Goal: Task Accomplishment & Management: Use online tool/utility

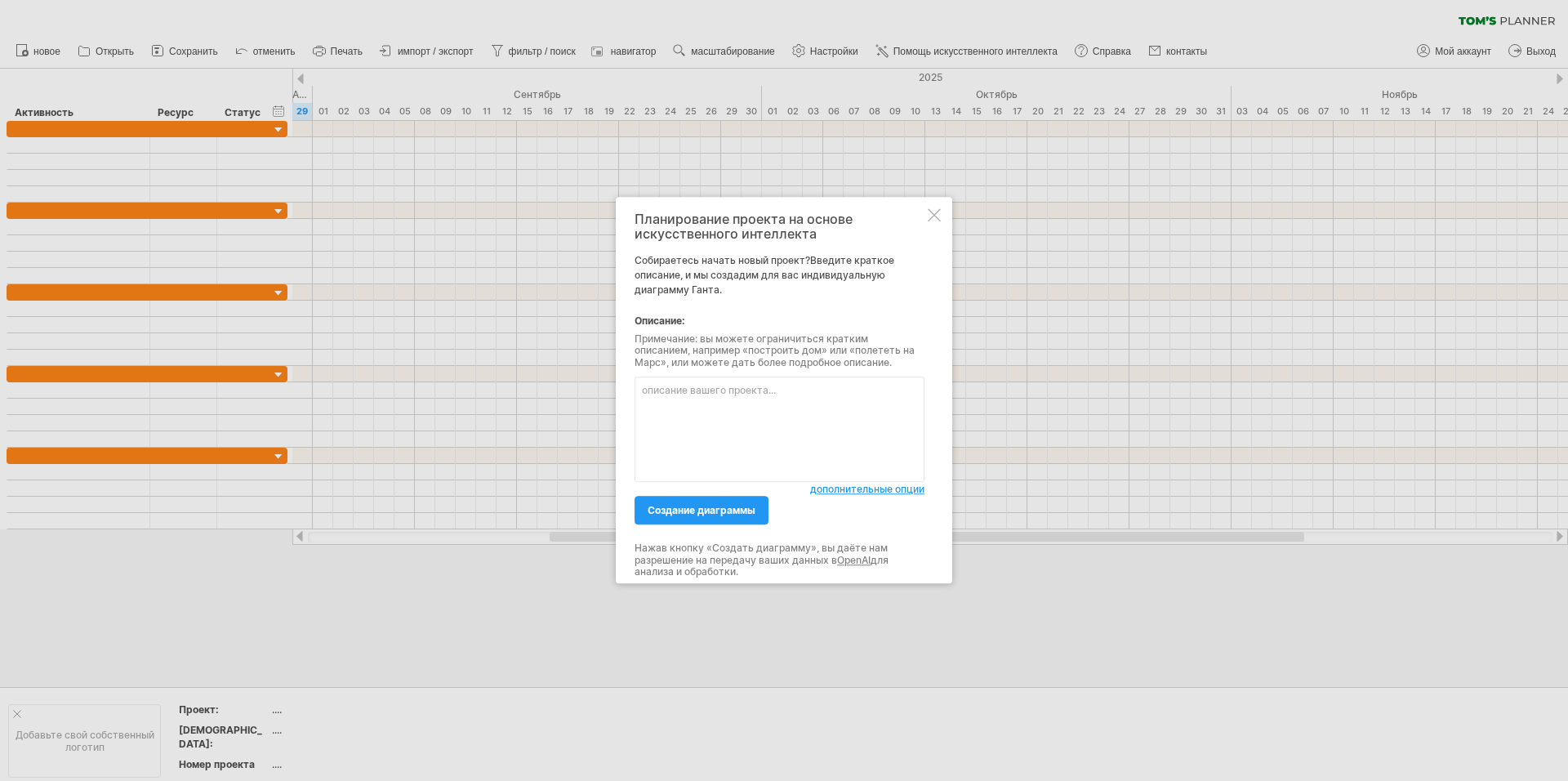
drag, startPoint x: 0, startPoint y: 0, endPoint x: 750, endPoint y: 420, distance: 859.6
click at [744, 422] on textarea at bounding box center [780, 430] width 290 height 105
type textarea "\"
type textarea "G"
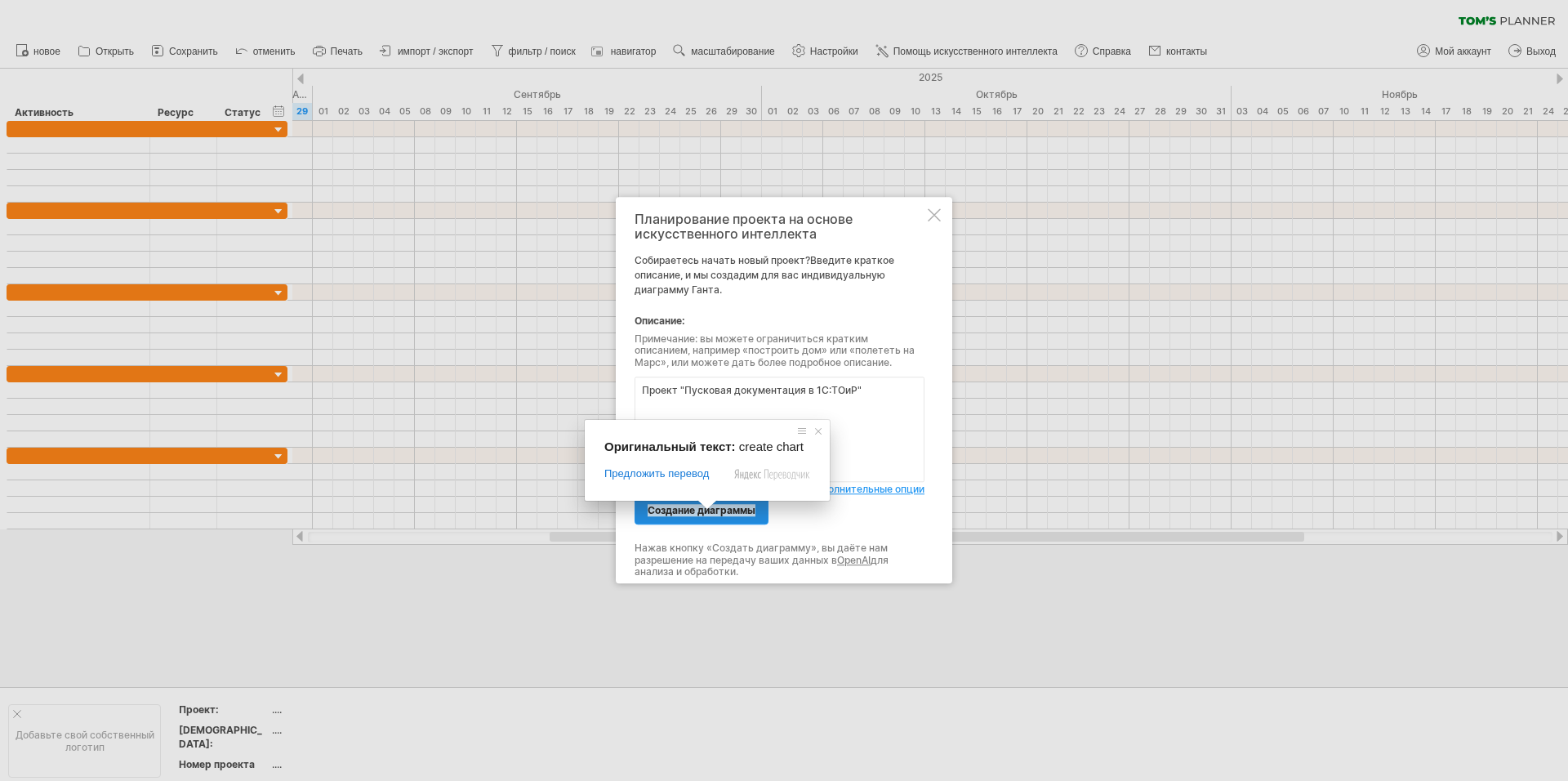
type textarea "Проект "Пусковая документация в 1С:ТОиР""
click at [688, 515] on ya-tr-span "создание диаграммы" at bounding box center [702, 511] width 108 height 13
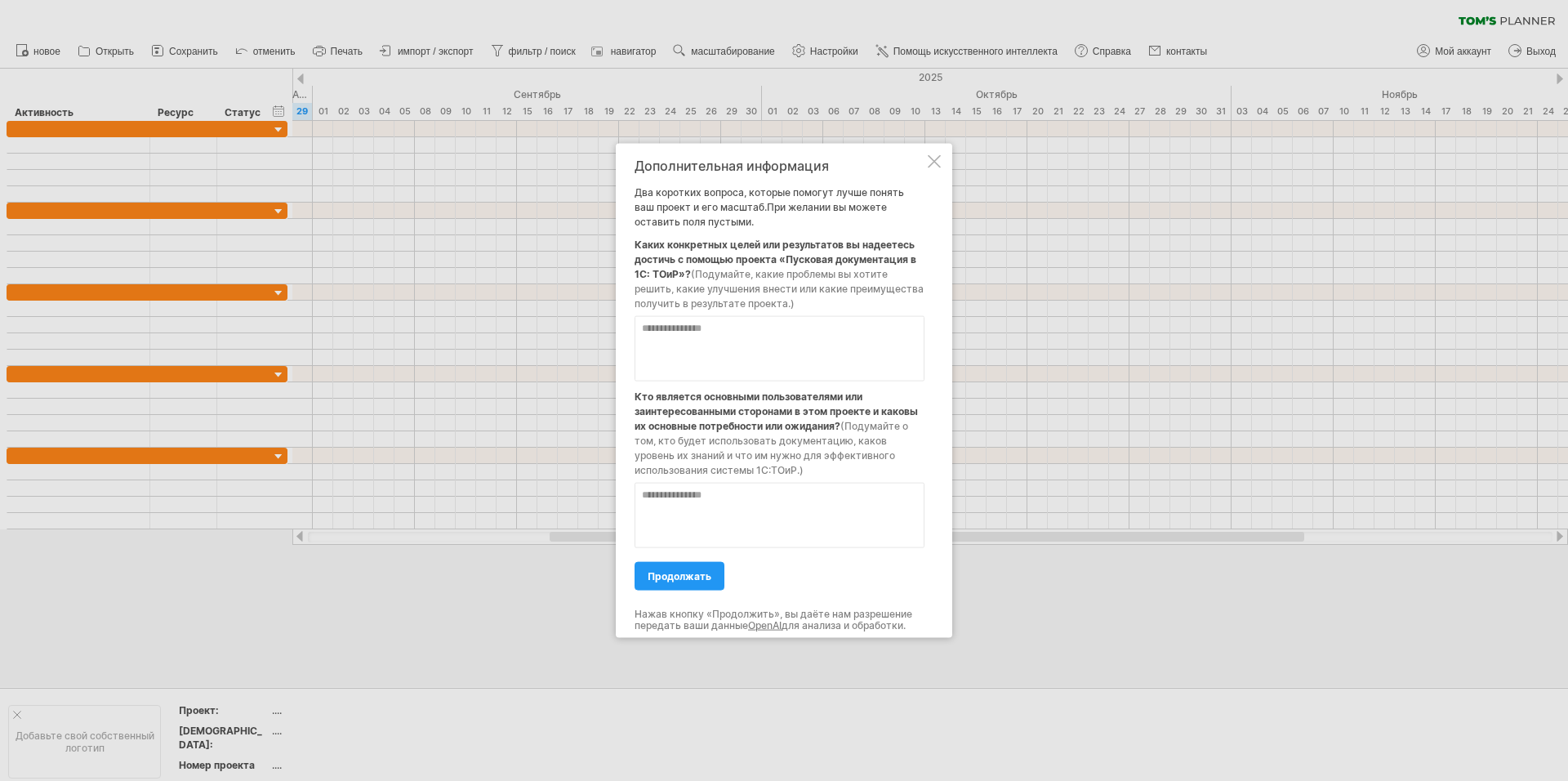
click at [724, 355] on textarea at bounding box center [780, 349] width 290 height 66
type textarea "**********"
click at [857, 509] on textarea at bounding box center [780, 516] width 290 height 66
click at [708, 513] on textarea "**********" at bounding box center [780, 516] width 290 height 66
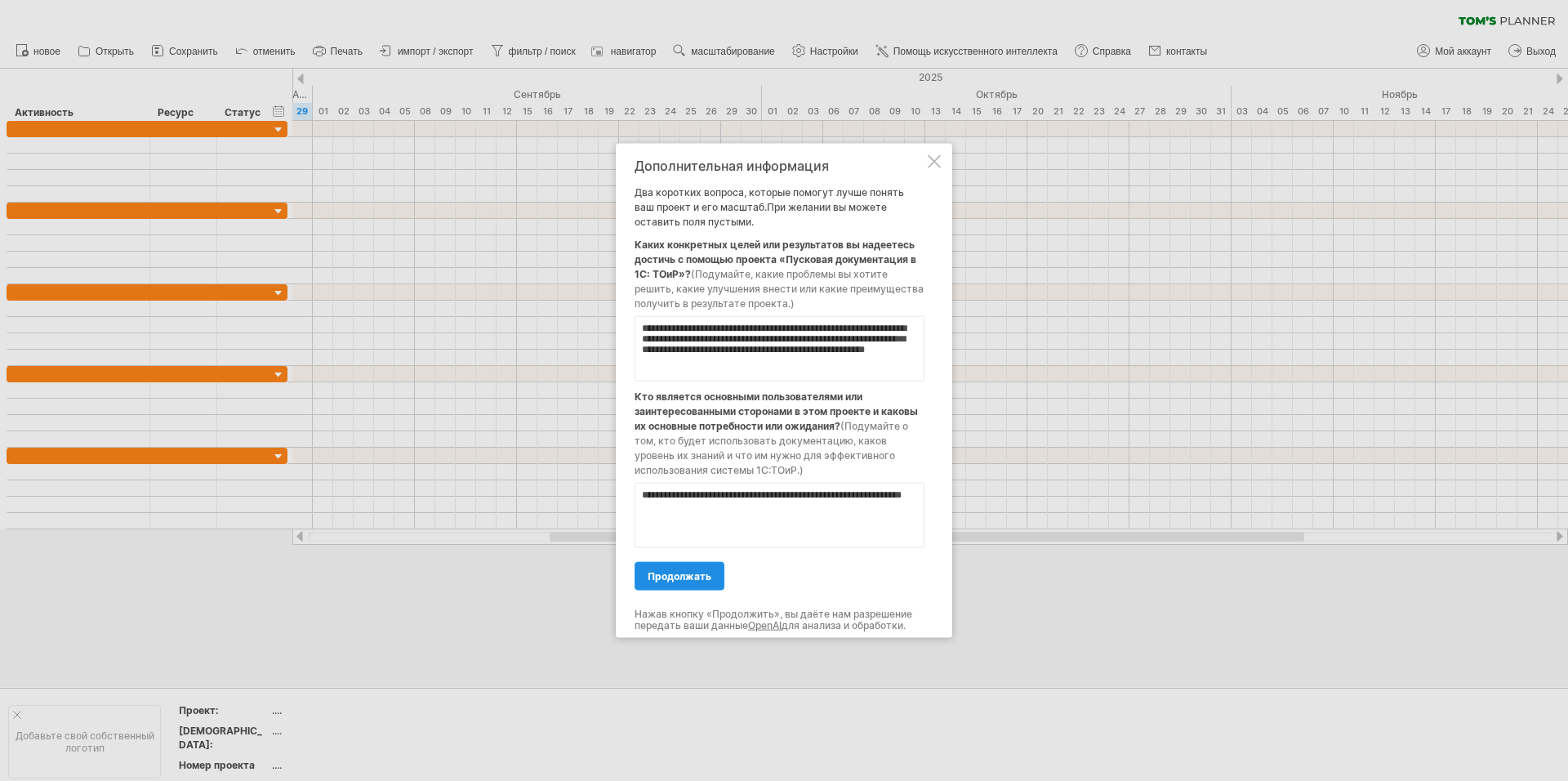
type textarea "**********"
click at [687, 582] on ya-tr-span "продолжать" at bounding box center [680, 576] width 64 height 13
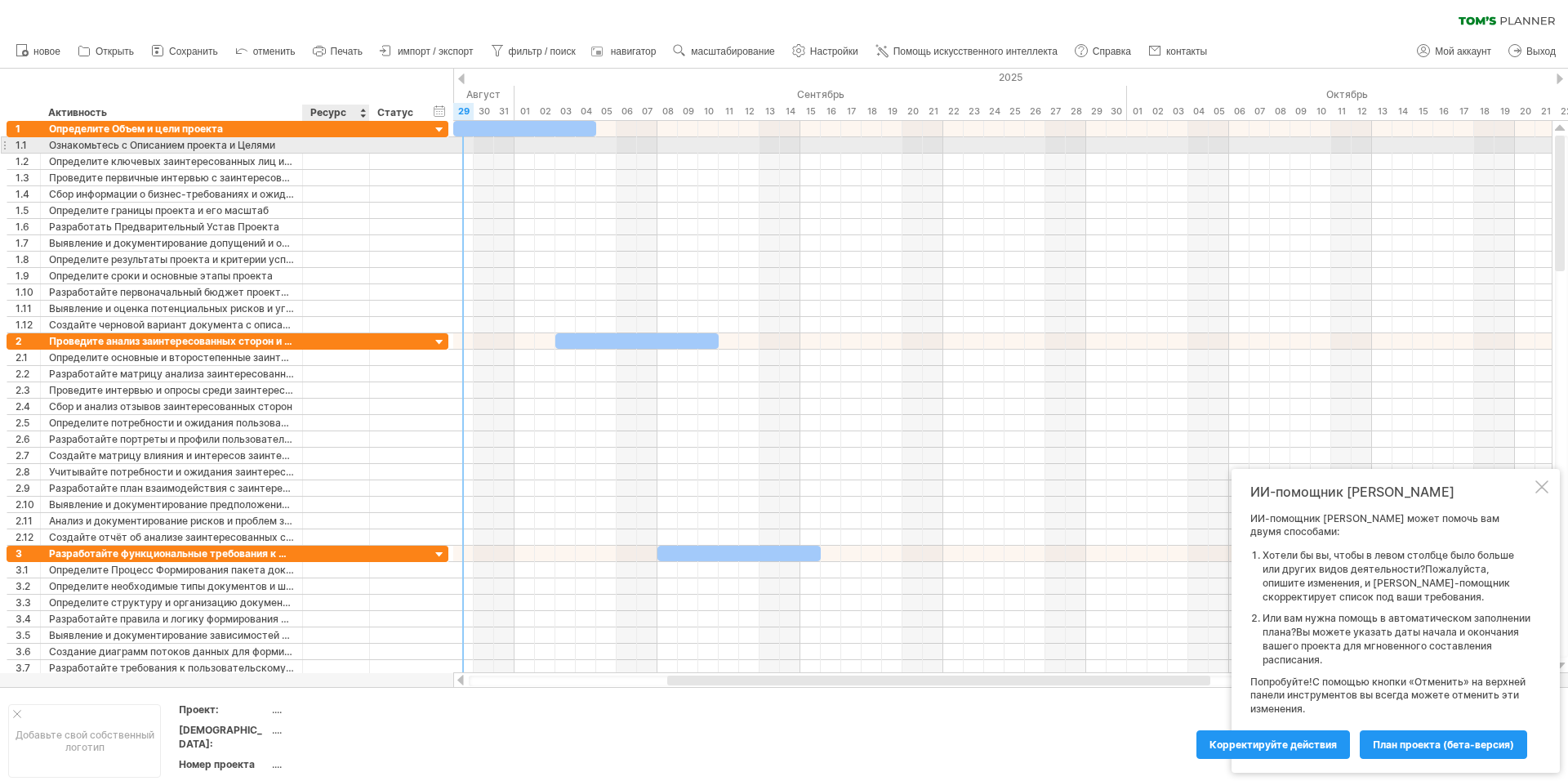
click at [327, 143] on div at bounding box center [336, 145] width 50 height 15
click at [327, 143] on input "text" at bounding box center [336, 145] width 50 height 15
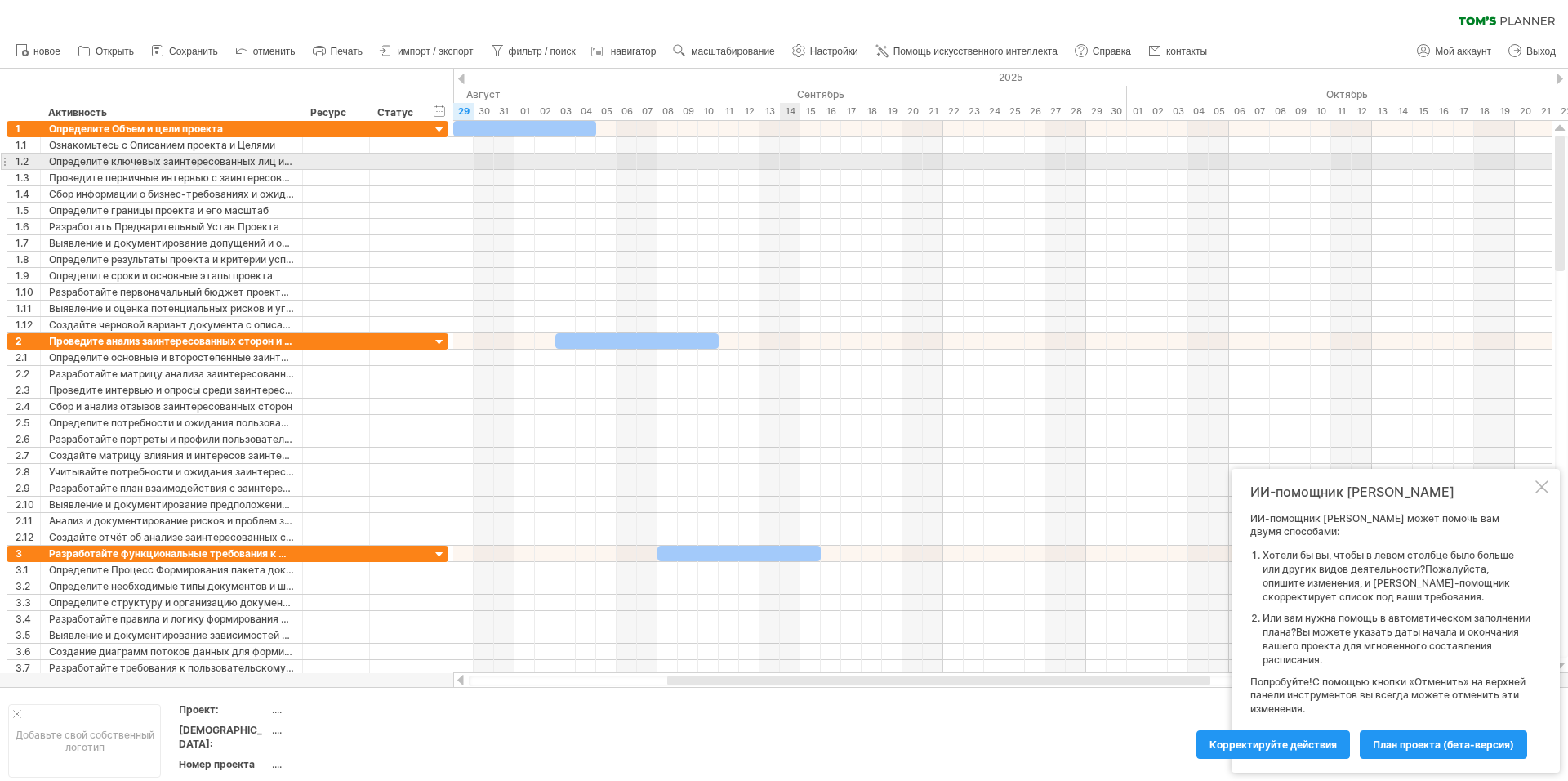
click at [796, 160] on div at bounding box center [1003, 162] width 1099 height 16
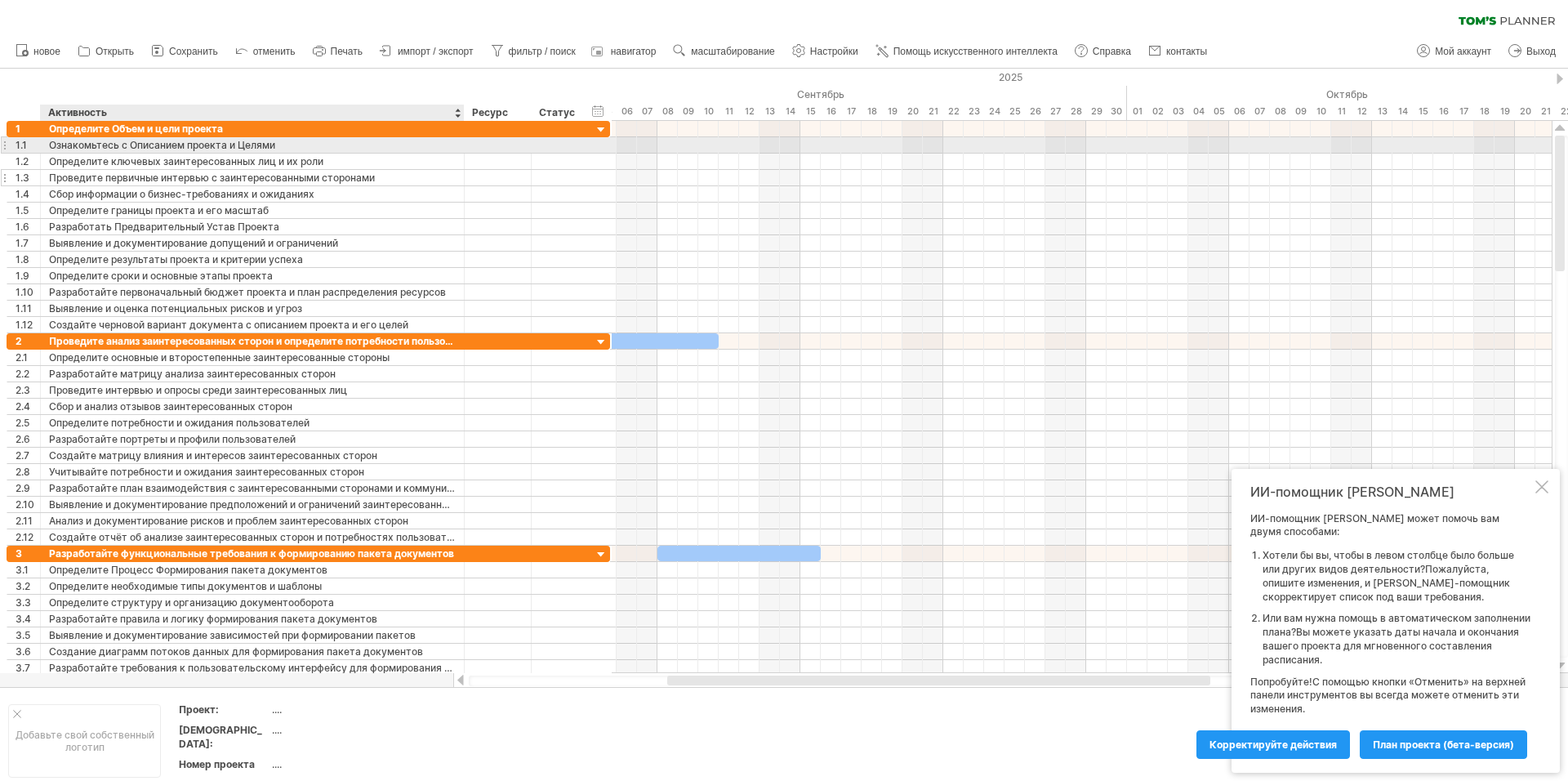
drag, startPoint x: 298, startPoint y: 147, endPoint x: 460, endPoint y: 174, distance: 164.2
click at [460, 174] on div "**********" at bounding box center [309, 227] width 604 height 212
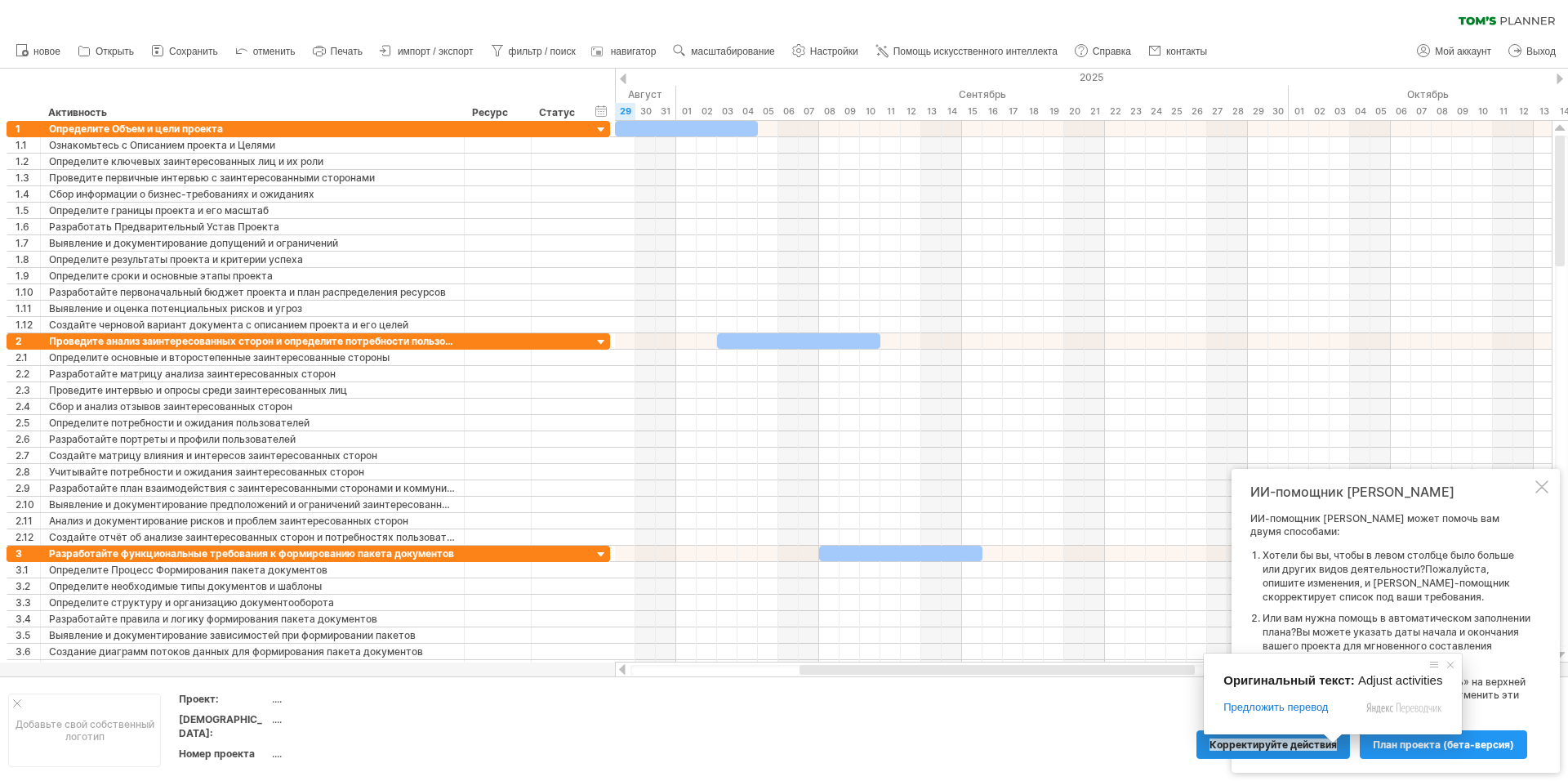
click at [1292, 745] on ya-tr-span "Корректируйте действия" at bounding box center [1273, 745] width 127 height 13
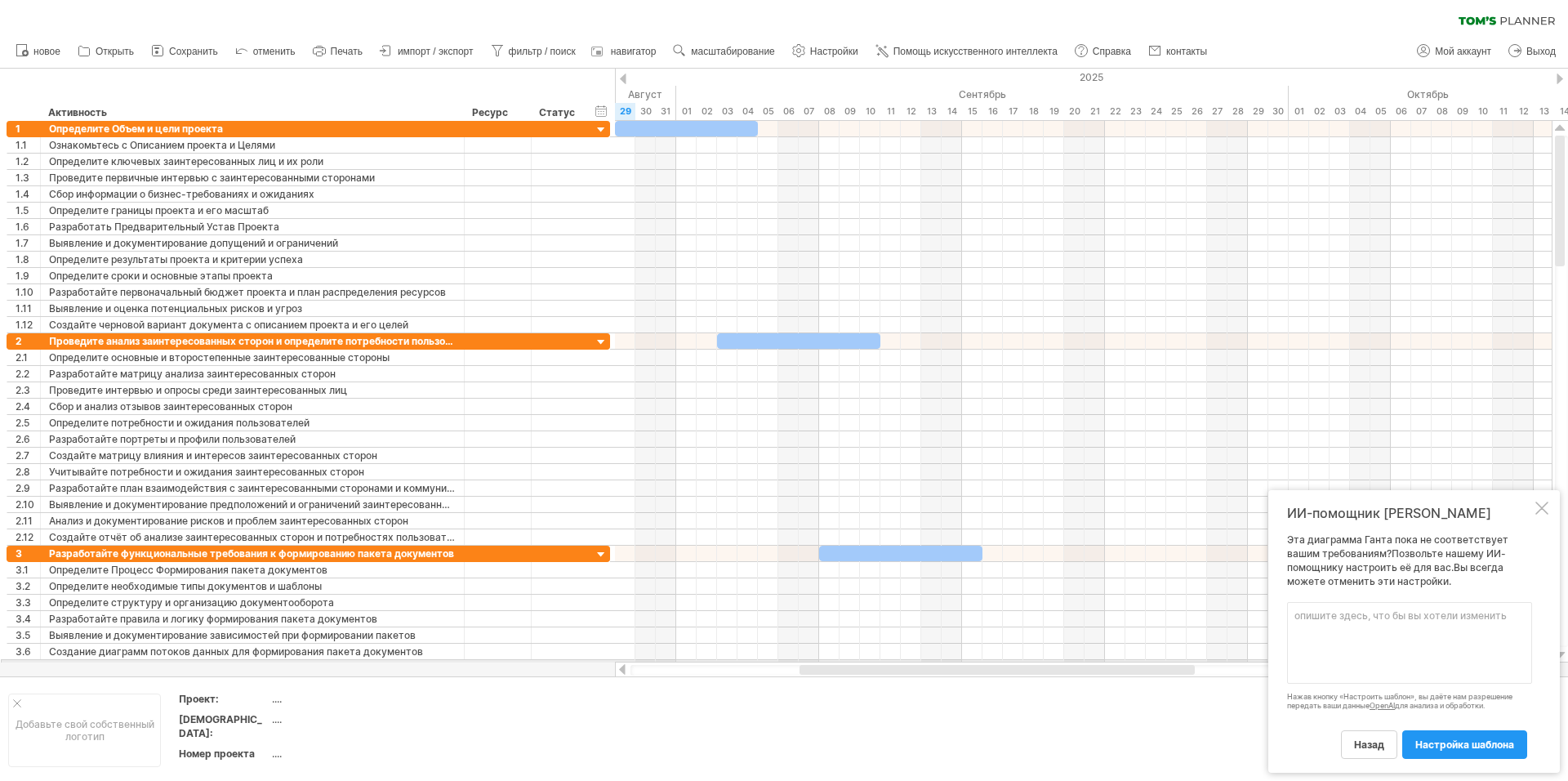
click at [1341, 661] on textarea at bounding box center [1409, 643] width 245 height 82
type textarea "Добавь столбец Ответственный с ограниченный списком для выбора: Инженер ТОиР, Р…"
click at [1476, 751] on link "настройка шаблона" at bounding box center [1465, 745] width 125 height 29
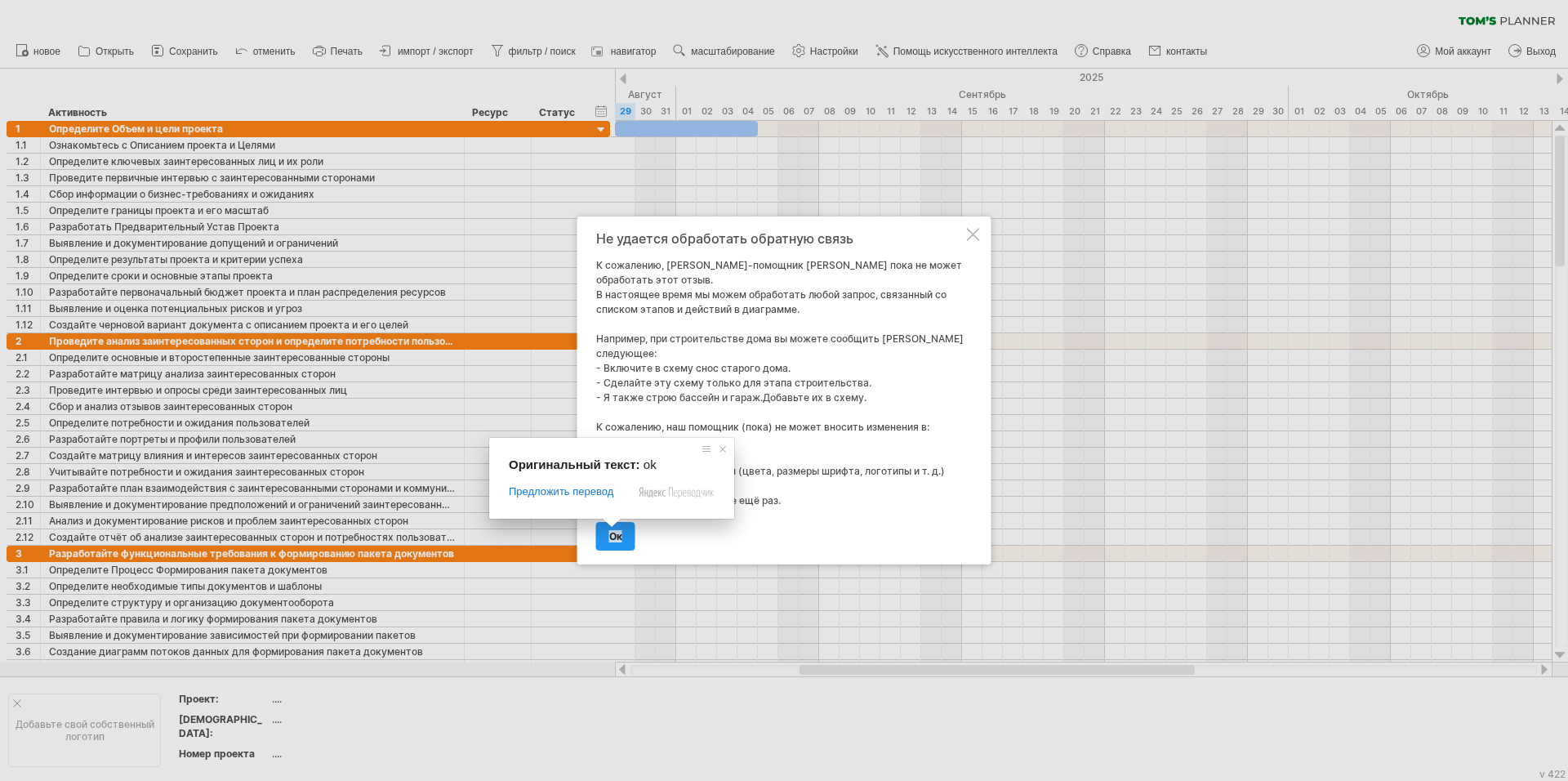
drag, startPoint x: 718, startPoint y: 449, endPoint x: 718, endPoint y: 458, distance: 9.0
click at [718, 449] on span at bounding box center [723, 449] width 16 height 16
click at [617, 534] on ya-tr-span "ОК" at bounding box center [616, 536] width 13 height 13
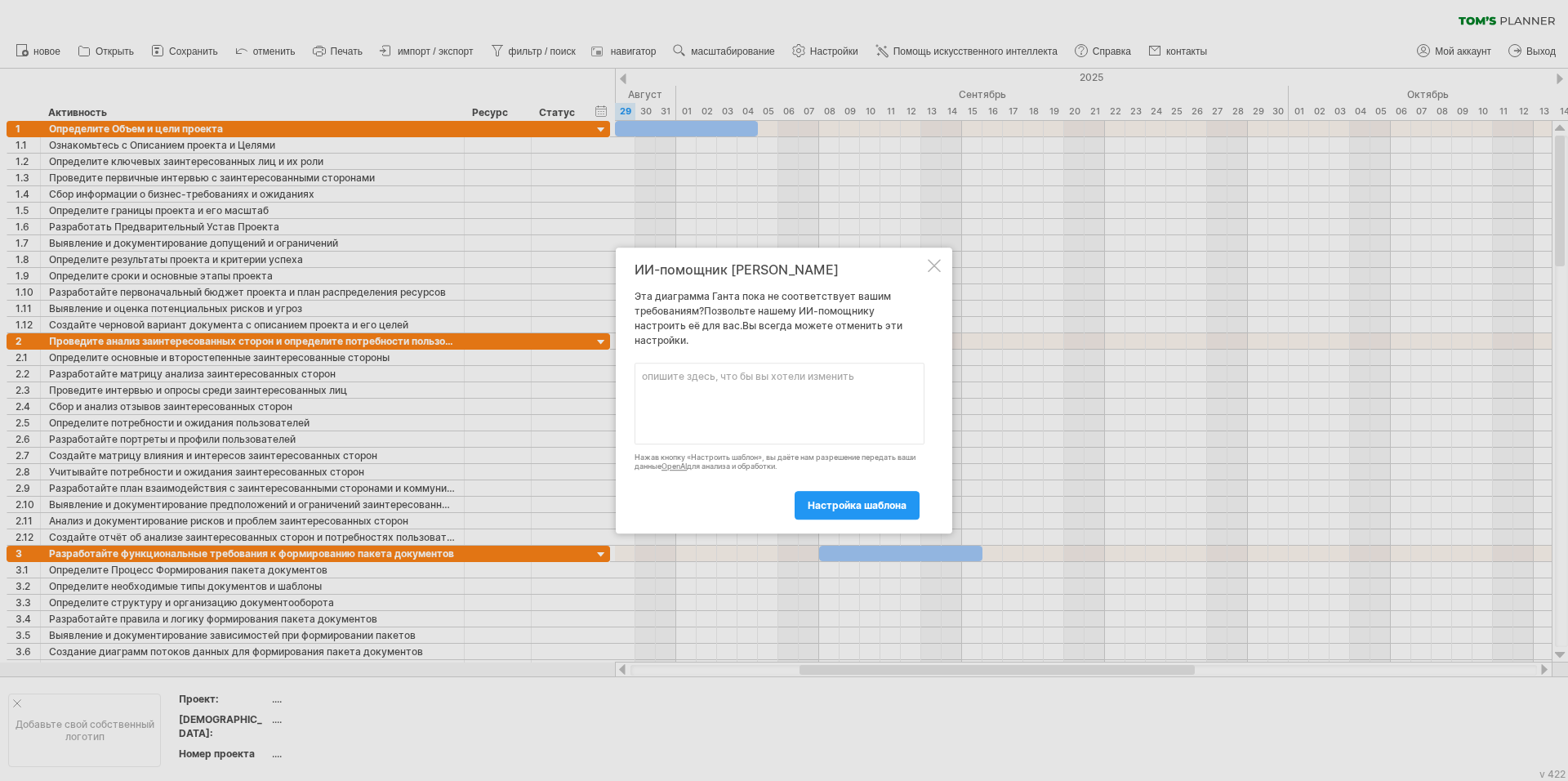
click at [795, 417] on textarea at bounding box center [780, 403] width 290 height 82
type textarea "Исключи 1, 2 и 3 разделы - они уже выполнены."
click at [824, 500] on body "progress(100%) Trying to reach [DOMAIN_NAME] Connected again... 0% очистить фил…" at bounding box center [784, 392] width 1568 height 784
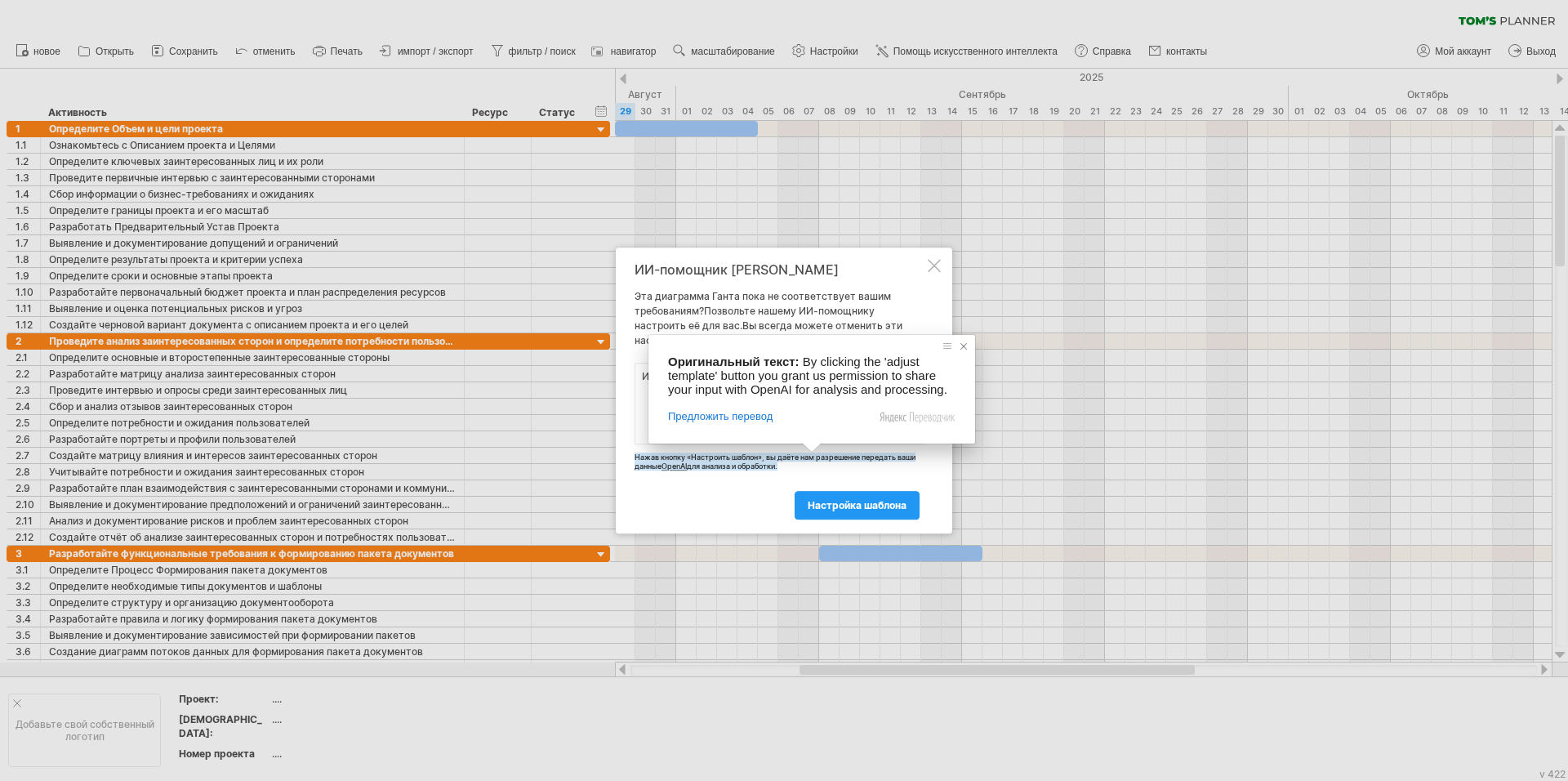
click at [963, 348] on span at bounding box center [963, 346] width 16 height 16
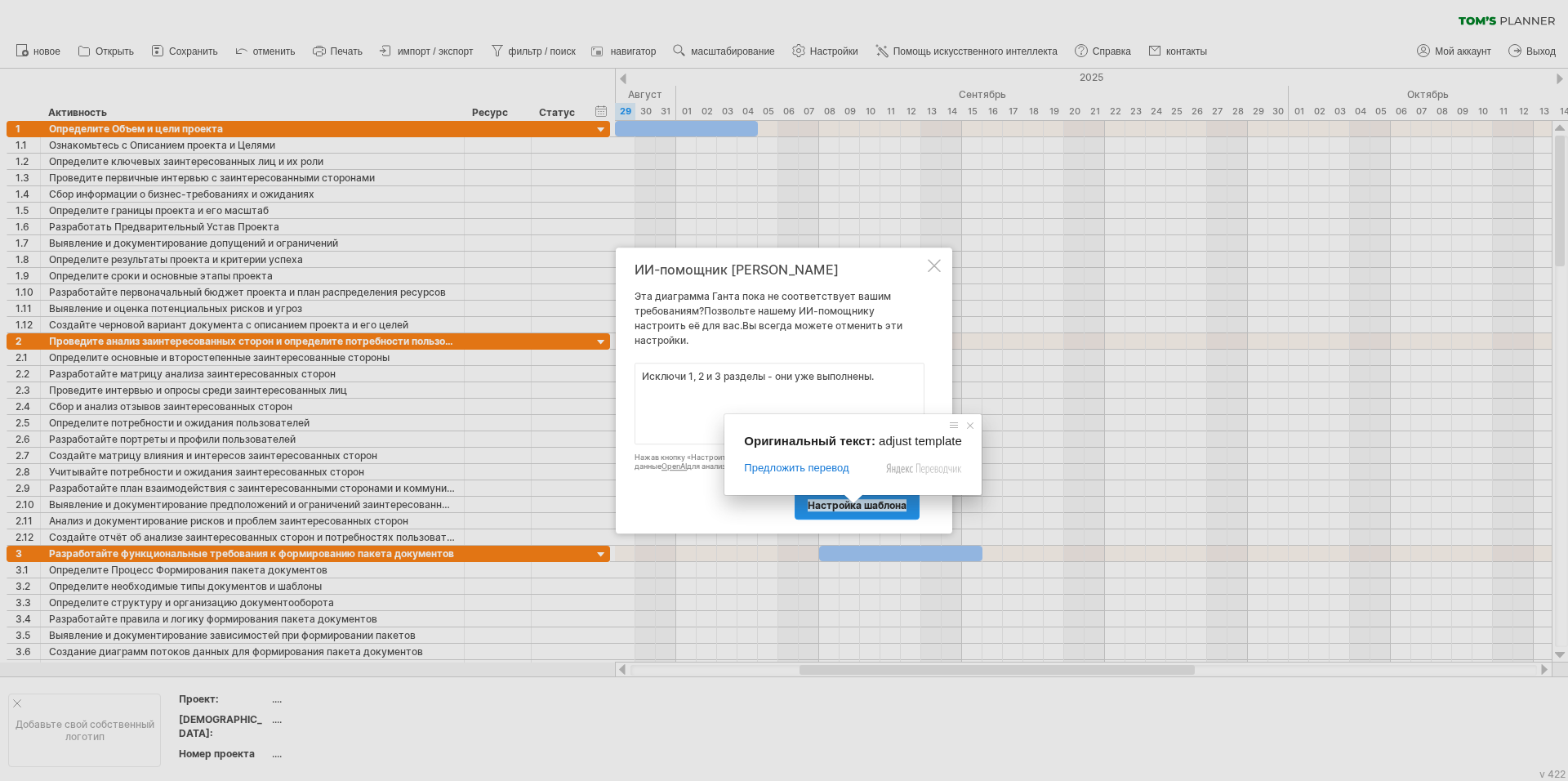
click at [851, 511] on ya-tr-span "настройка шаблона" at bounding box center [856, 505] width 98 height 13
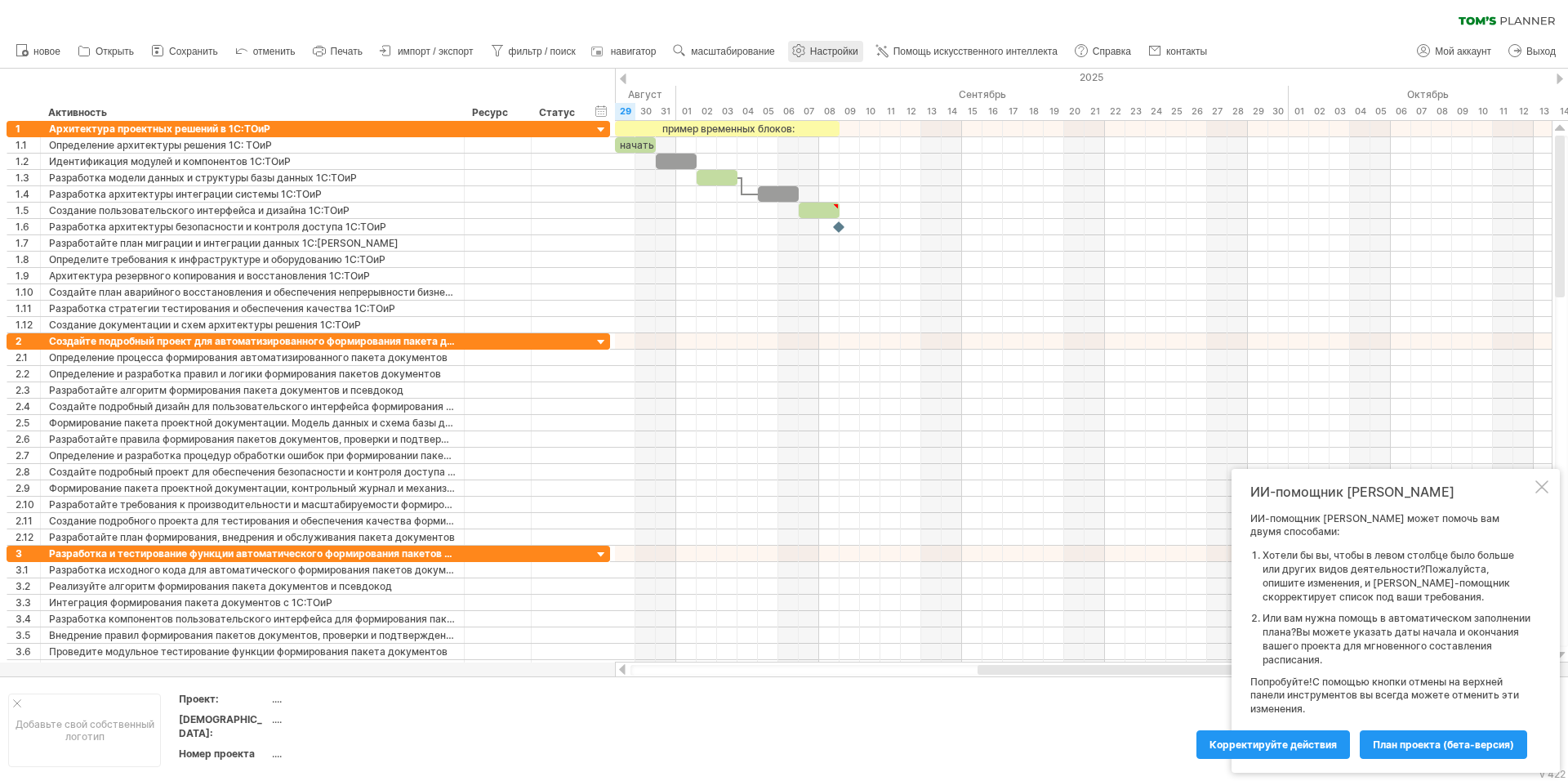
click at [801, 47] on use at bounding box center [798, 50] width 16 height 16
select select "*"
select select "**"
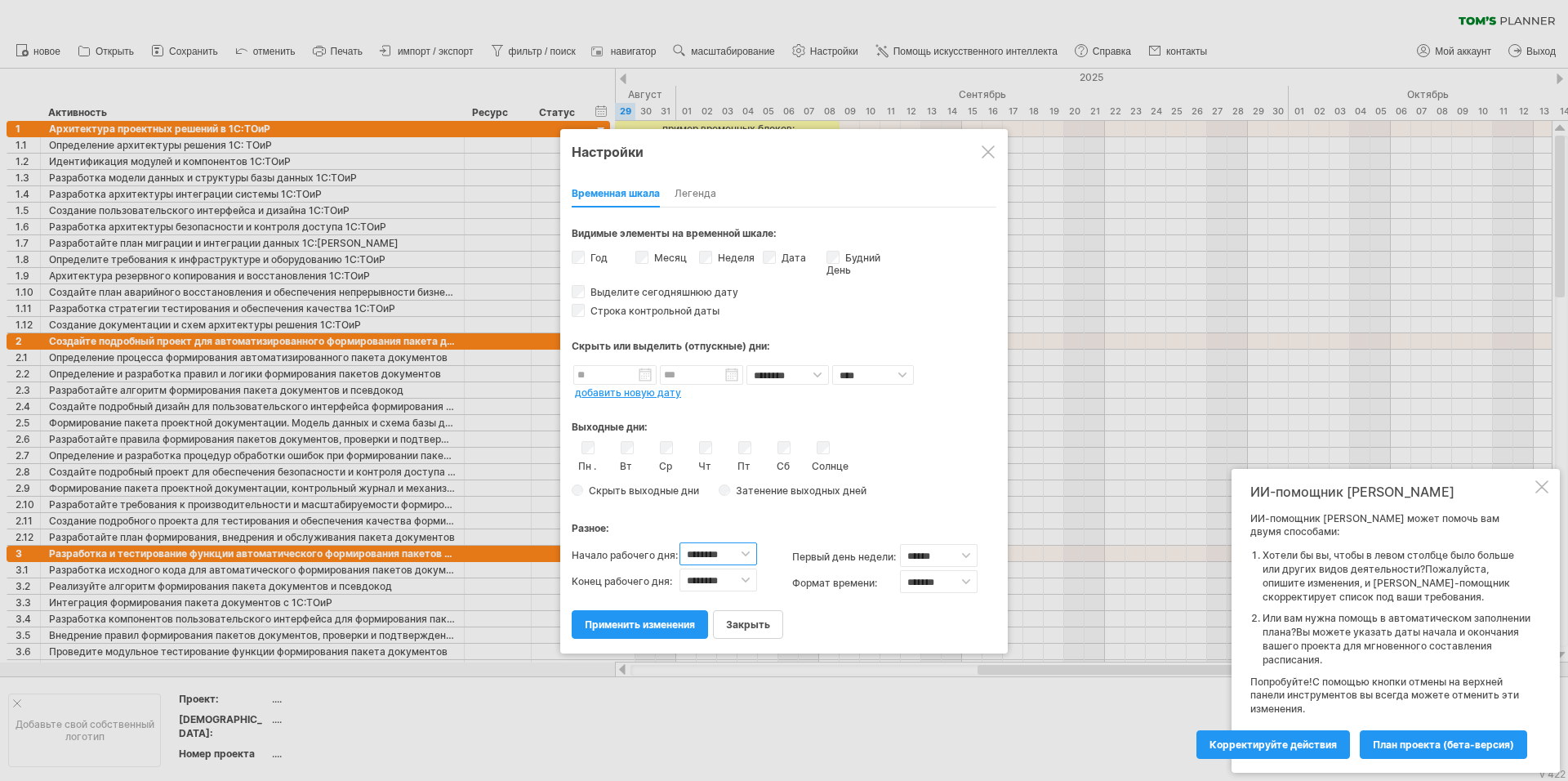
click at [741, 555] on select "******** ******** ******** ******** ******** ******** ******** ******** *******…" at bounding box center [718, 554] width 77 height 23
select select "*"
click at [680, 543] on select "******** ******** ******** ******** ******** ******** ******** ******** *******…" at bounding box center [718, 554] width 77 height 23
click at [951, 481] on div "Скрыть выходные дни Затенение выходных дней , цвет затенения: You can choose to…" at bounding box center [784, 491] width 425 height 24
click at [691, 631] on link "применить изменения" at bounding box center [640, 624] width 136 height 29
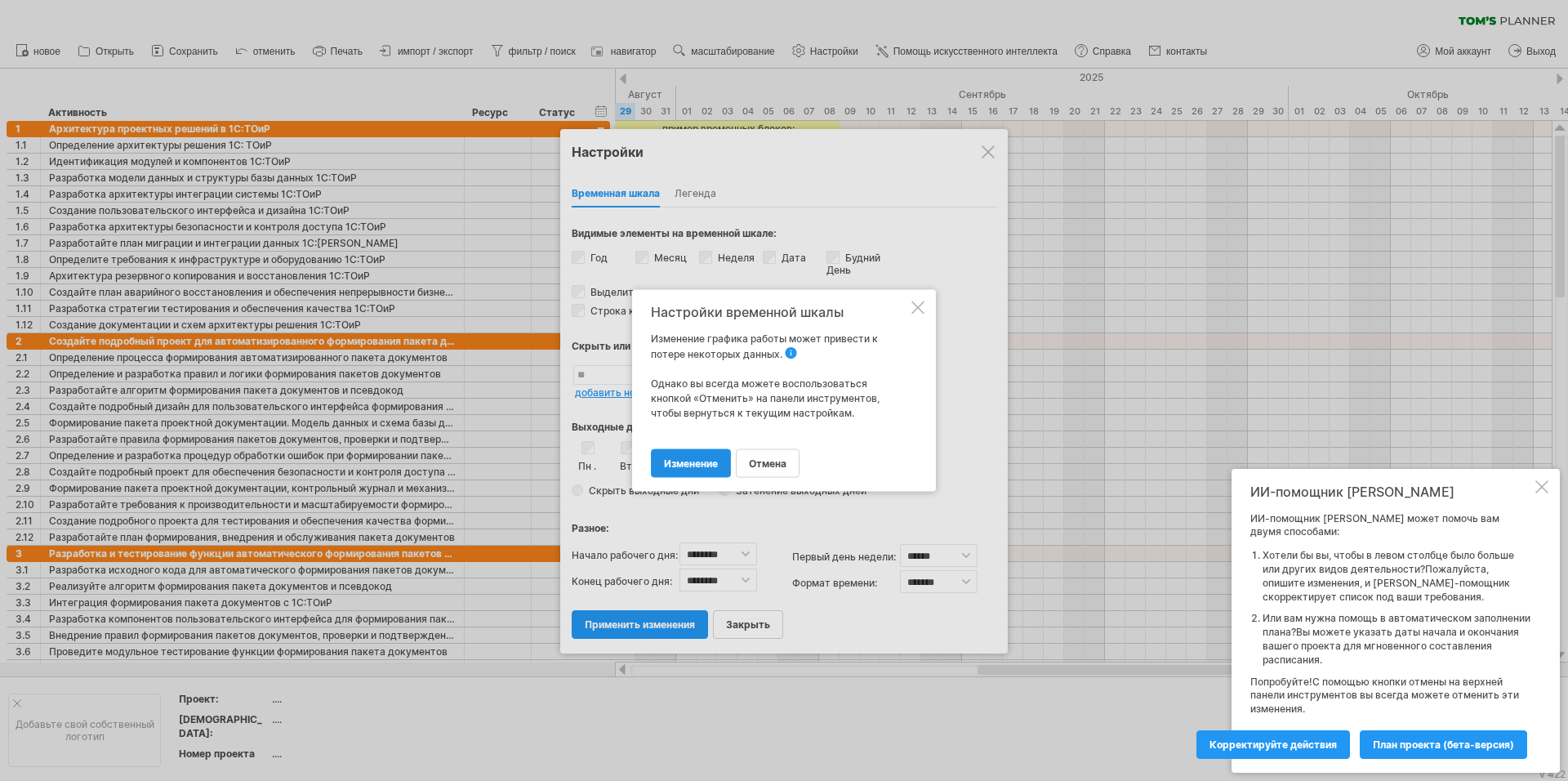
click at [693, 476] on link "изменение" at bounding box center [691, 464] width 80 height 29
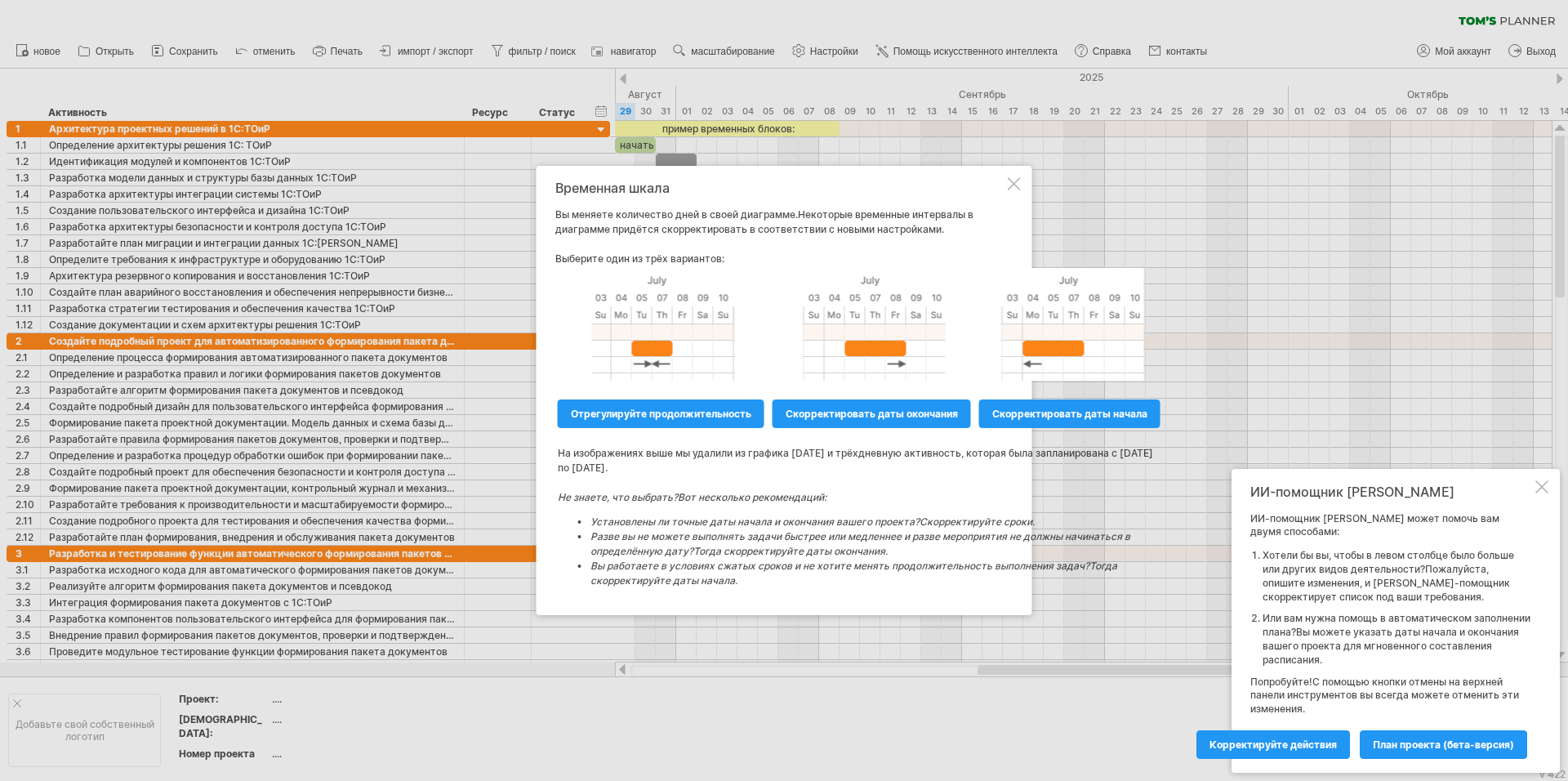
click at [693, 476] on td "На изображениях выше мы удалили из графика [DATE] и трёхдневную активность, кот…" at bounding box center [861, 515] width 609 height 168
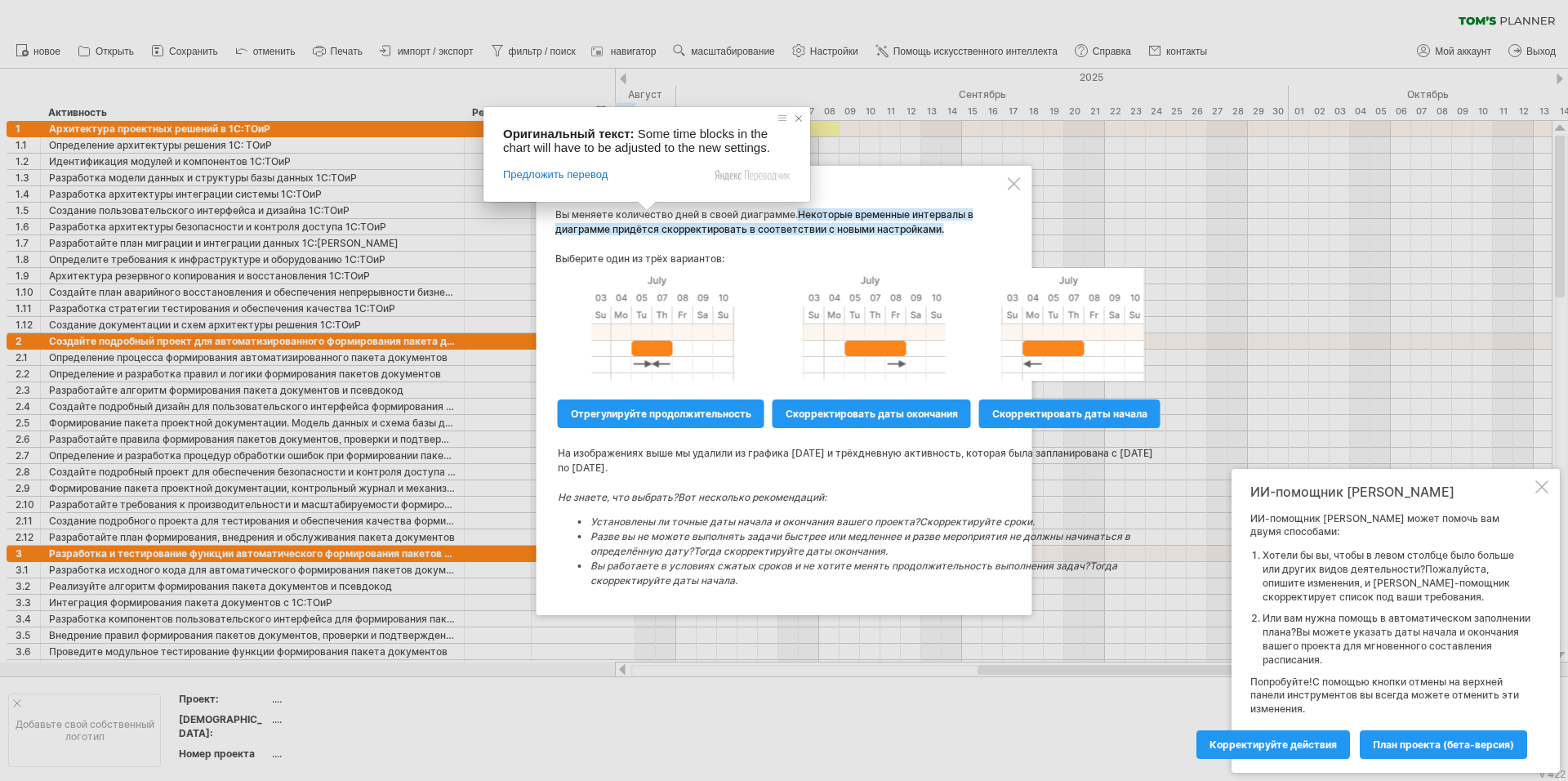
click at [796, 120] on span at bounding box center [798, 118] width 16 height 16
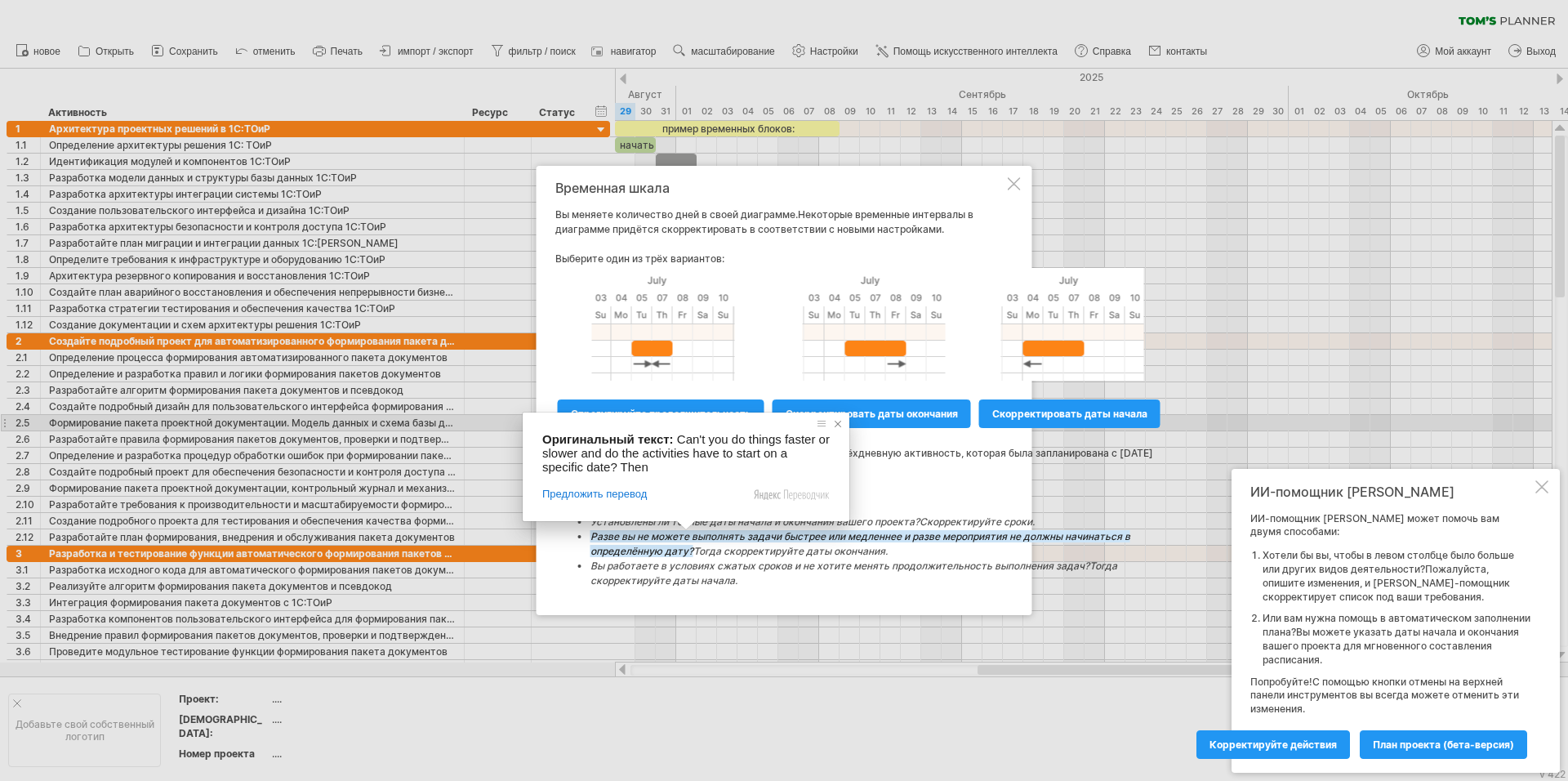
click at [835, 425] on span at bounding box center [838, 423] width 16 height 16
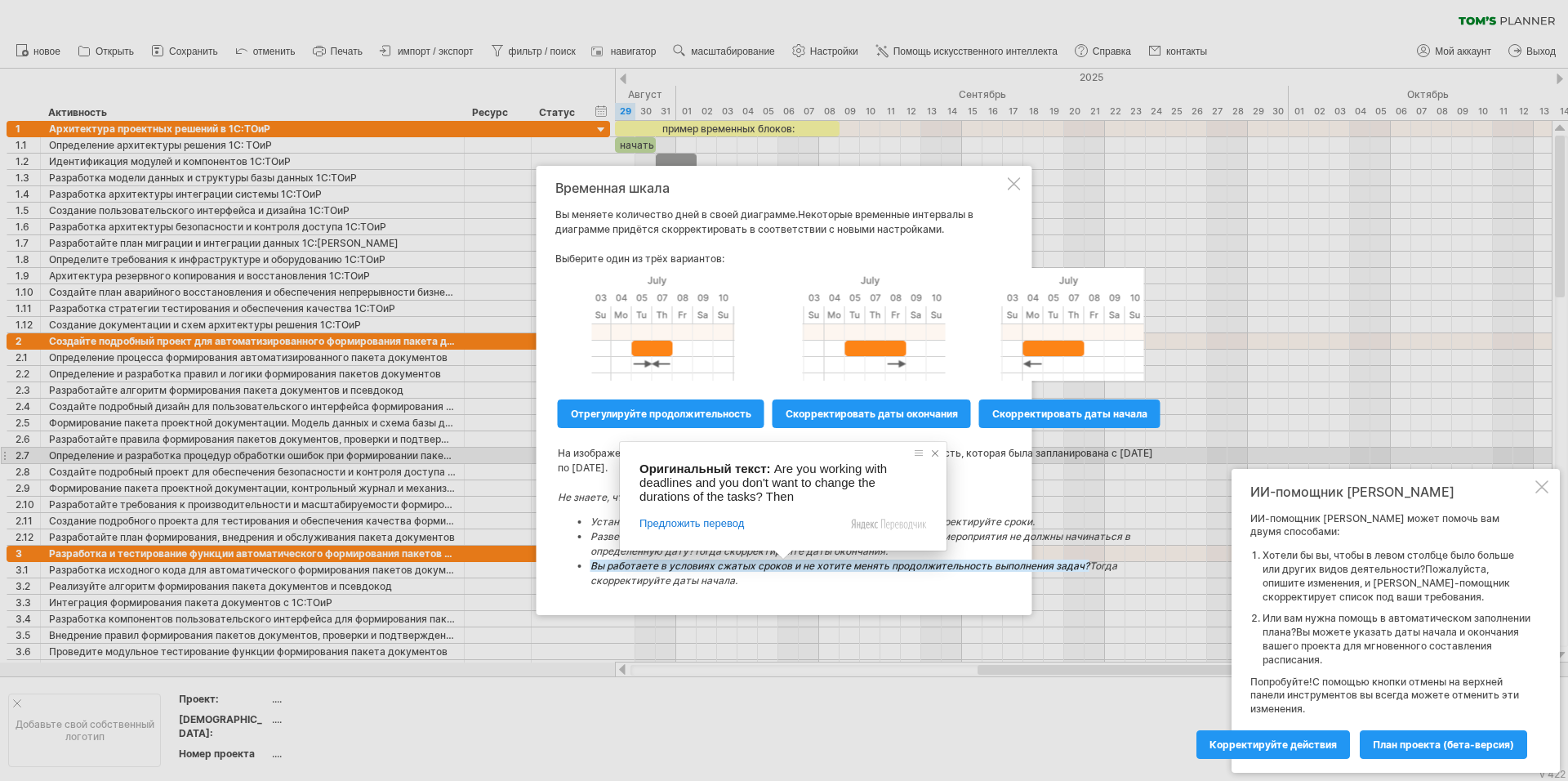
click at [935, 450] on span at bounding box center [935, 453] width 16 height 16
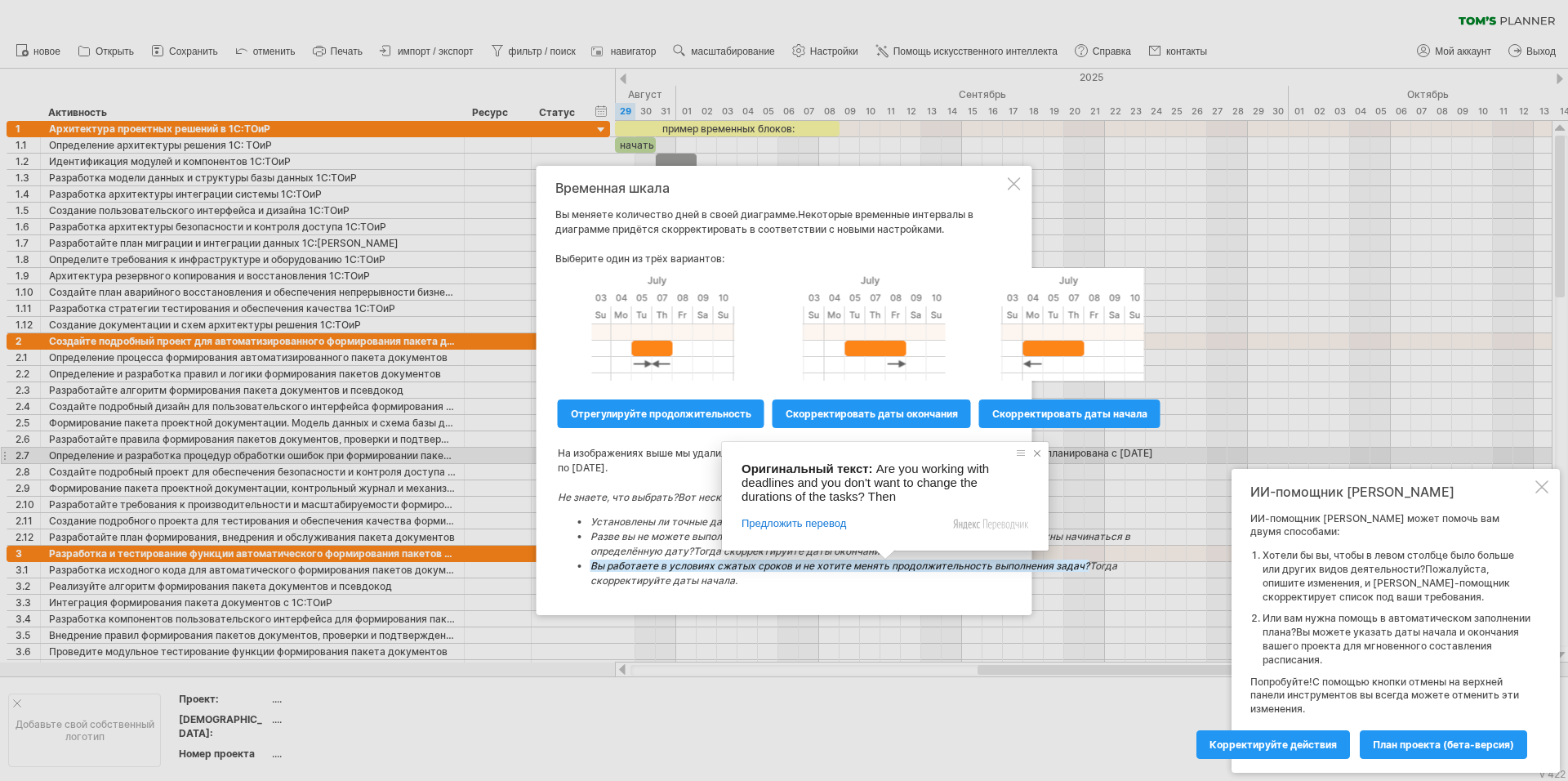
click at [1040, 452] on span at bounding box center [1037, 453] width 16 height 16
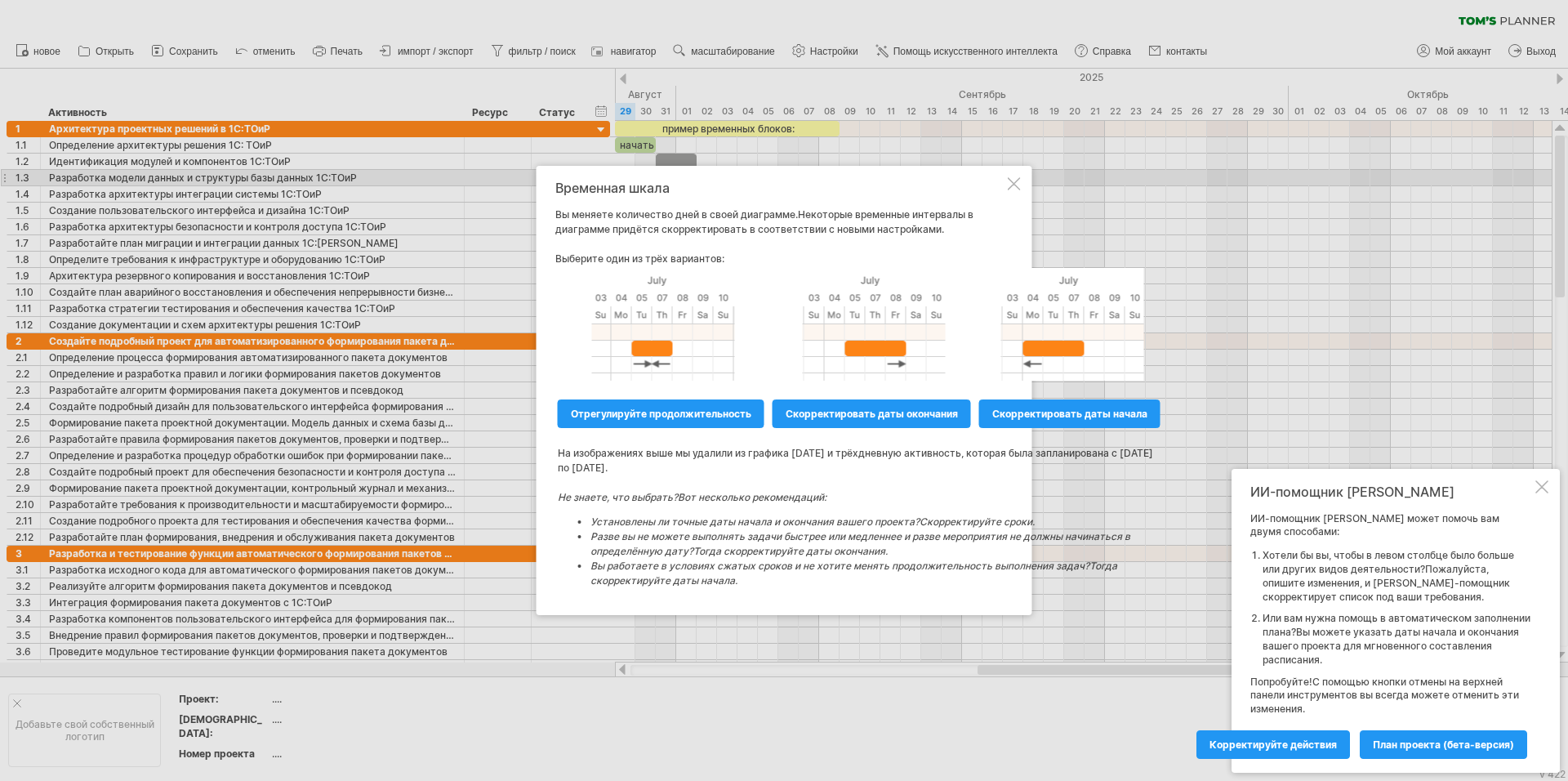
click at [1009, 185] on div at bounding box center [1014, 184] width 13 height 13
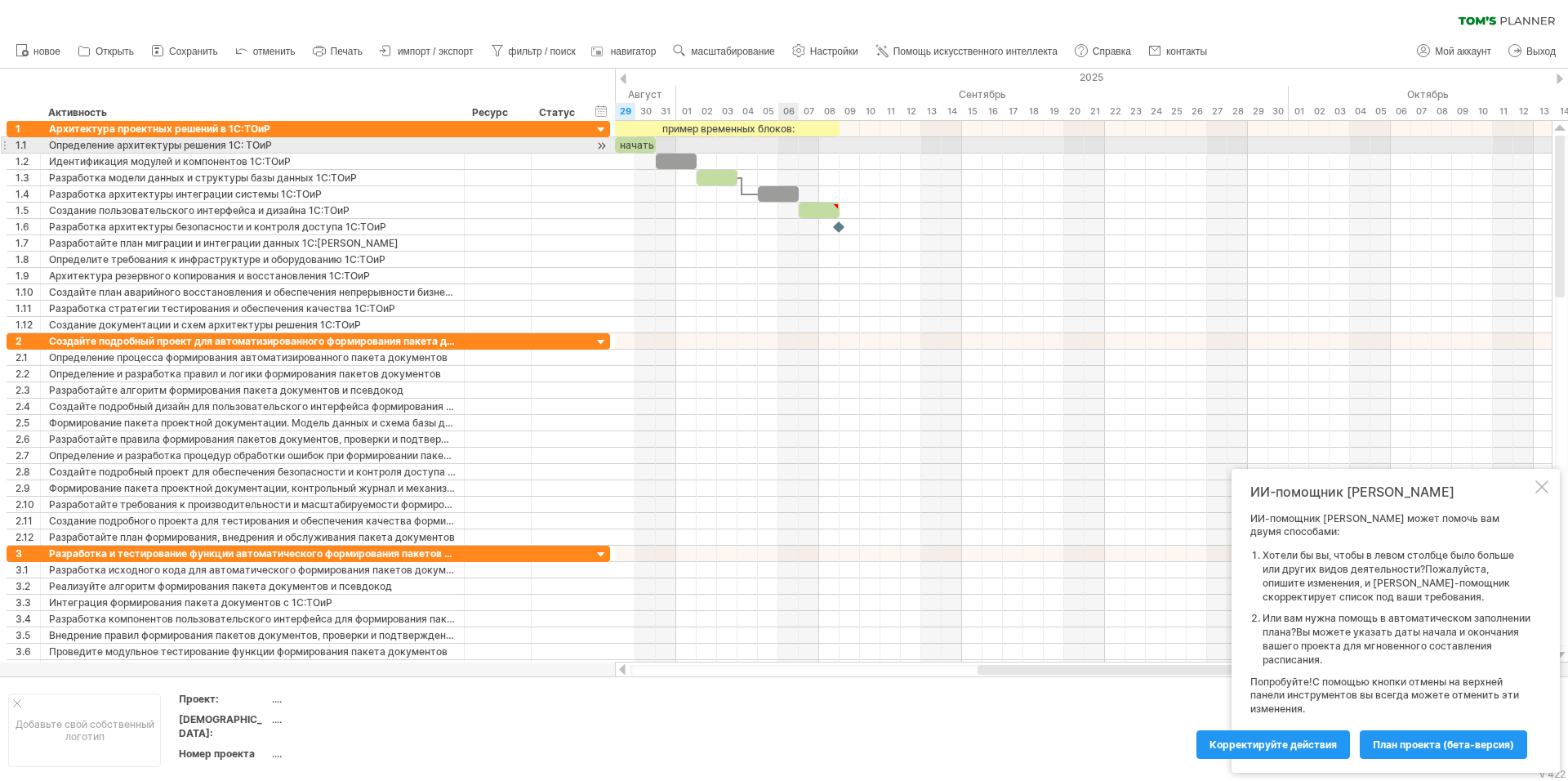
click at [792, 145] on div at bounding box center [1083, 145] width 937 height 16
drag, startPoint x: 781, startPoint y: 142, endPoint x: 790, endPoint y: 145, distance: 9.5
click at [790, 145] on div at bounding box center [1083, 145] width 937 height 16
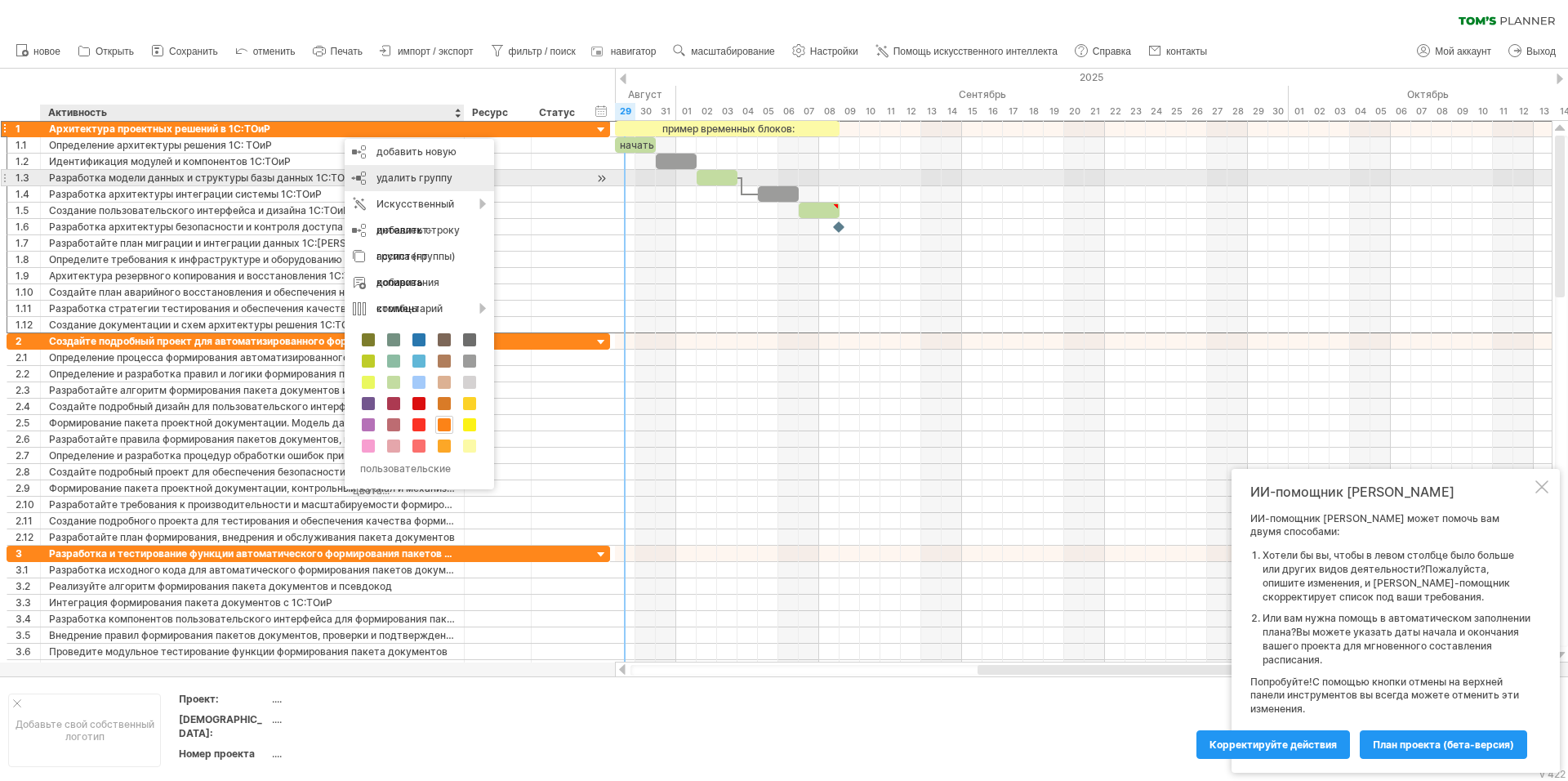
click at [397, 181] on ya-tr-span "удалить группу" at bounding box center [415, 178] width 76 height 13
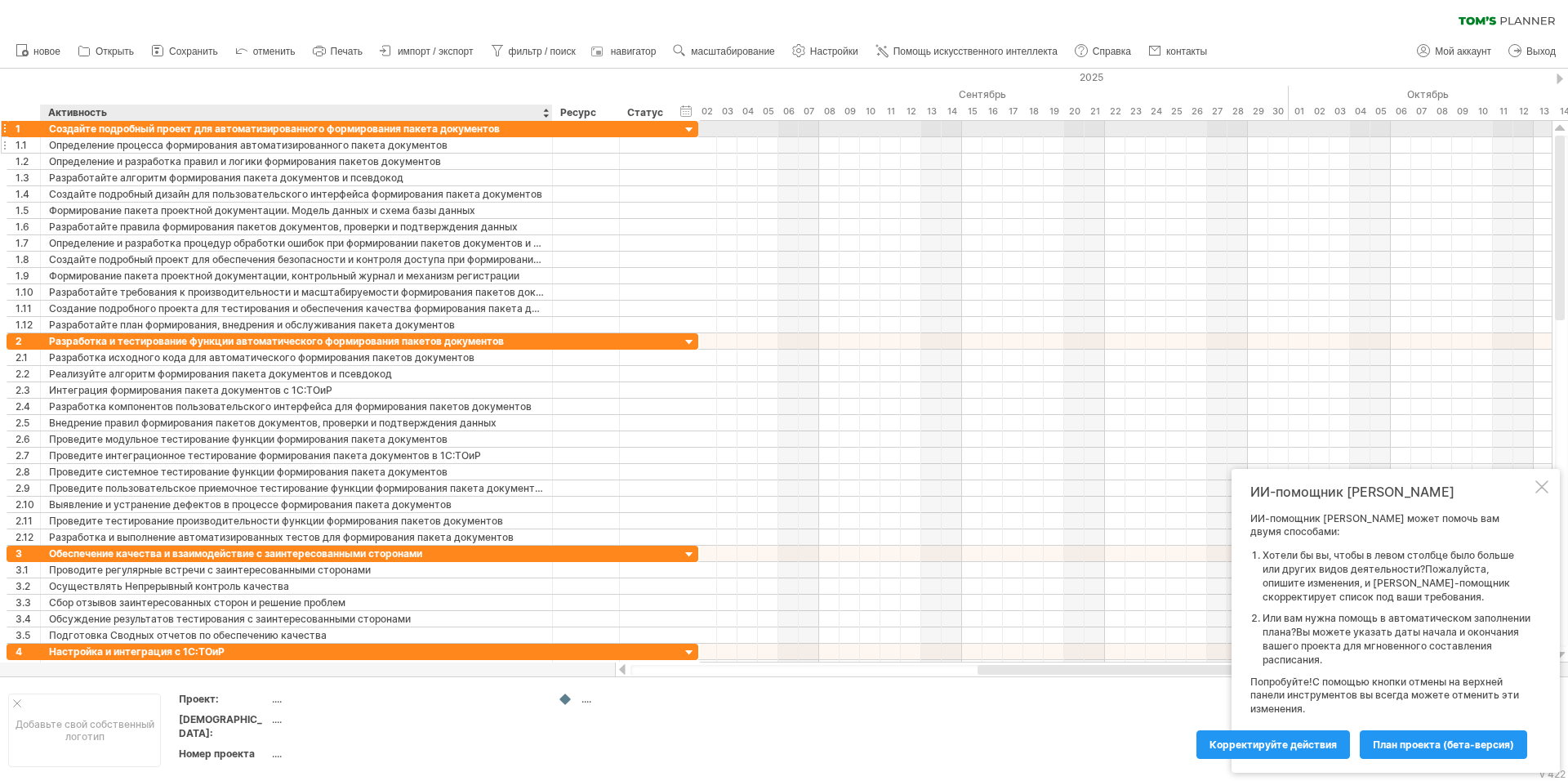
drag, startPoint x: 461, startPoint y: 124, endPoint x: 573, endPoint y: 150, distance: 115.0
click at [548, 131] on div at bounding box center [551, 129] width 8 height 16
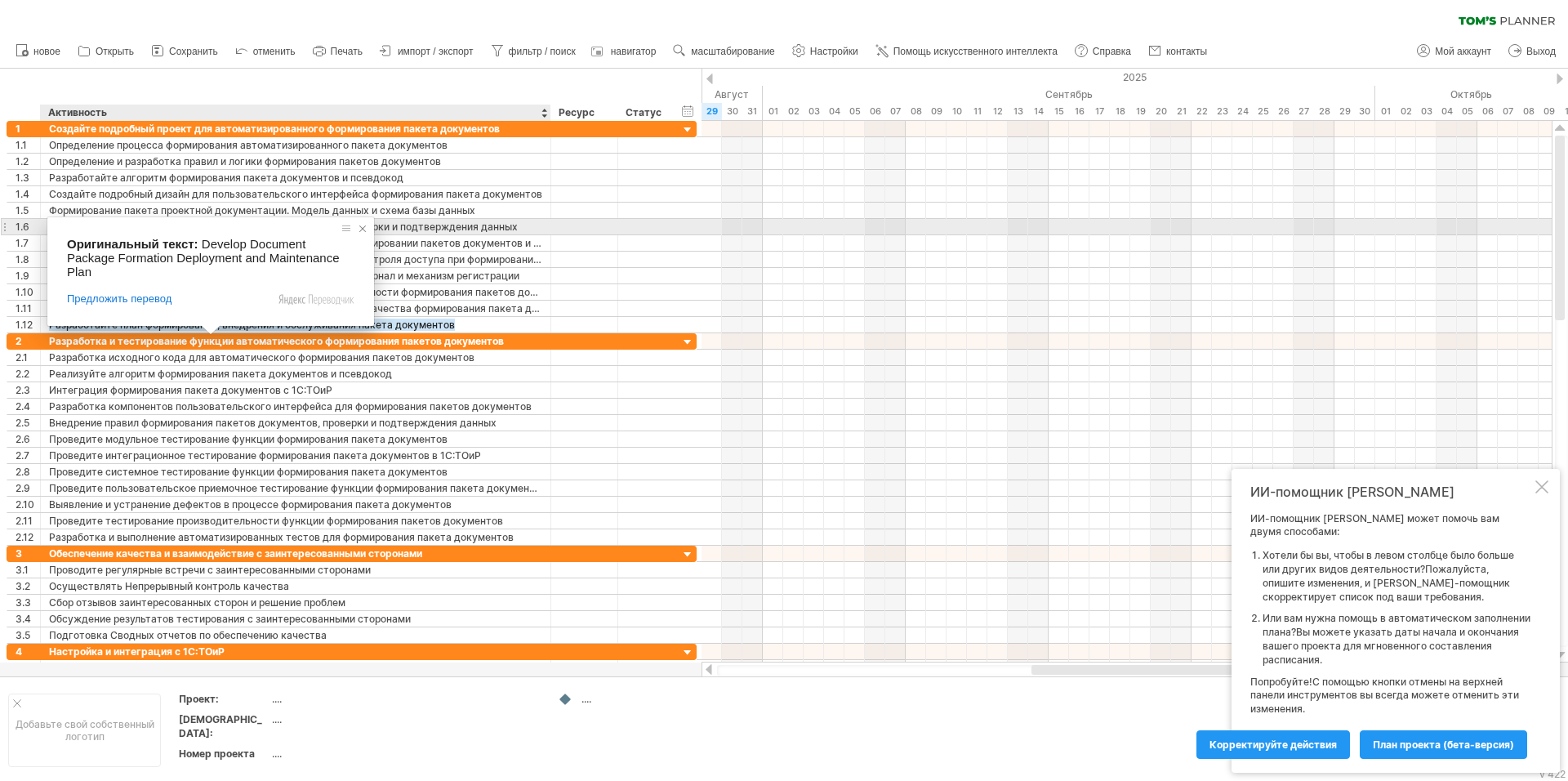
click at [363, 235] on span at bounding box center [362, 228] width 16 height 16
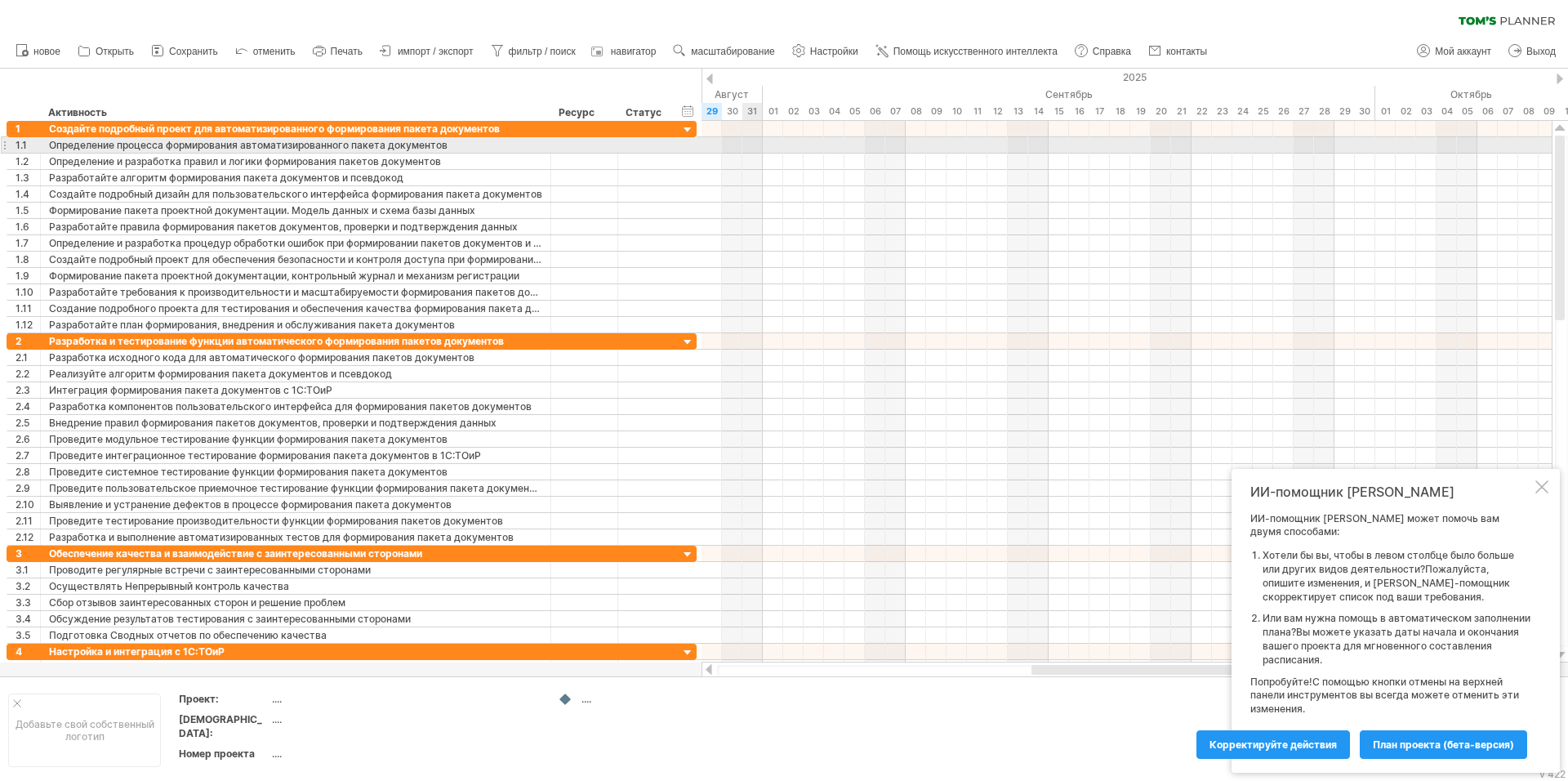
click at [752, 146] on div at bounding box center [1126, 145] width 850 height 16
click at [772, 146] on div at bounding box center [1126, 145] width 850 height 16
drag, startPoint x: 772, startPoint y: 146, endPoint x: 856, endPoint y: 142, distance: 84.1
click at [856, 142] on div at bounding box center [1126, 145] width 850 height 16
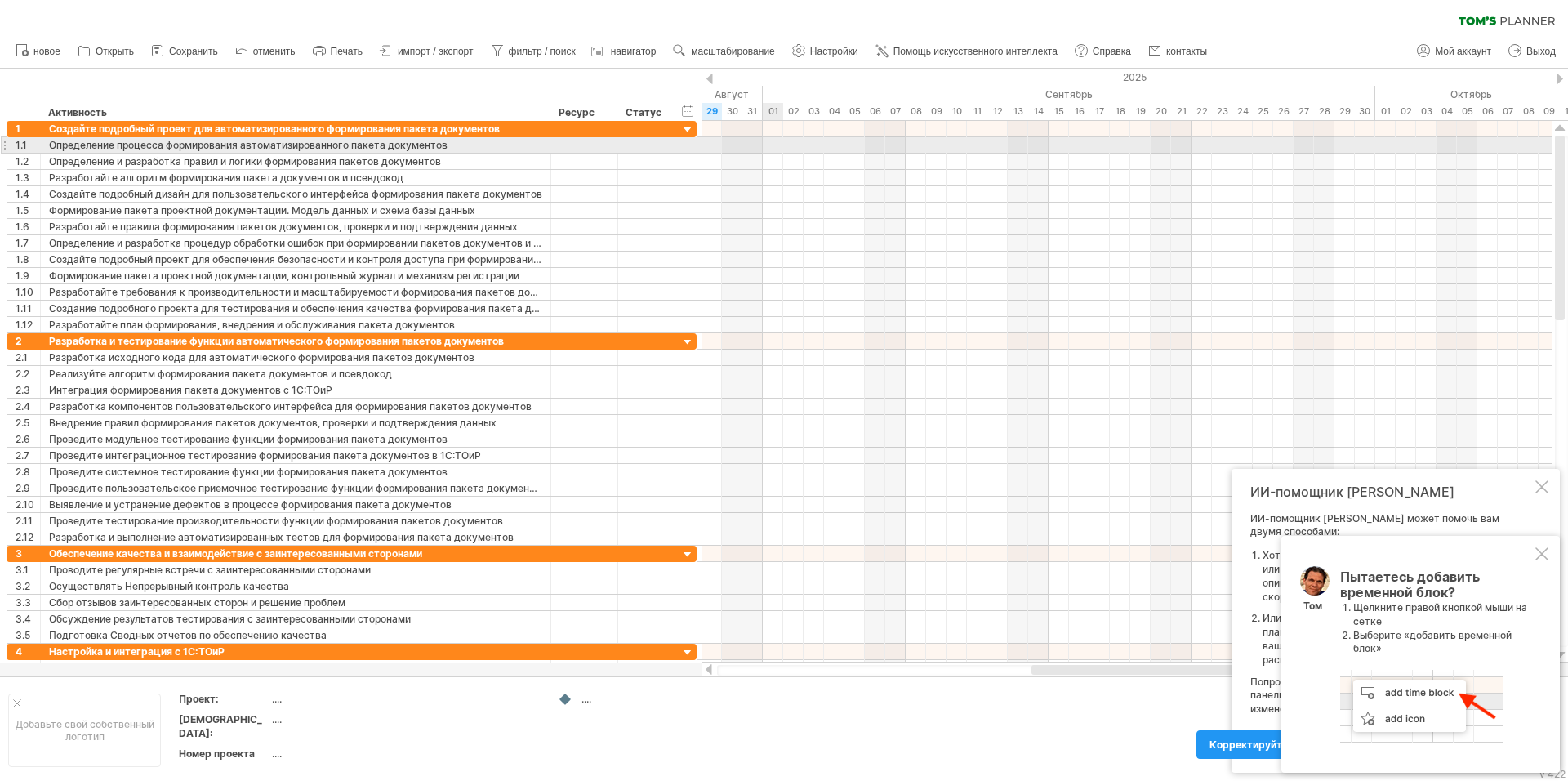
click at [769, 142] on div at bounding box center [1126, 145] width 850 height 16
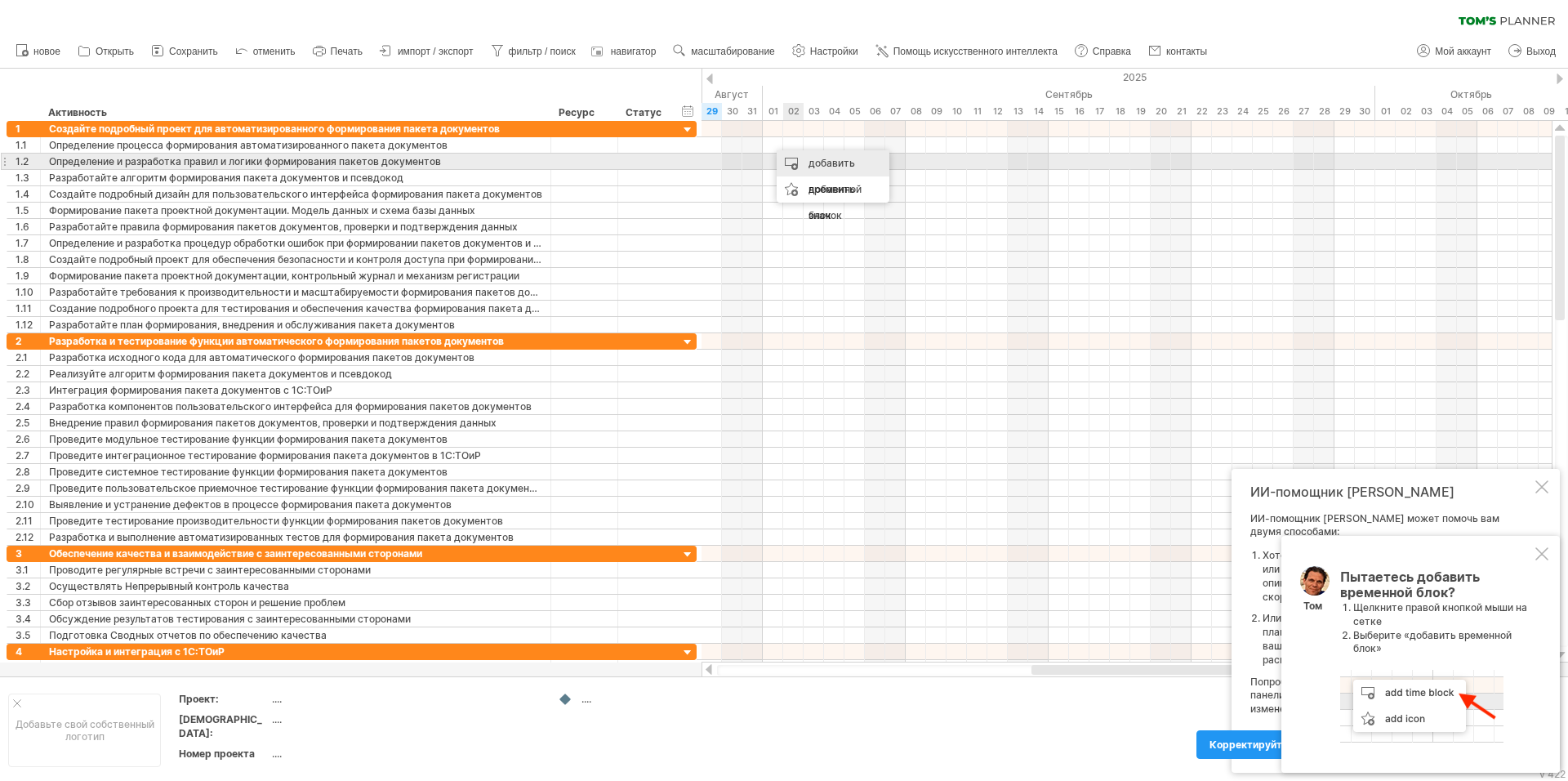
click at [813, 158] on ya-tr-span "добавить временной блок" at bounding box center [834, 189] width 53 height 65
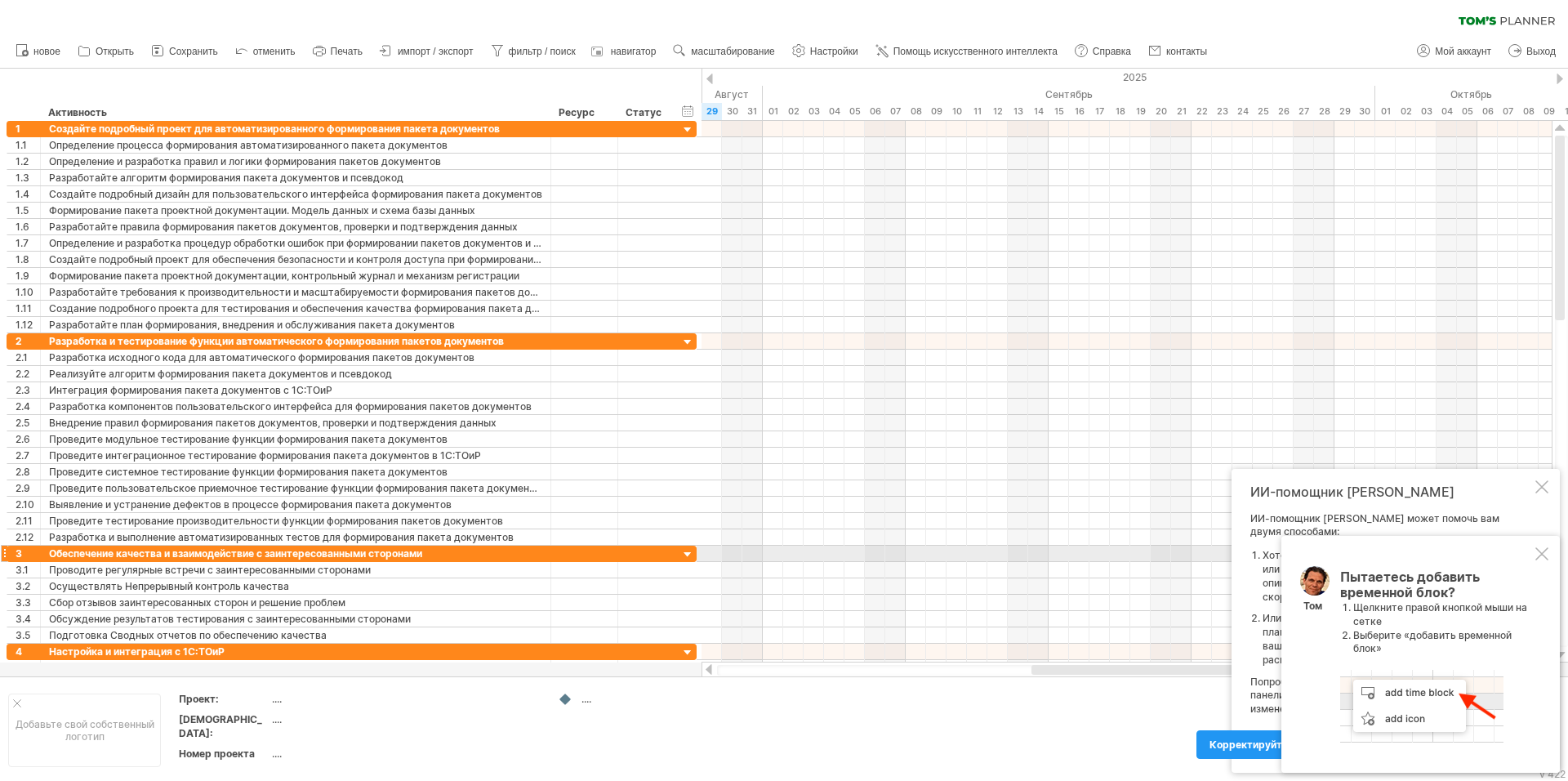
click at [1541, 557] on div at bounding box center [1543, 555] width 13 height 13
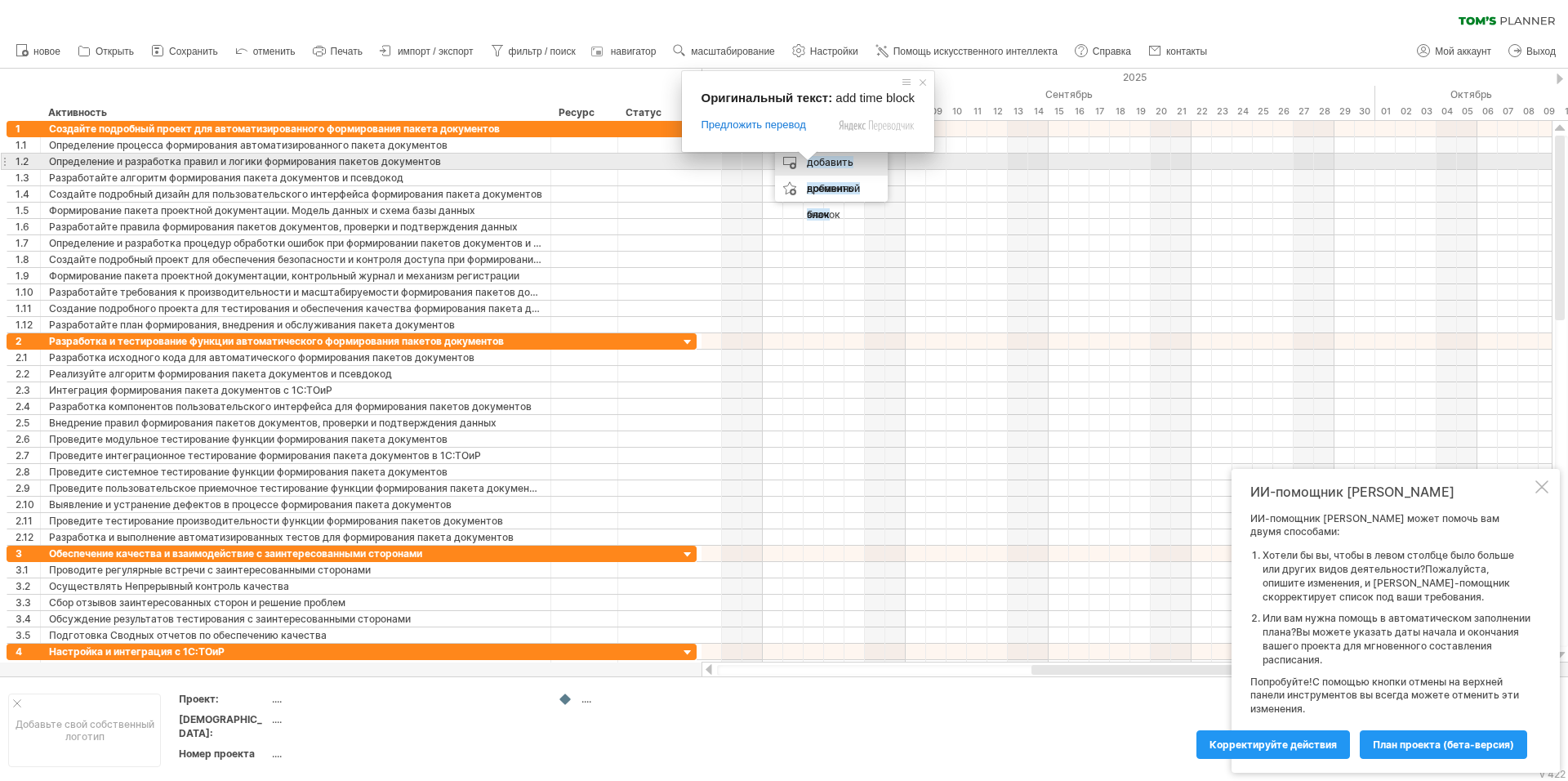
click at [807, 158] on body "progress(100%) Trying to reach [DOMAIN_NAME] Connected again... 0% очистить фил…" at bounding box center [784, 392] width 1568 height 784
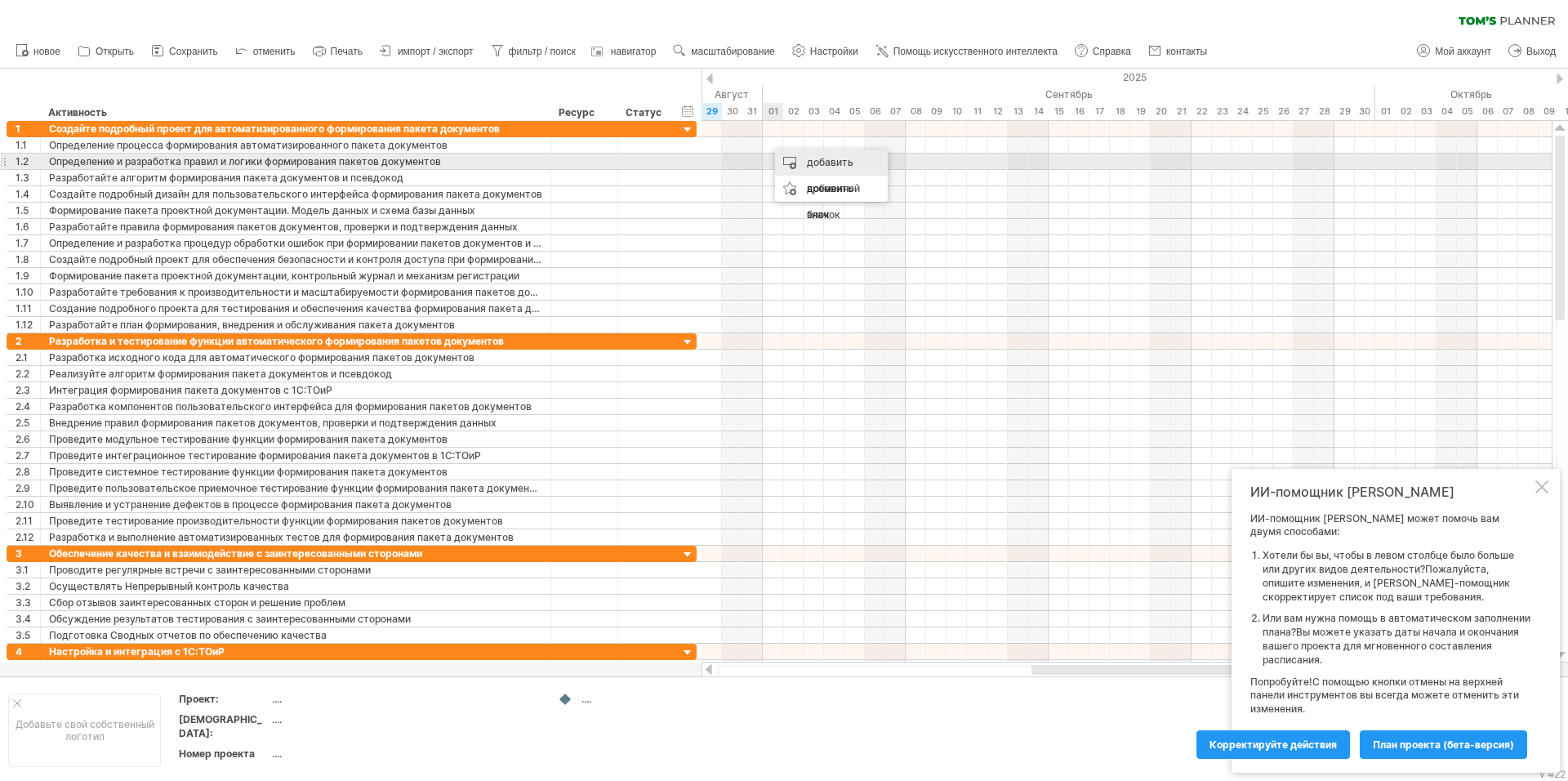
click at [807, 158] on ya-tr-span "добавить временной блок" at bounding box center [833, 188] width 53 height 65
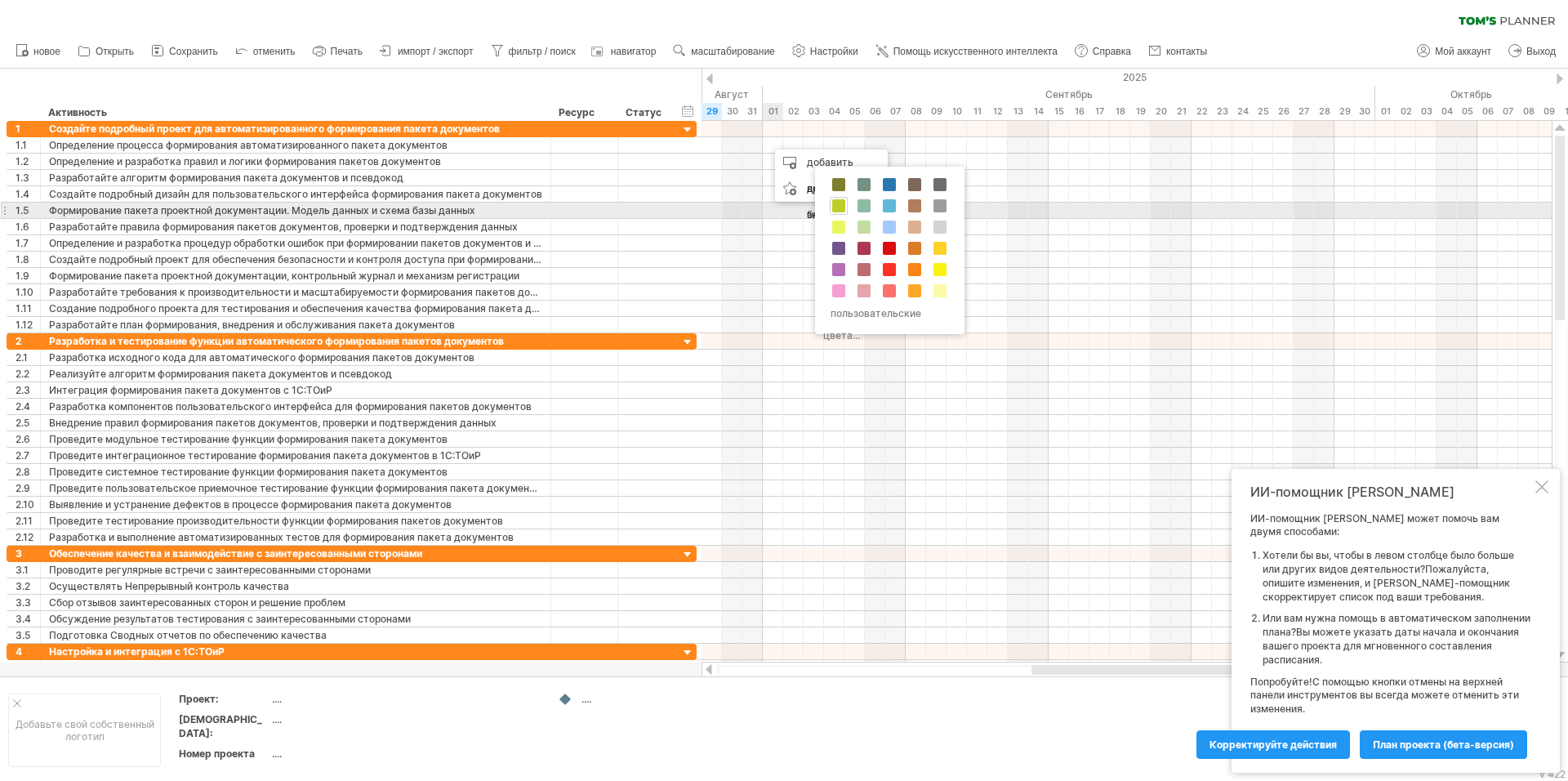
click at [841, 210] on span at bounding box center [840, 206] width 13 height 13
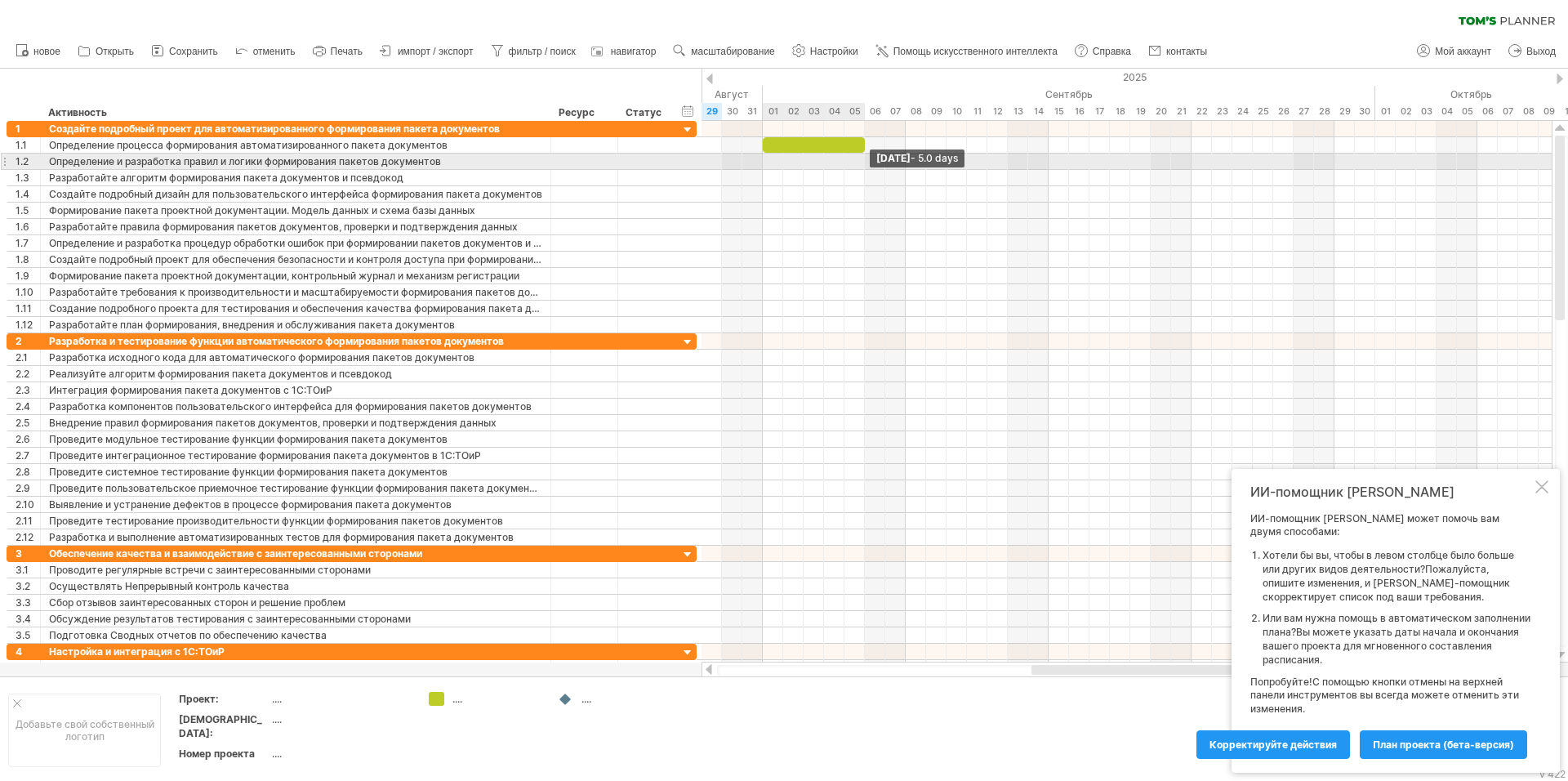
drag, startPoint x: 783, startPoint y: 146, endPoint x: 862, endPoint y: 155, distance: 79.5
click at [862, 155] on div "[DATE] - 5.0 days" at bounding box center [1126, 392] width 850 height 542
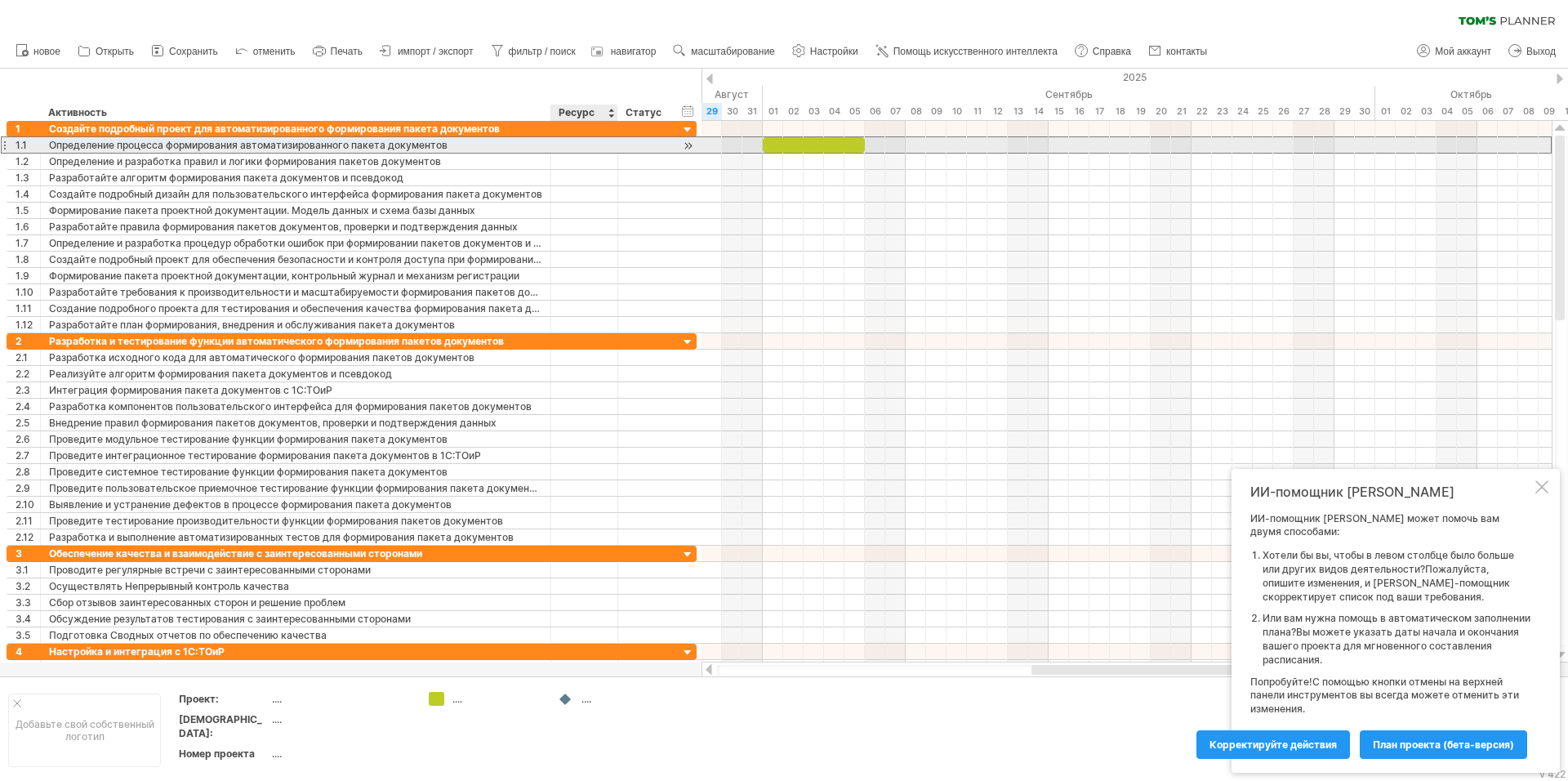
click at [568, 142] on div at bounding box center [584, 145] width 50 height 15
type input "****"
click at [645, 151] on div at bounding box center [644, 145] width 36 height 15
click at [689, 145] on div at bounding box center [688, 146] width 15 height 17
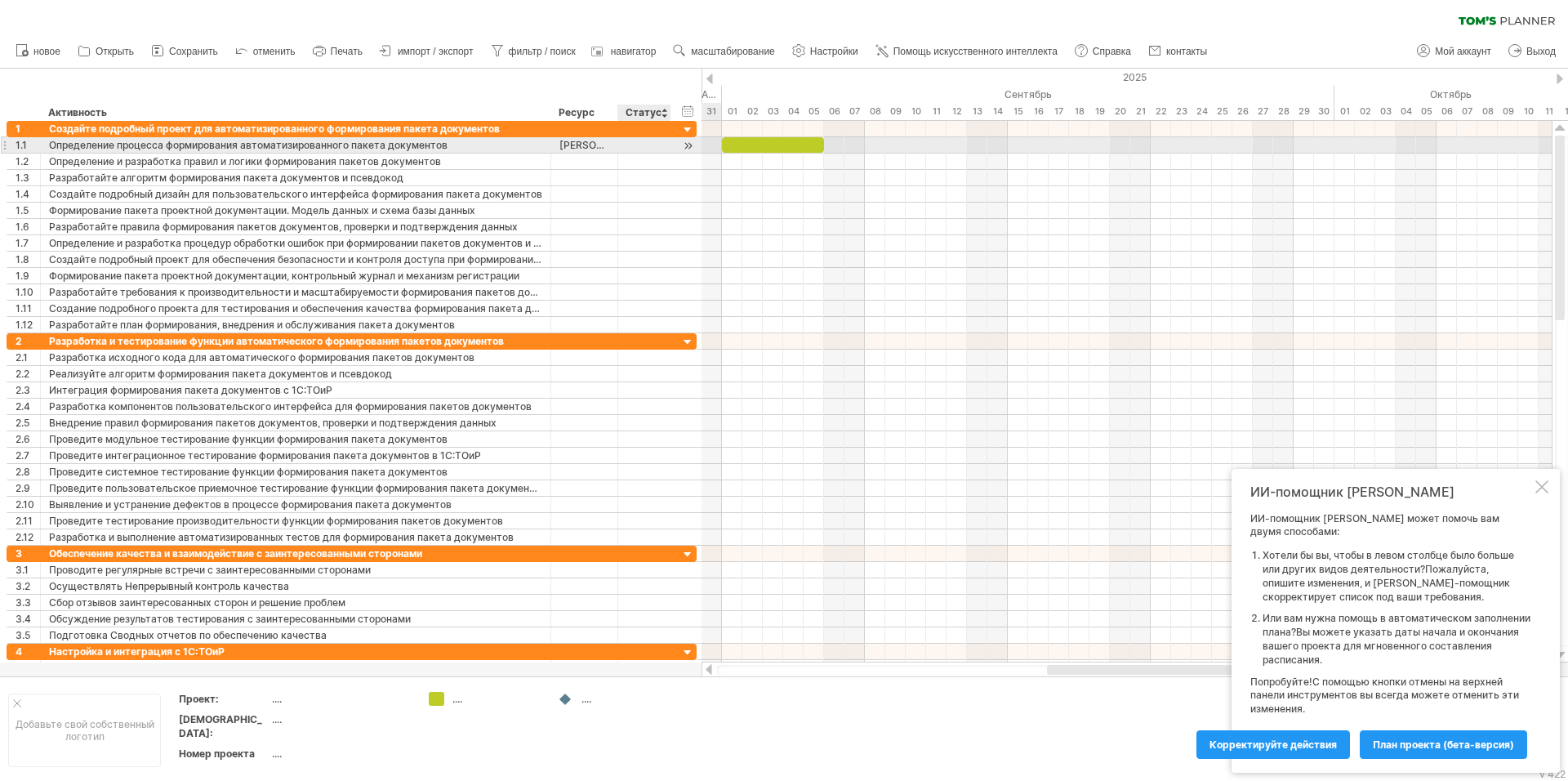
click at [689, 144] on div at bounding box center [688, 146] width 15 height 17
click at [686, 146] on div at bounding box center [688, 146] width 15 height 17
click at [642, 141] on div at bounding box center [644, 145] width 36 height 15
type input "********"
drag, startPoint x: 822, startPoint y: 147, endPoint x: 743, endPoint y: 151, distance: 79.1
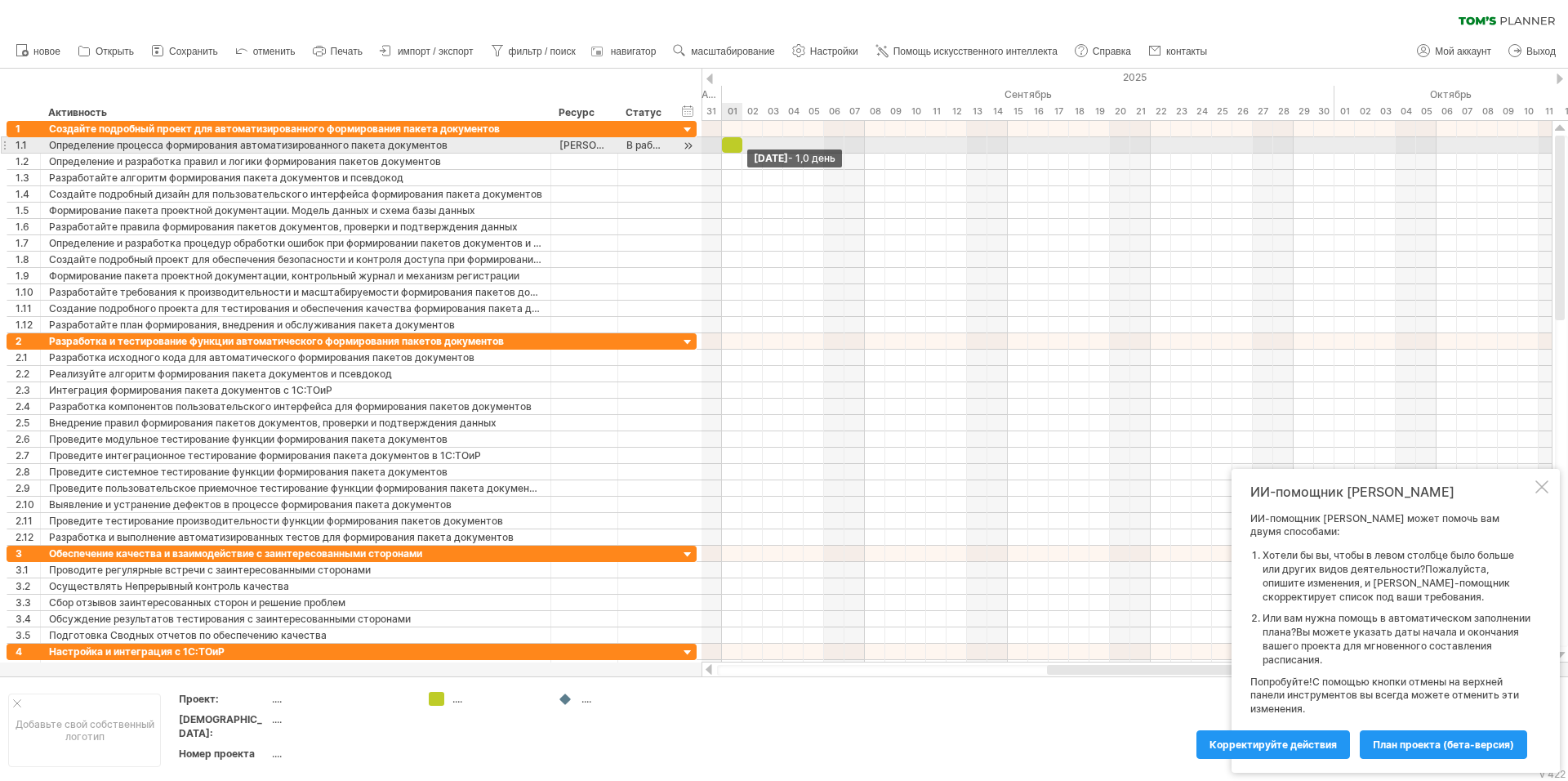
click at [743, 151] on span at bounding box center [743, 145] width 7 height 15
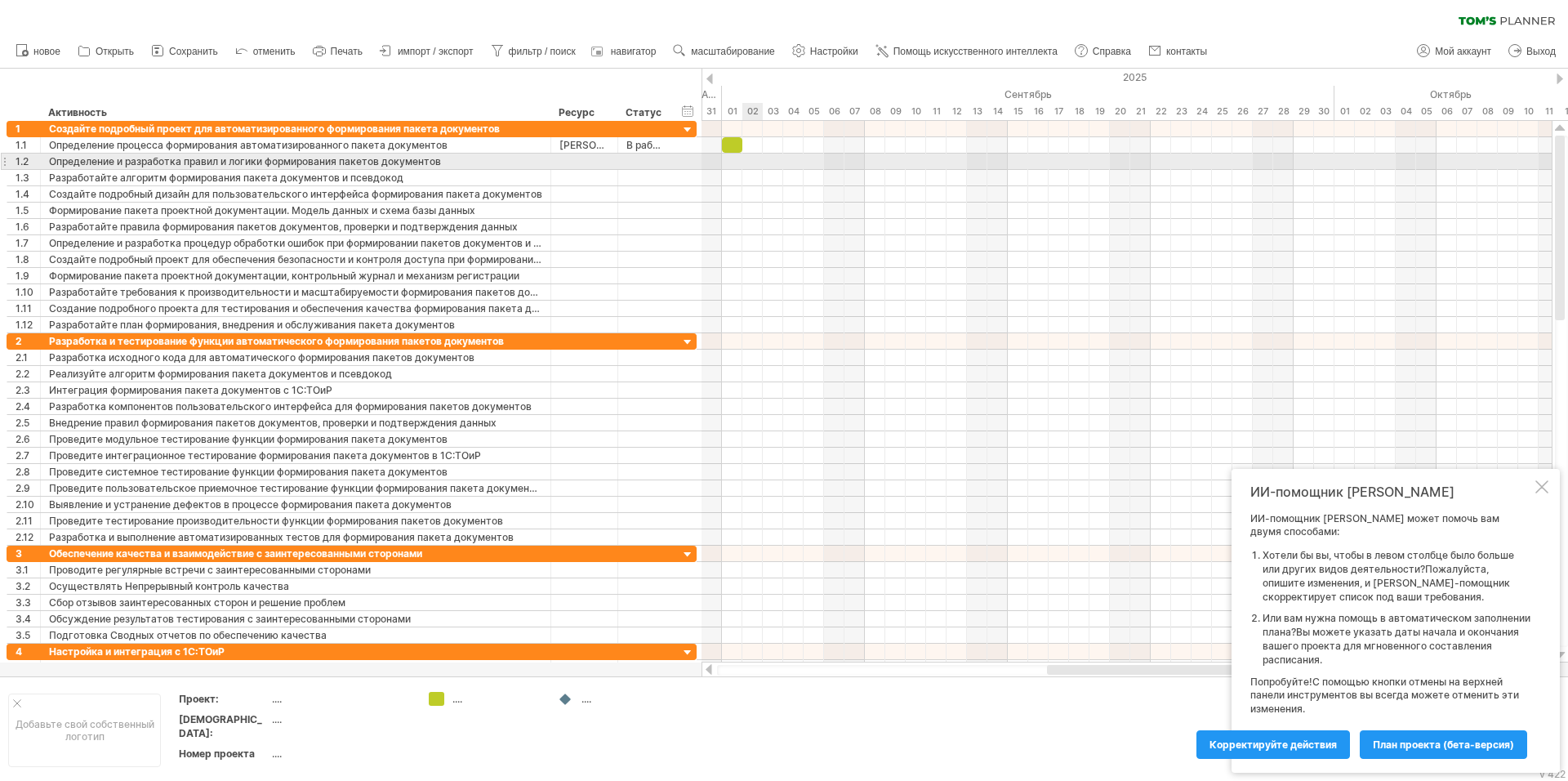
click at [752, 166] on div at bounding box center [1126, 162] width 850 height 16
drag, startPoint x: 734, startPoint y: 149, endPoint x: 751, endPoint y: 162, distance: 21.4
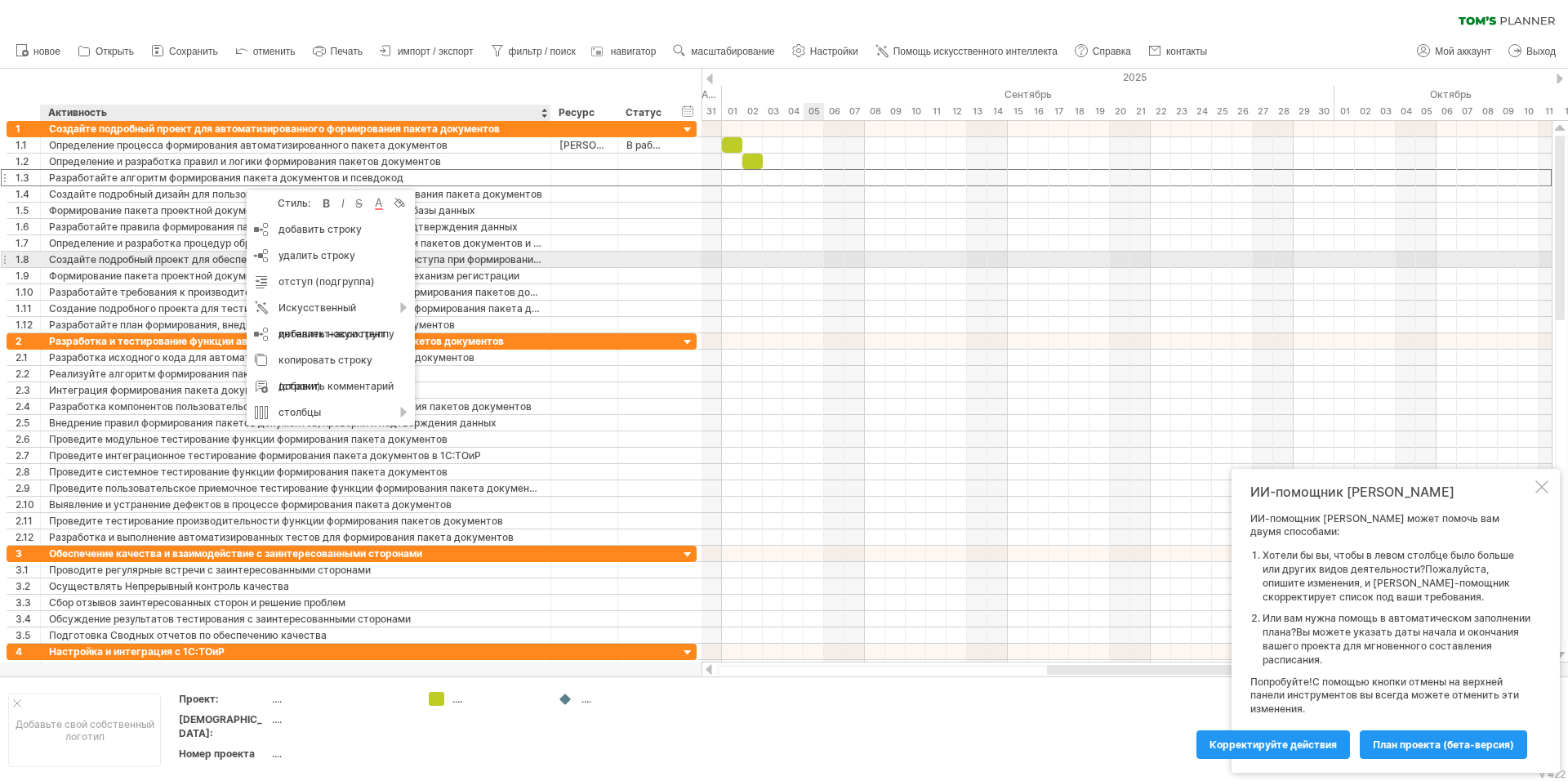
click at [815, 268] on div at bounding box center [1126, 276] width 850 height 16
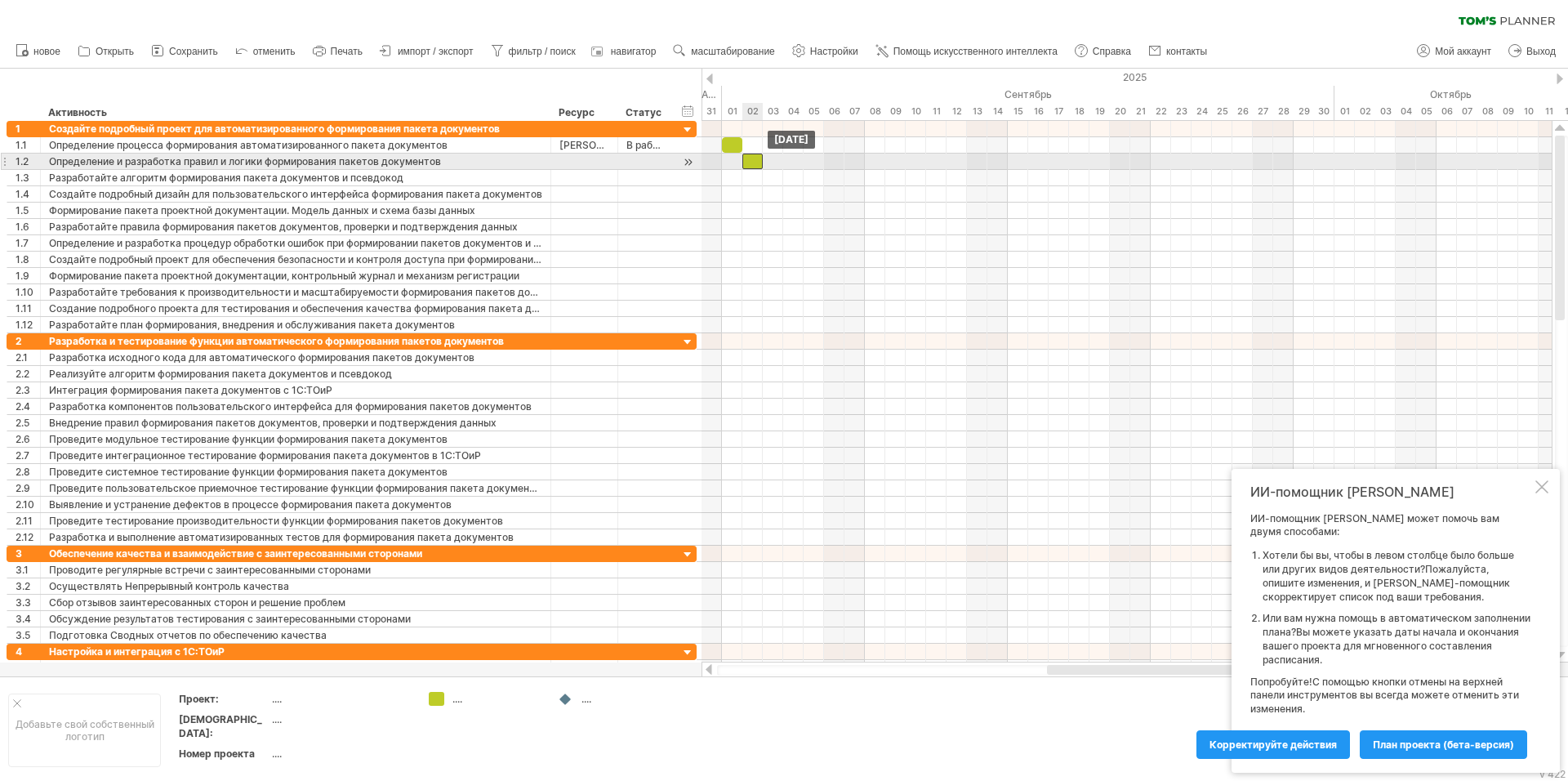
click at [760, 167] on div at bounding box center [753, 162] width 20 height 15
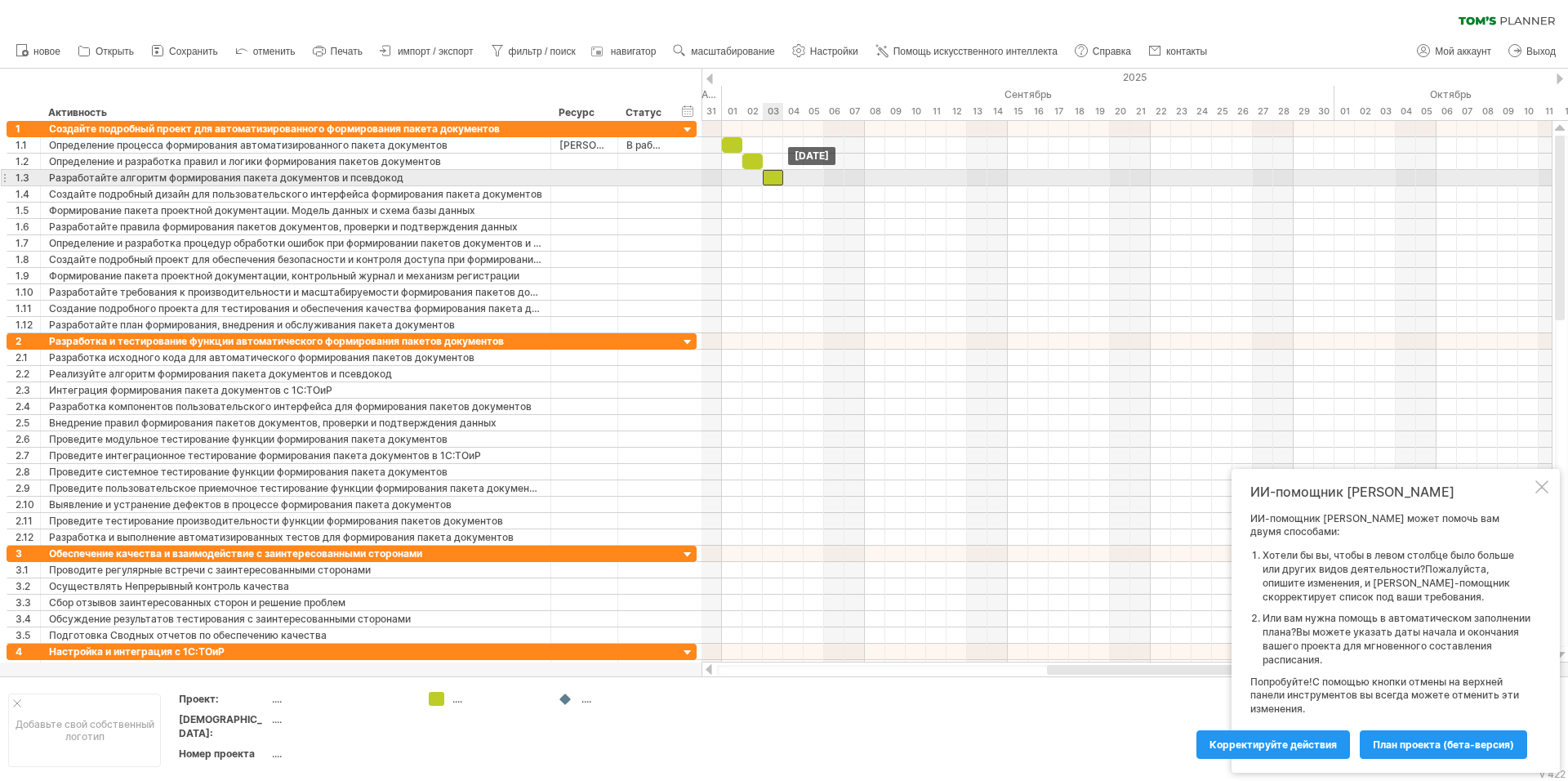
drag, startPoint x: 754, startPoint y: 167, endPoint x: 771, endPoint y: 180, distance: 21.4
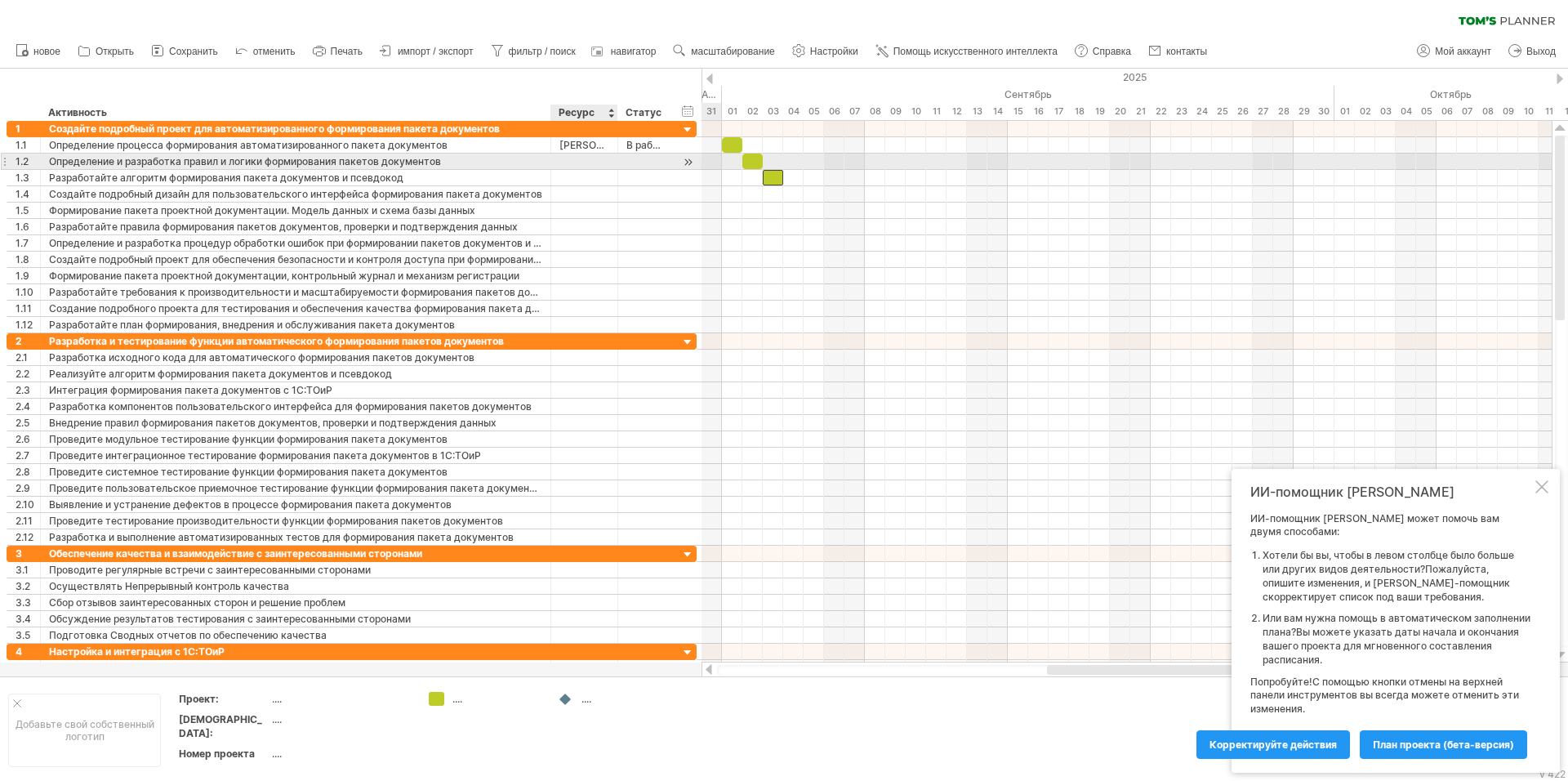
click at [586, 163] on div at bounding box center [584, 162] width 50 height 15
type input "****"
click at [648, 165] on div at bounding box center [644, 162] width 36 height 15
type input "********"
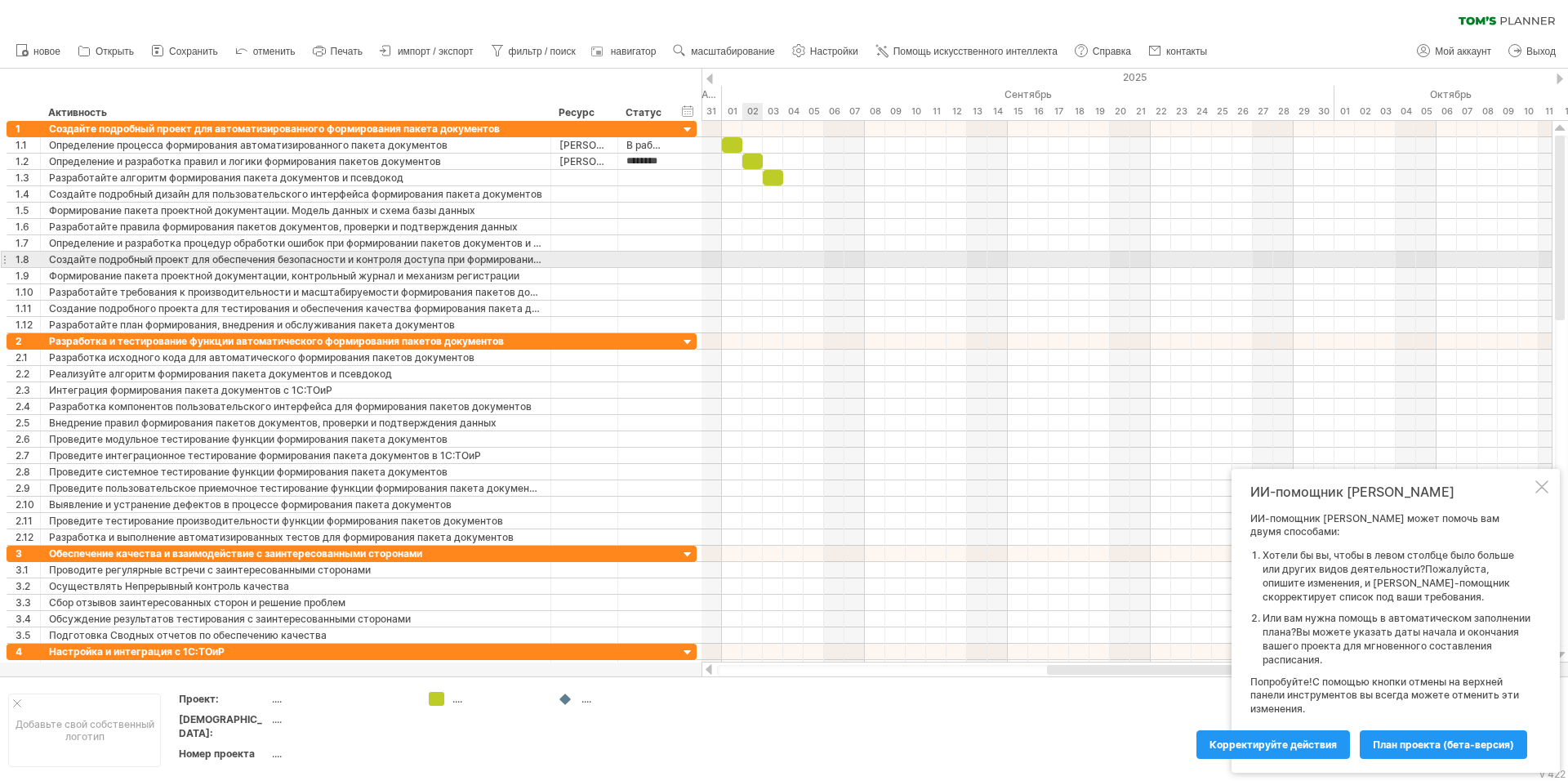
scroll to position [0, 0]
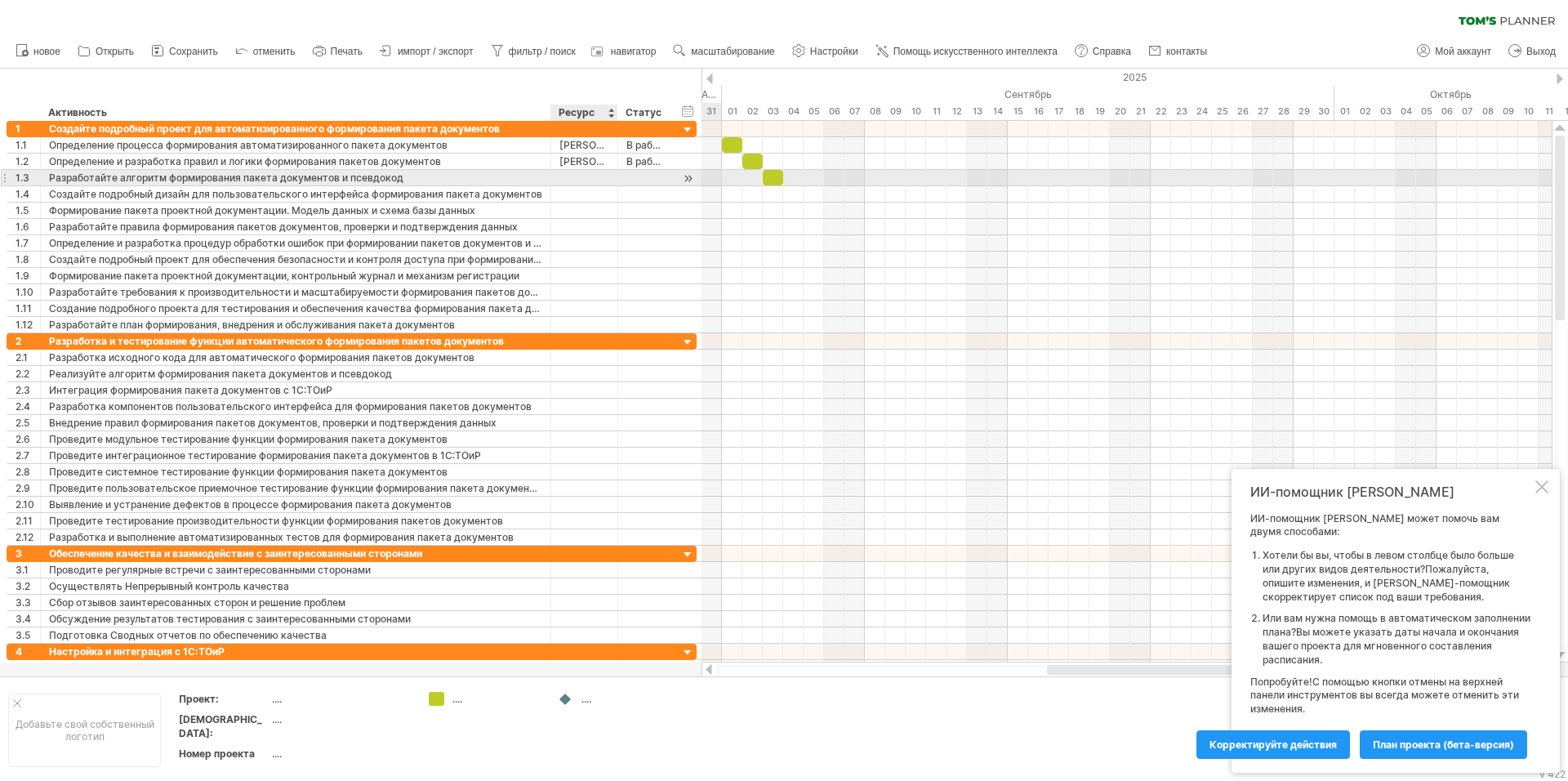
click at [587, 178] on div at bounding box center [584, 178] width 50 height 15
type input "**********"
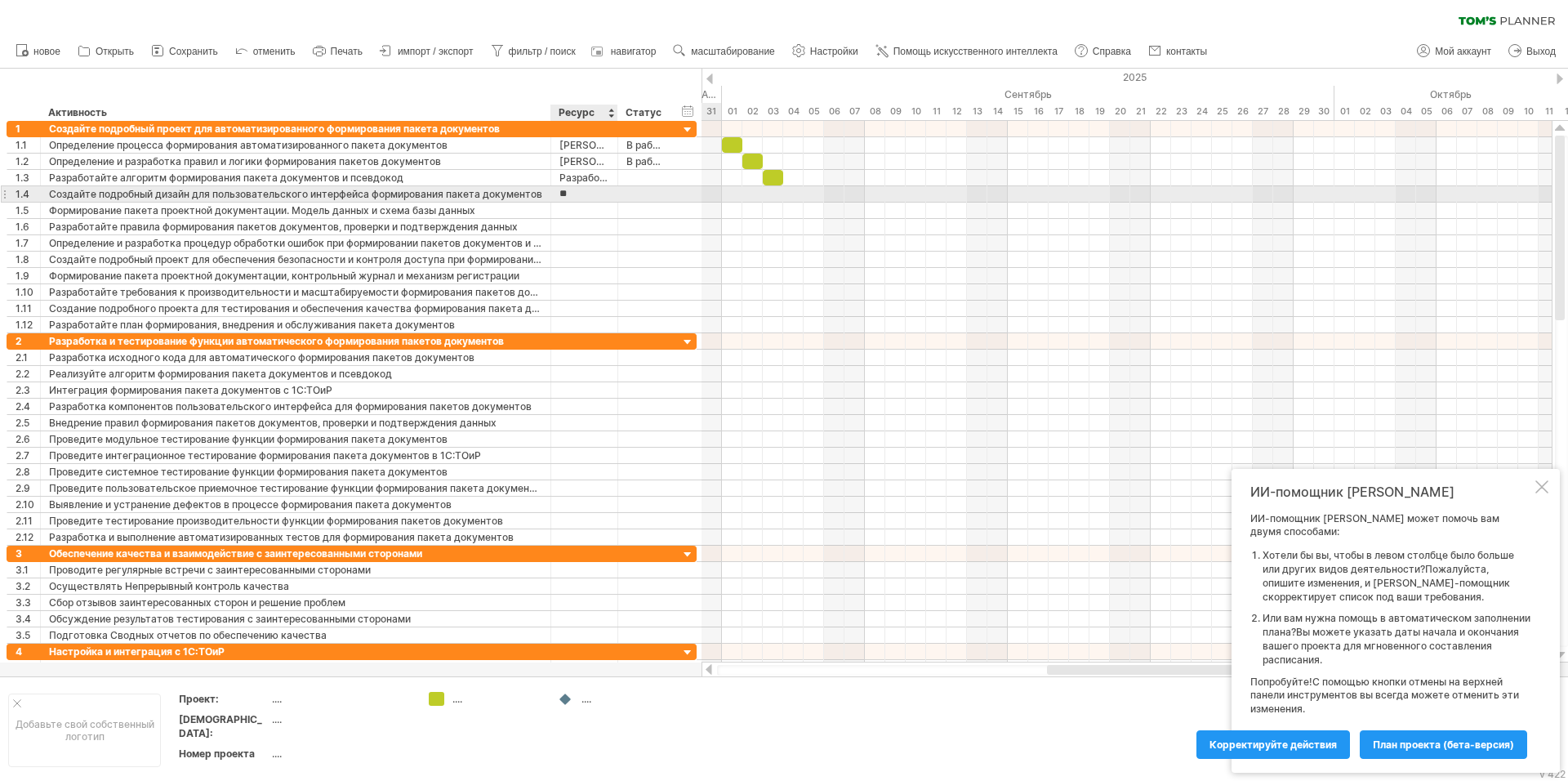
type input "*"
drag, startPoint x: 564, startPoint y: 178, endPoint x: 569, endPoint y: 194, distance: 16.8
click at [569, 194] on body "progress(100%) Trying to reach [DOMAIN_NAME] Connected again... 0% очистить фил…" at bounding box center [784, 392] width 1568 height 784
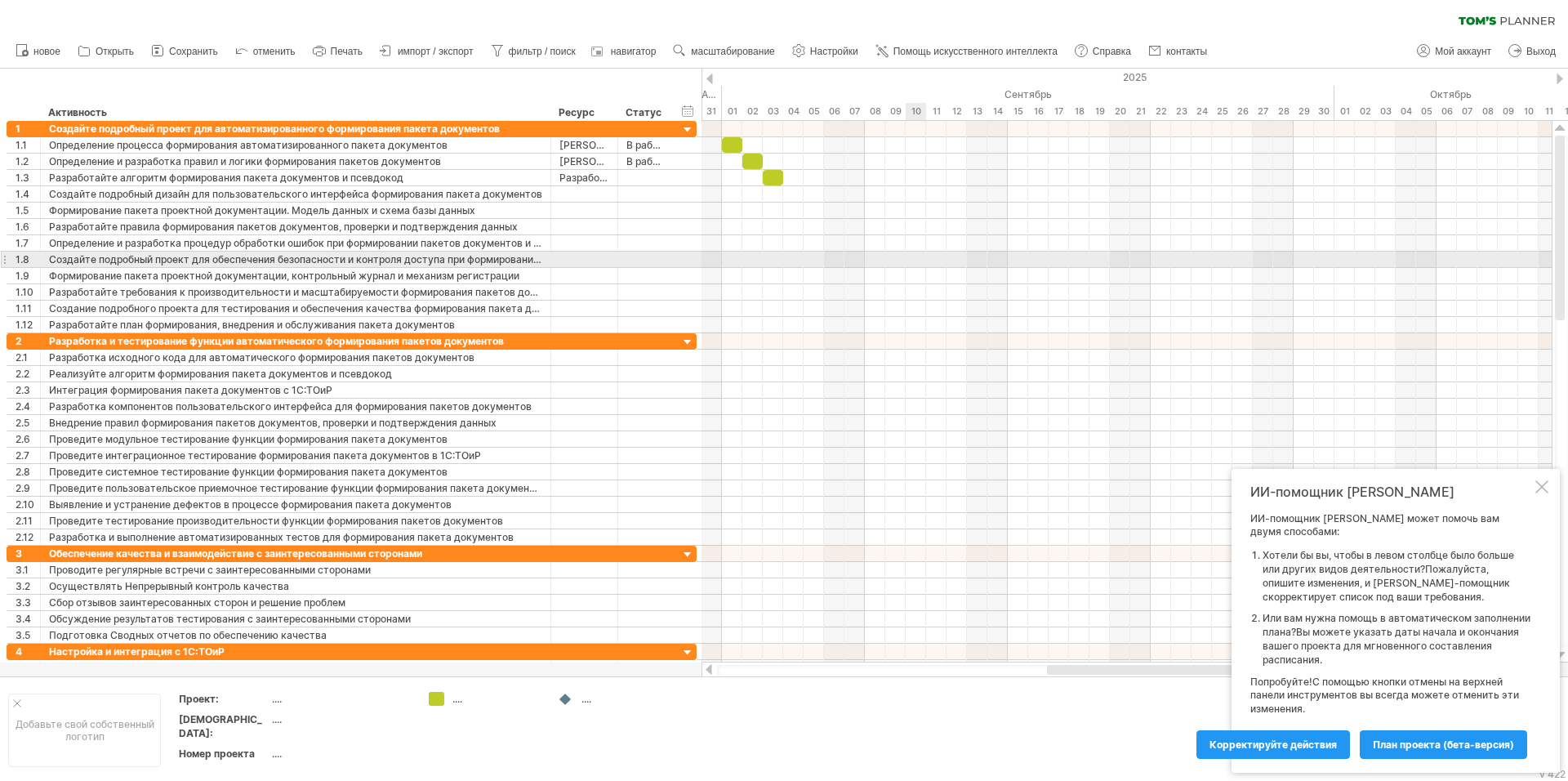
drag, startPoint x: 911, startPoint y: 258, endPoint x: 871, endPoint y: 240, distance: 43.9
click at [910, 258] on div at bounding box center [1126, 259] width 850 height 16
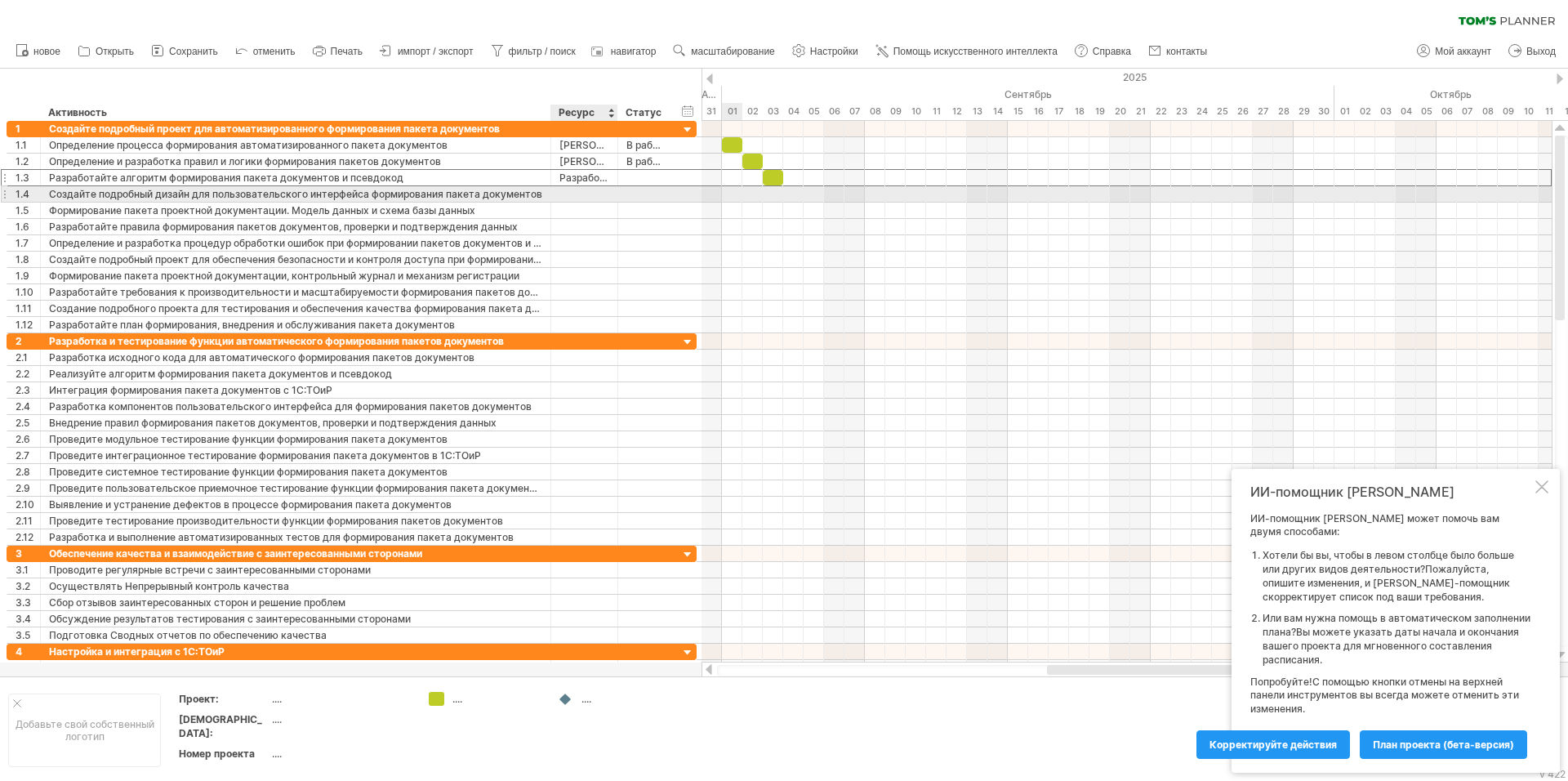
drag, startPoint x: 591, startPoint y: 181, endPoint x: 589, endPoint y: 194, distance: 13.2
click at [589, 194] on div "**********" at bounding box center [352, 227] width 691 height 212
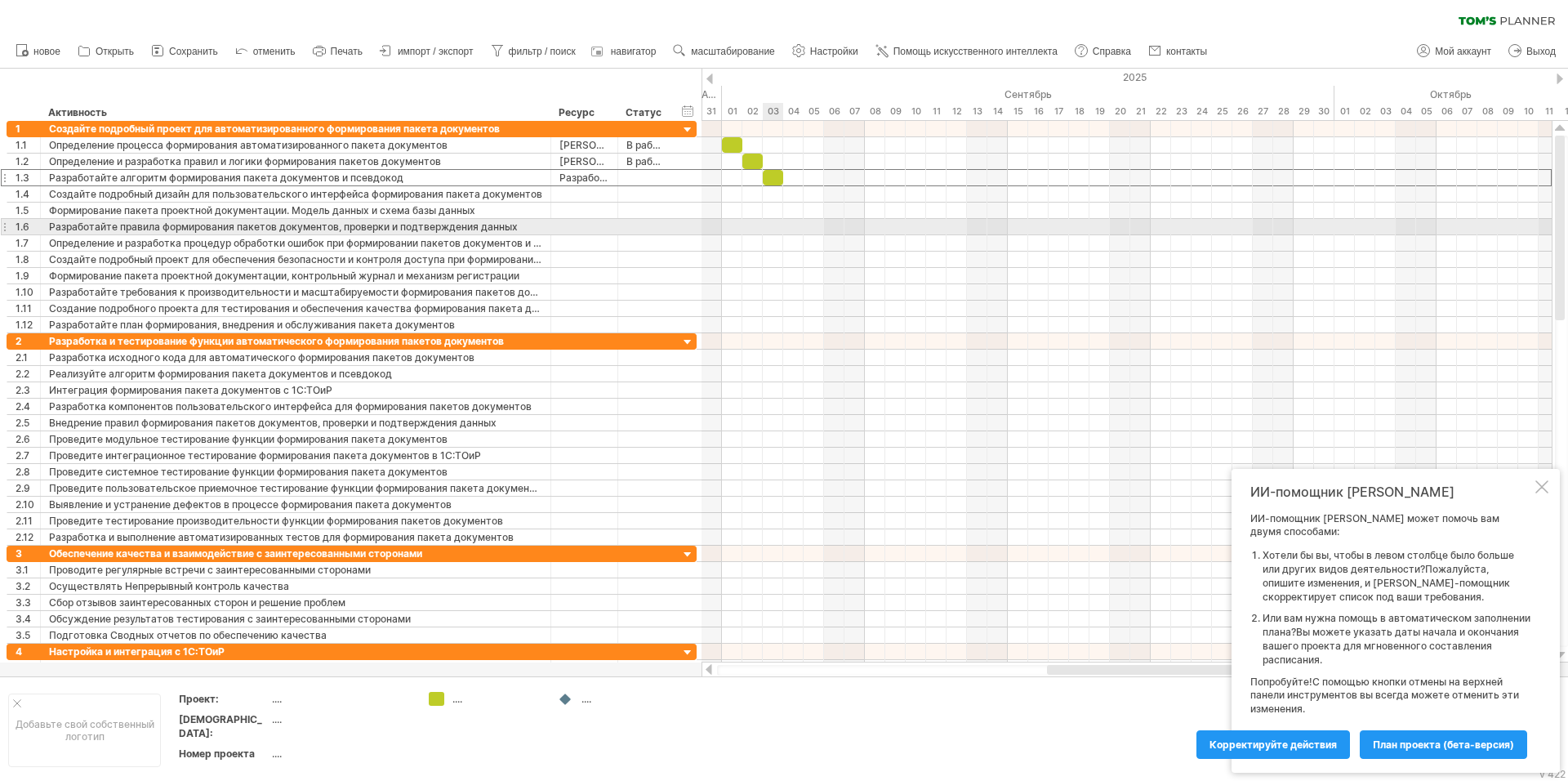
click at [854, 243] on div at bounding box center [1126, 243] width 850 height 16
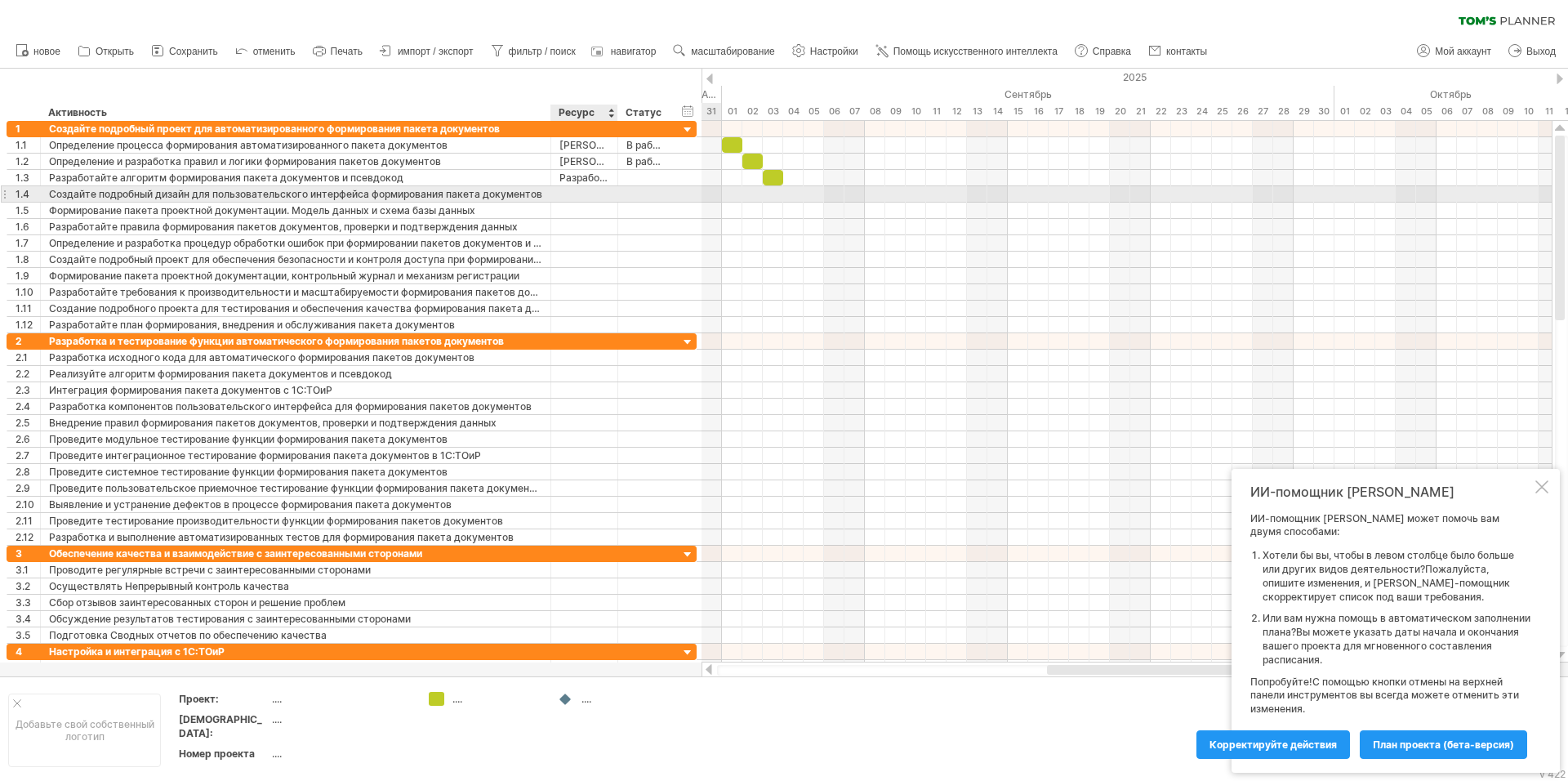
click at [602, 196] on div at bounding box center [584, 194] width 50 height 15
click at [602, 196] on input "text" at bounding box center [584, 194] width 50 height 15
type input "*"
type input "****"
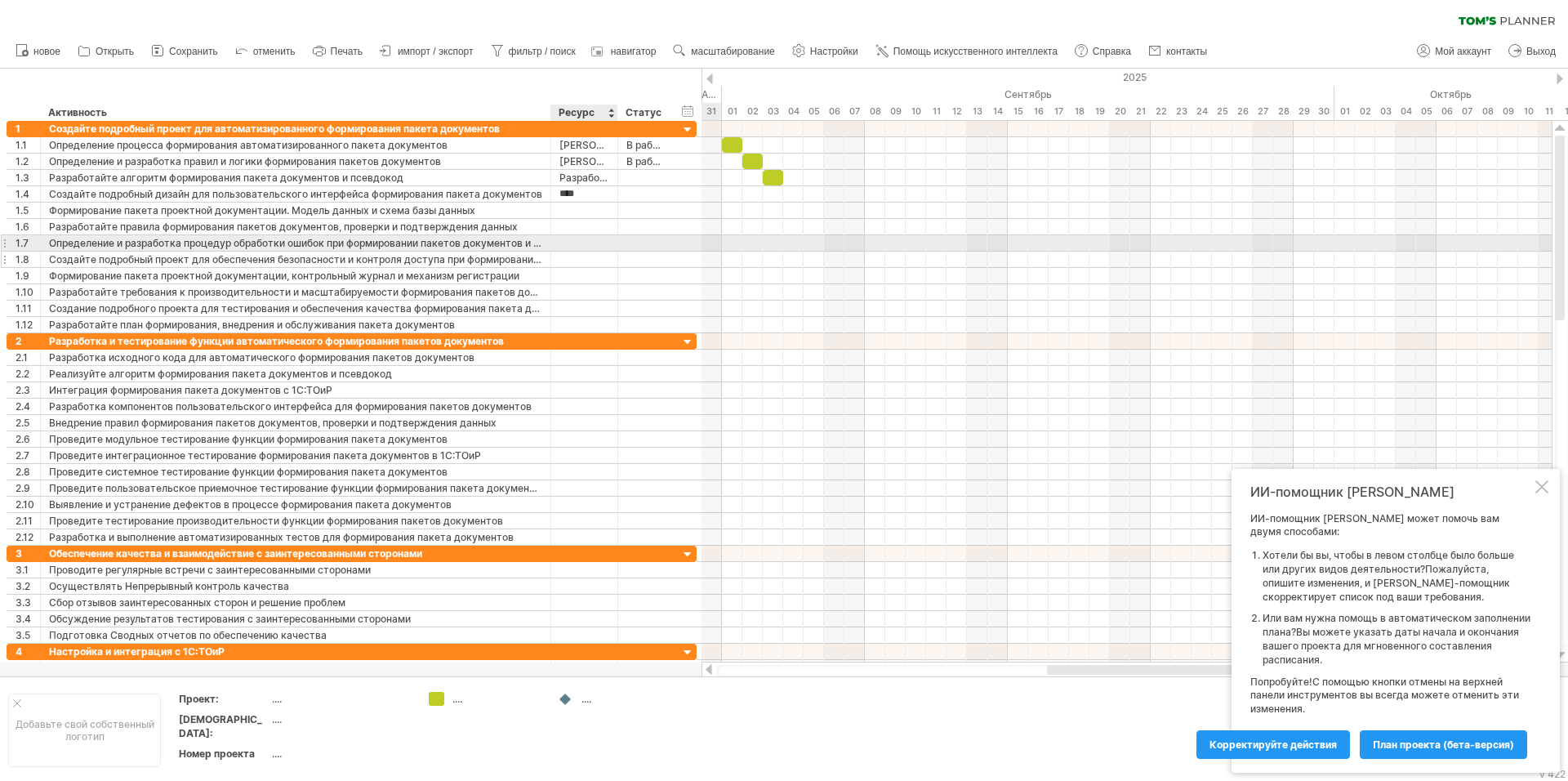
click at [618, 258] on div at bounding box center [644, 259] width 53 height 15
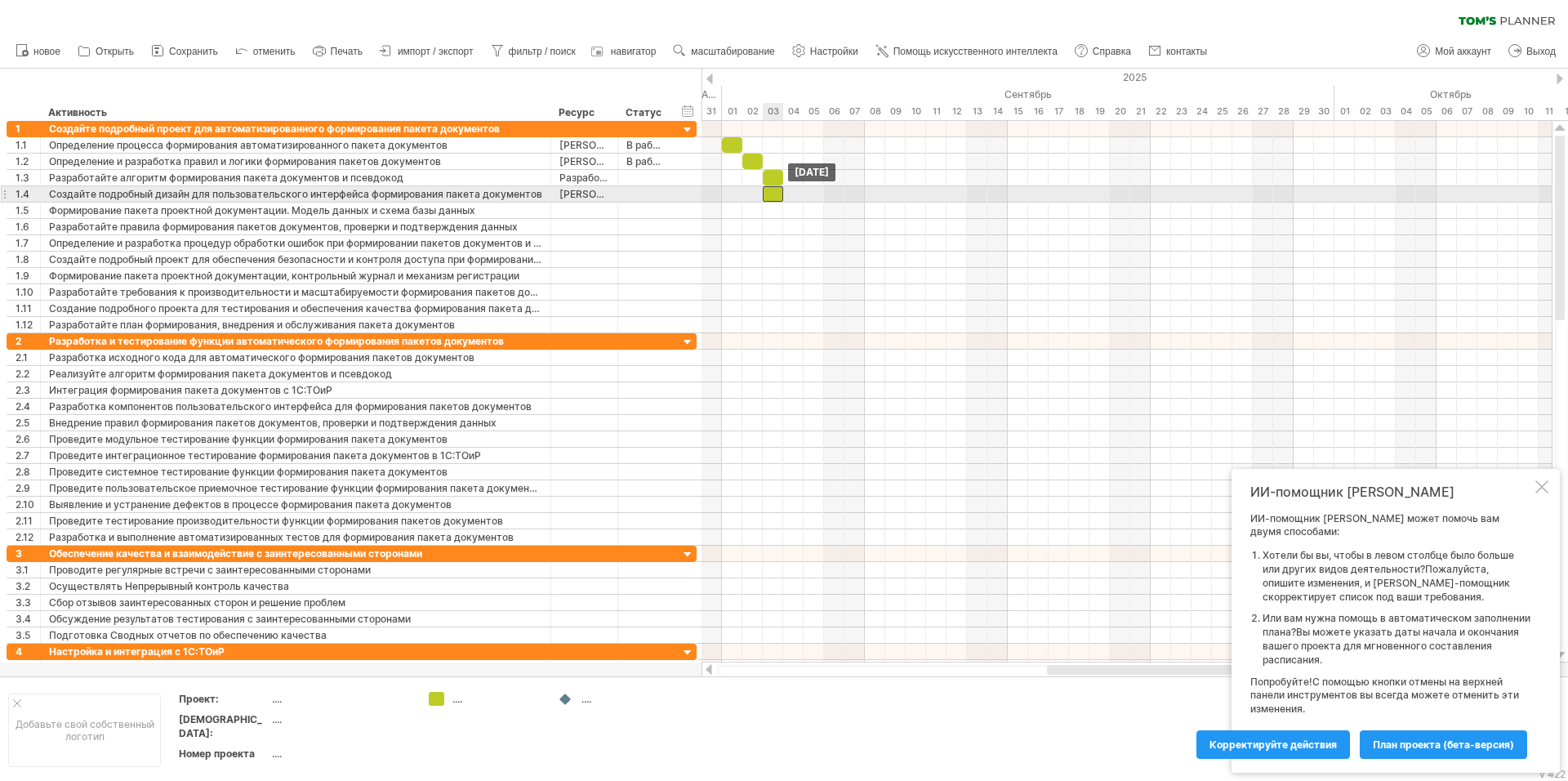
drag, startPoint x: 771, startPoint y: 183, endPoint x: 770, endPoint y: 194, distance: 11.0
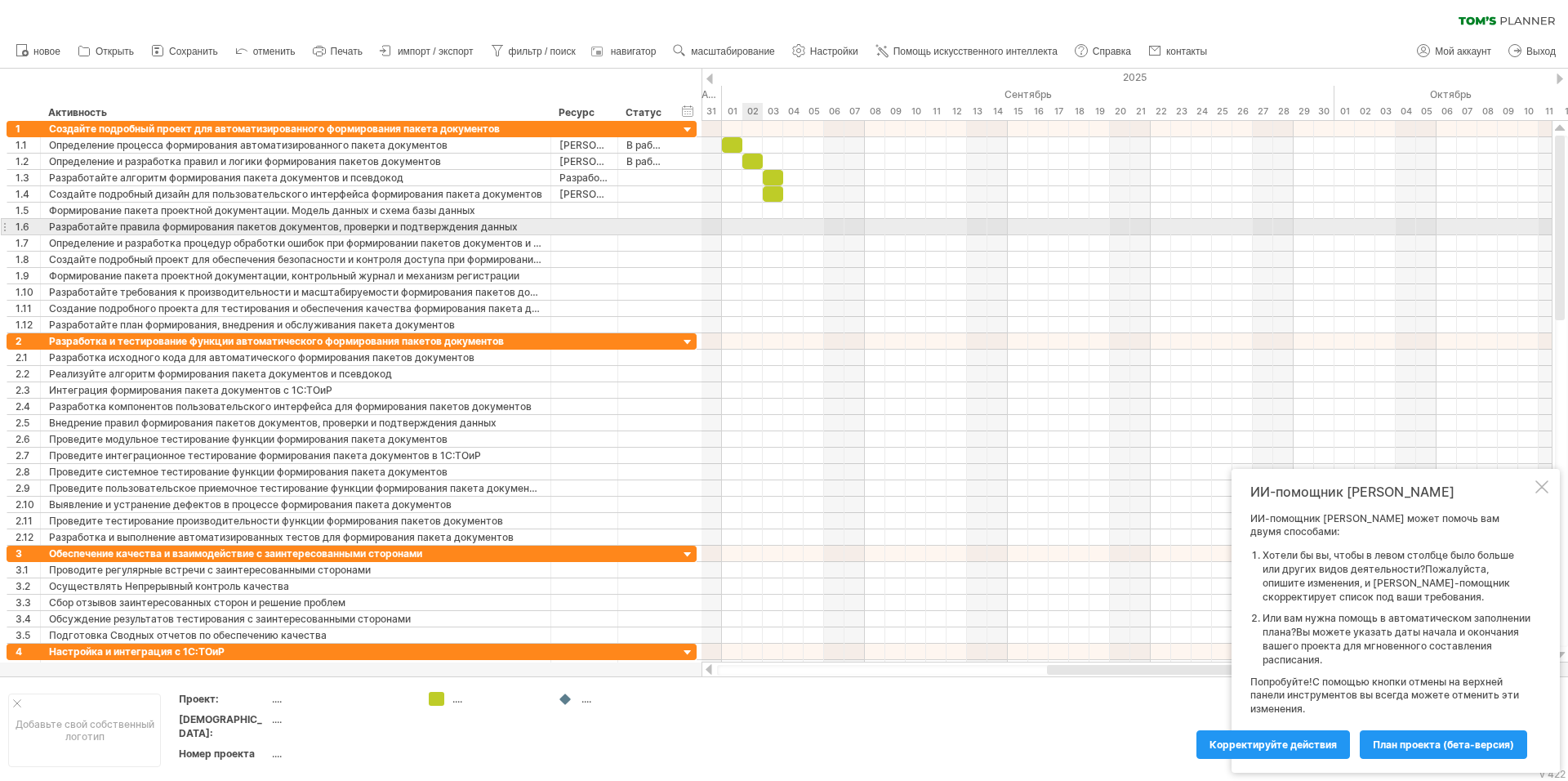
click at [761, 230] on div at bounding box center [1126, 226] width 850 height 16
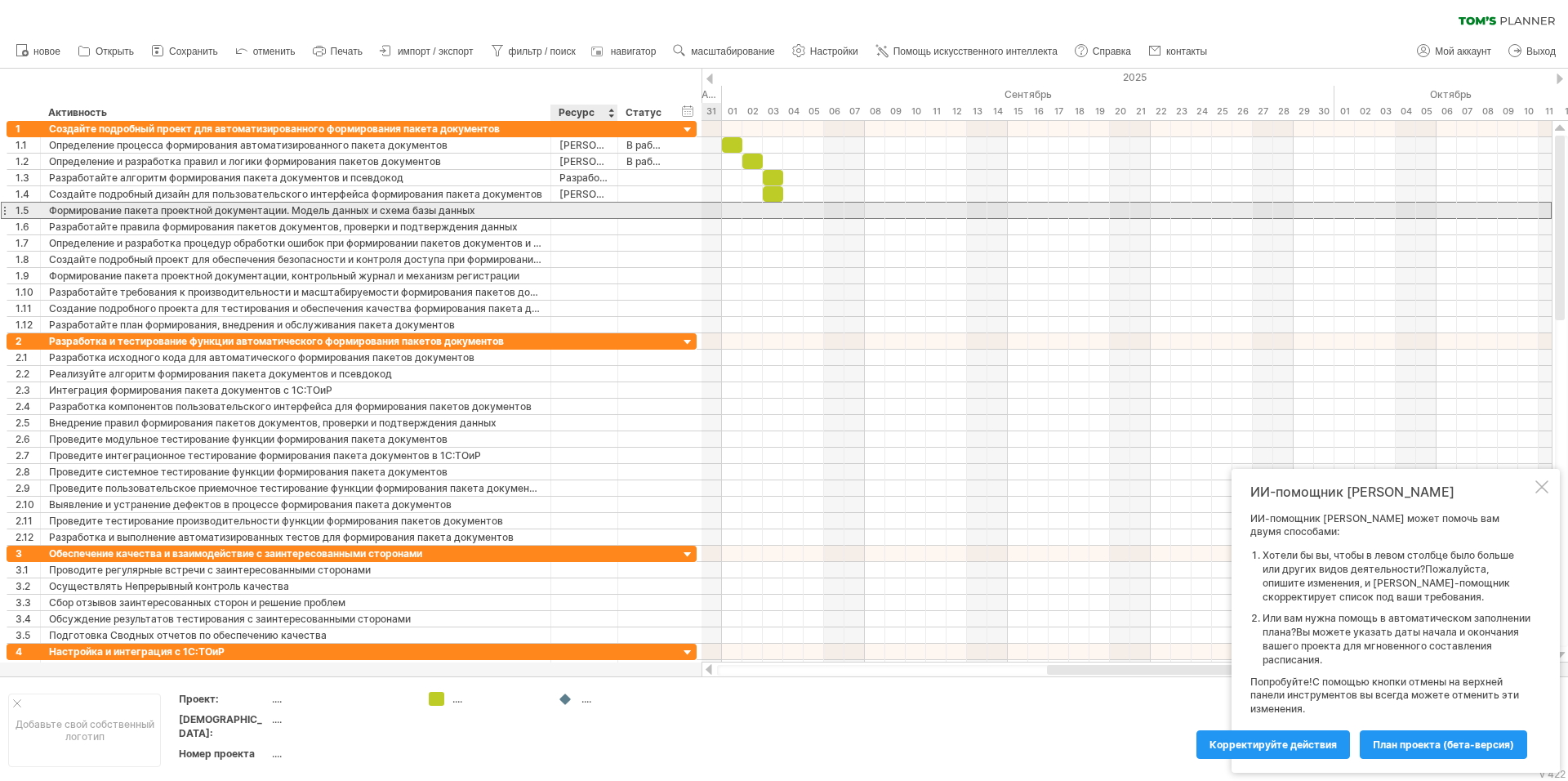
click at [562, 212] on div at bounding box center [584, 210] width 50 height 15
type input "**********"
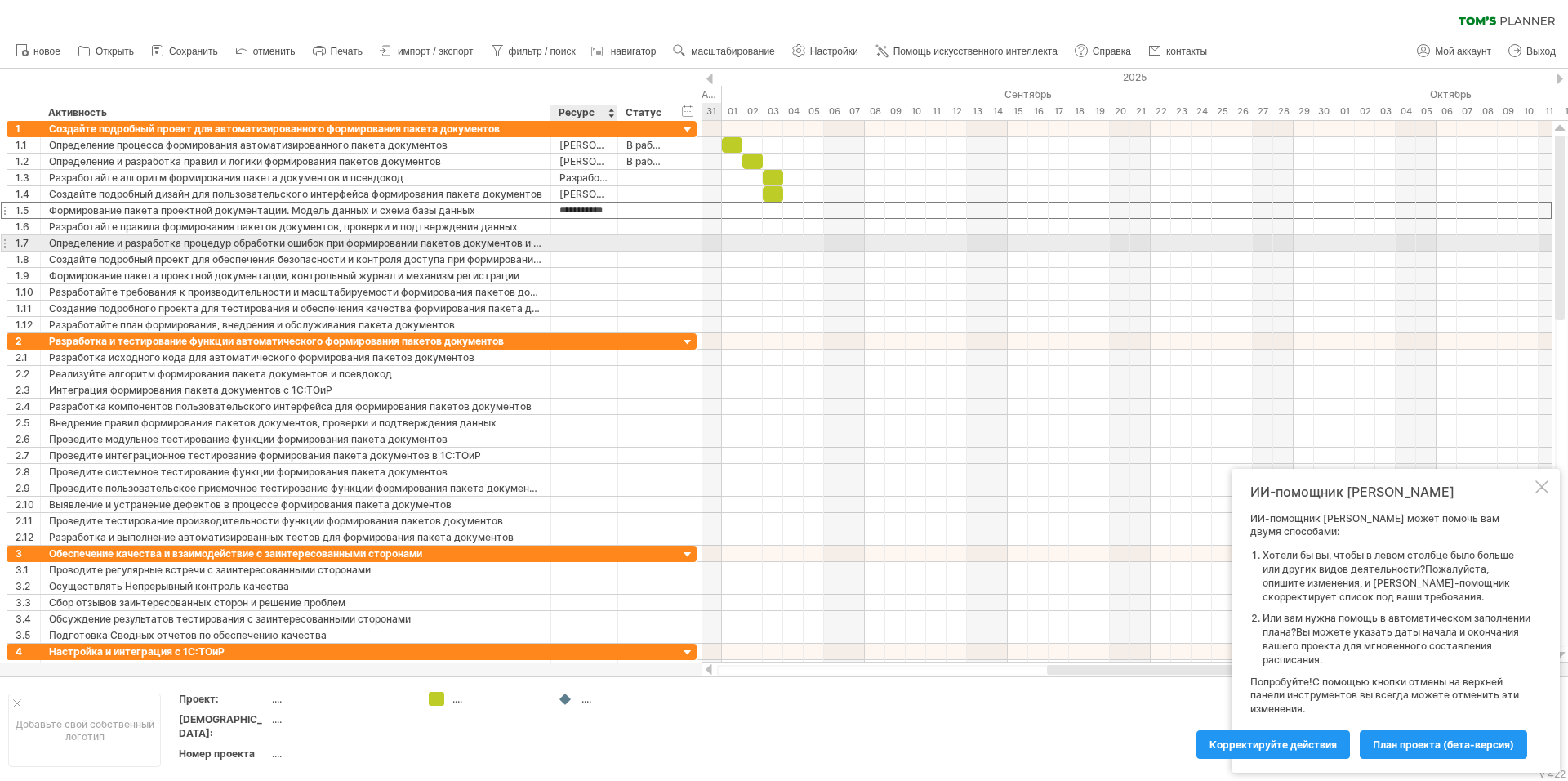
click at [627, 251] on div "**********" at bounding box center [352, 243] width 691 height 16
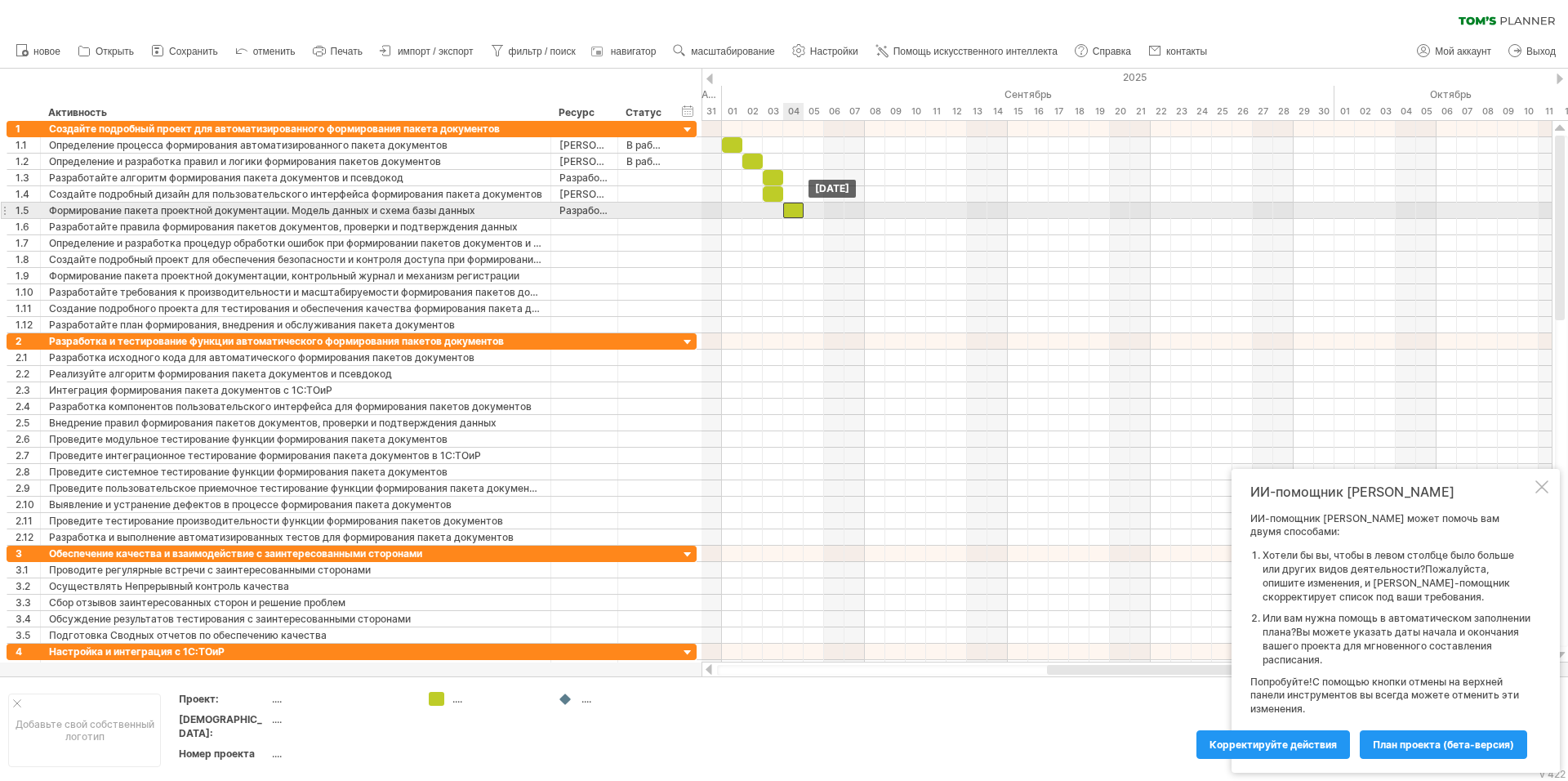
drag, startPoint x: 771, startPoint y: 196, endPoint x: 787, endPoint y: 210, distance: 21.3
drag, startPoint x: 804, startPoint y: 215, endPoint x: 824, endPoint y: 217, distance: 20.1
click at [824, 217] on span at bounding box center [824, 210] width 7 height 15
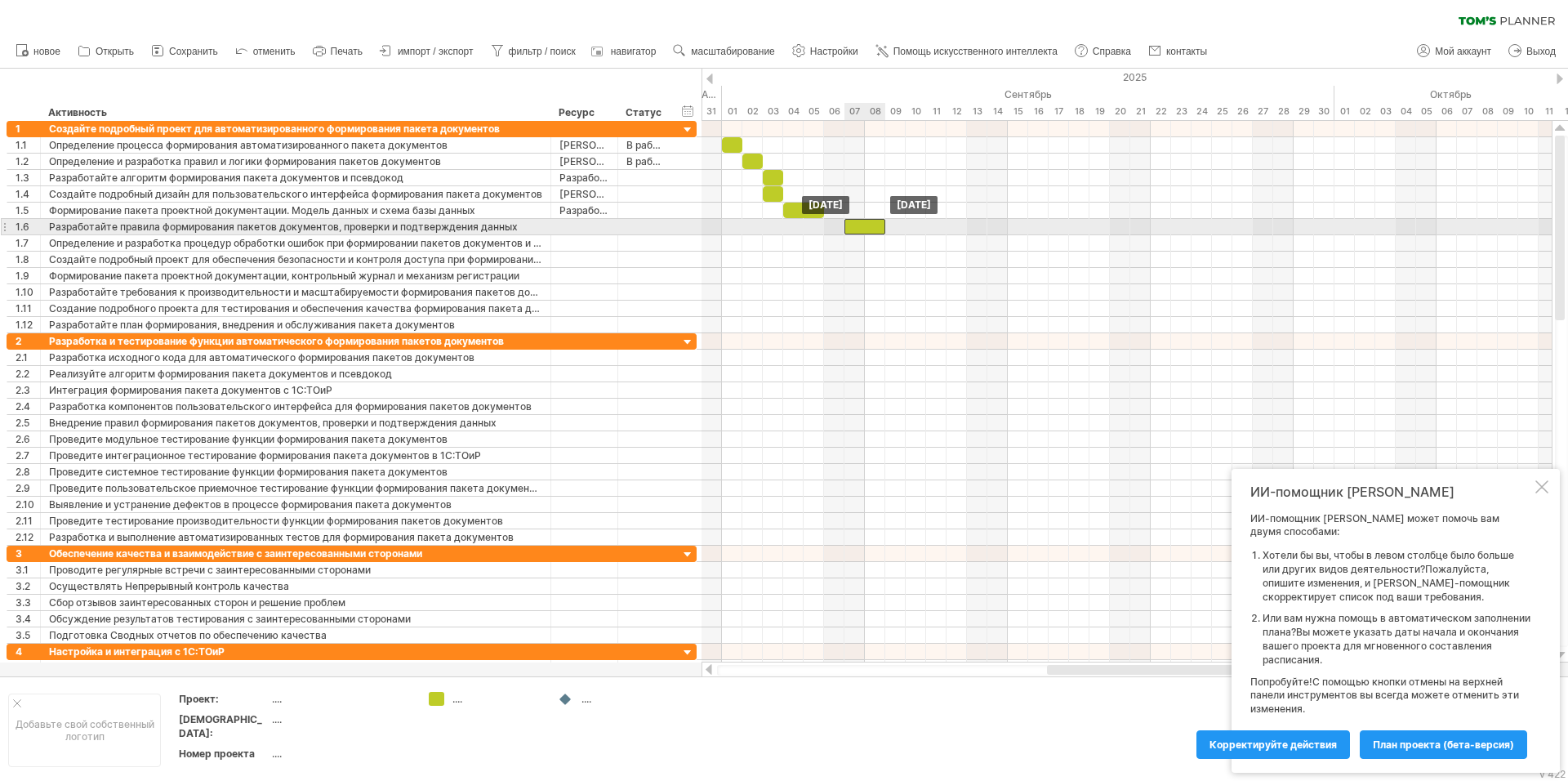
drag, startPoint x: 799, startPoint y: 208, endPoint x: 860, endPoint y: 226, distance: 63.6
drag, startPoint x: 861, startPoint y: 226, endPoint x: 881, endPoint y: 230, distance: 20.4
click at [881, 230] on div at bounding box center [885, 226] width 41 height 15
click at [859, 229] on div at bounding box center [855, 226] width 20 height 15
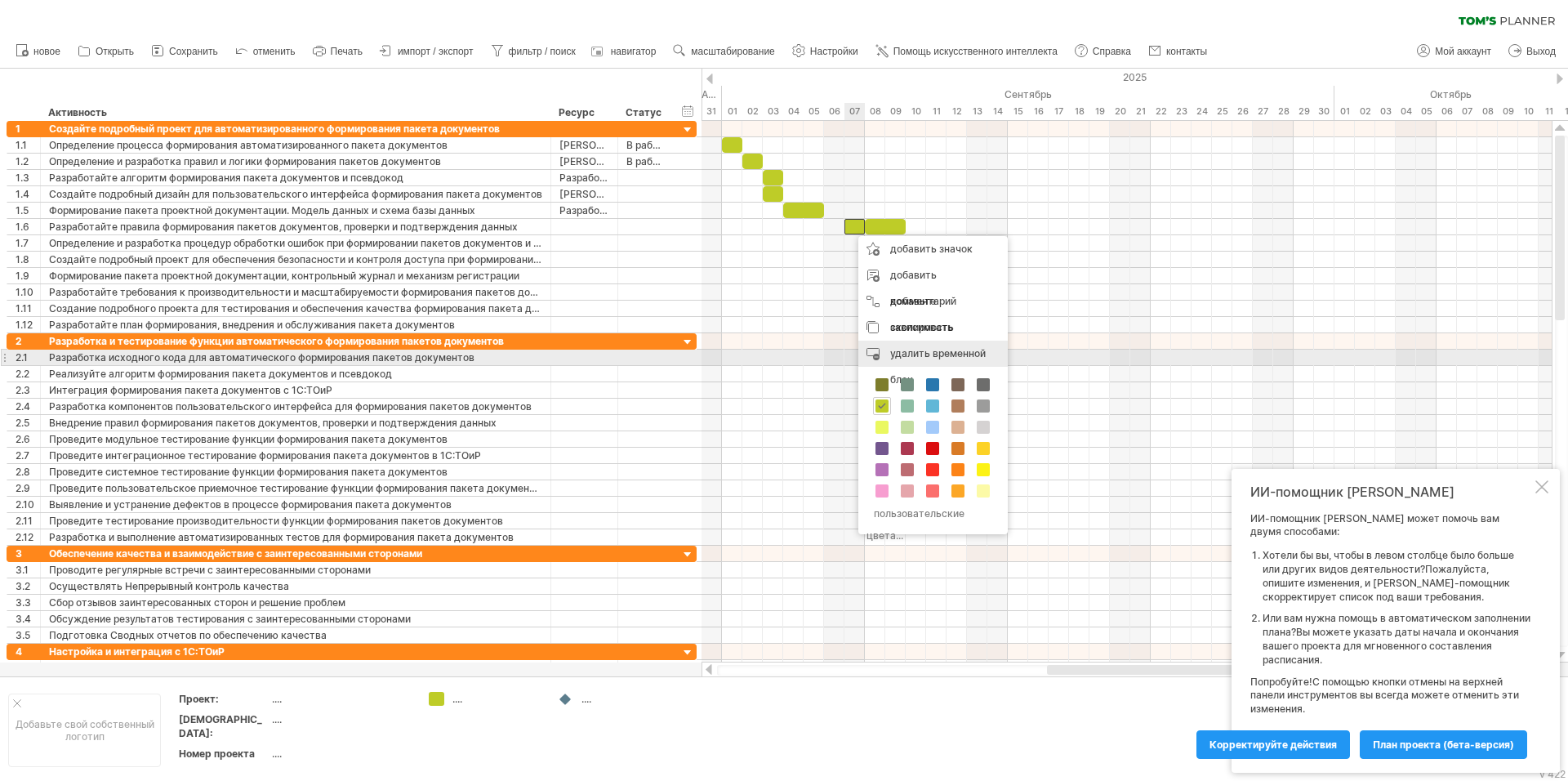
click at [888, 358] on div "удалить временной блок удалить выбранные элементы" at bounding box center [934, 367] width 150 height 52
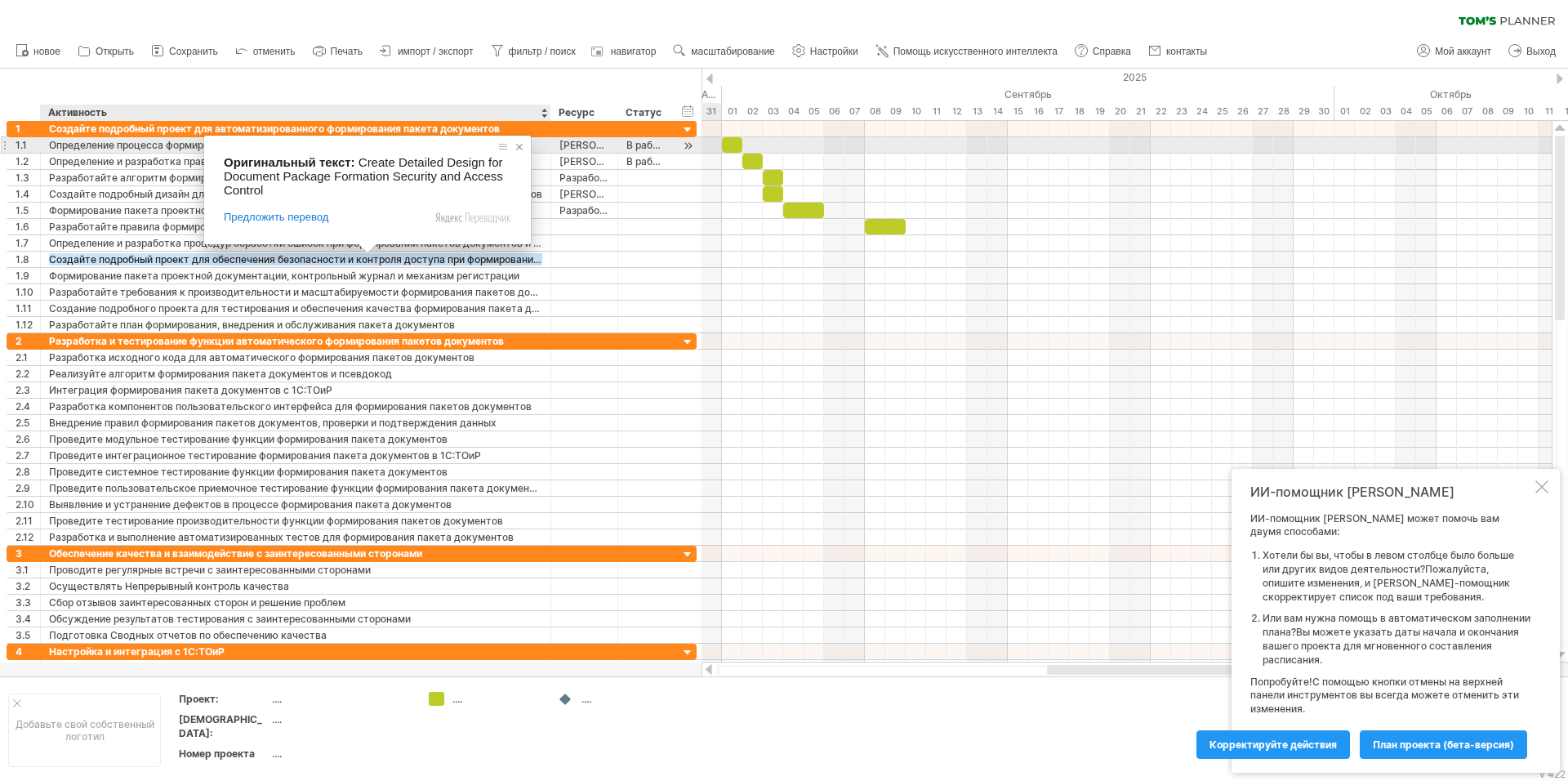
click at [516, 151] on span at bounding box center [519, 146] width 16 height 16
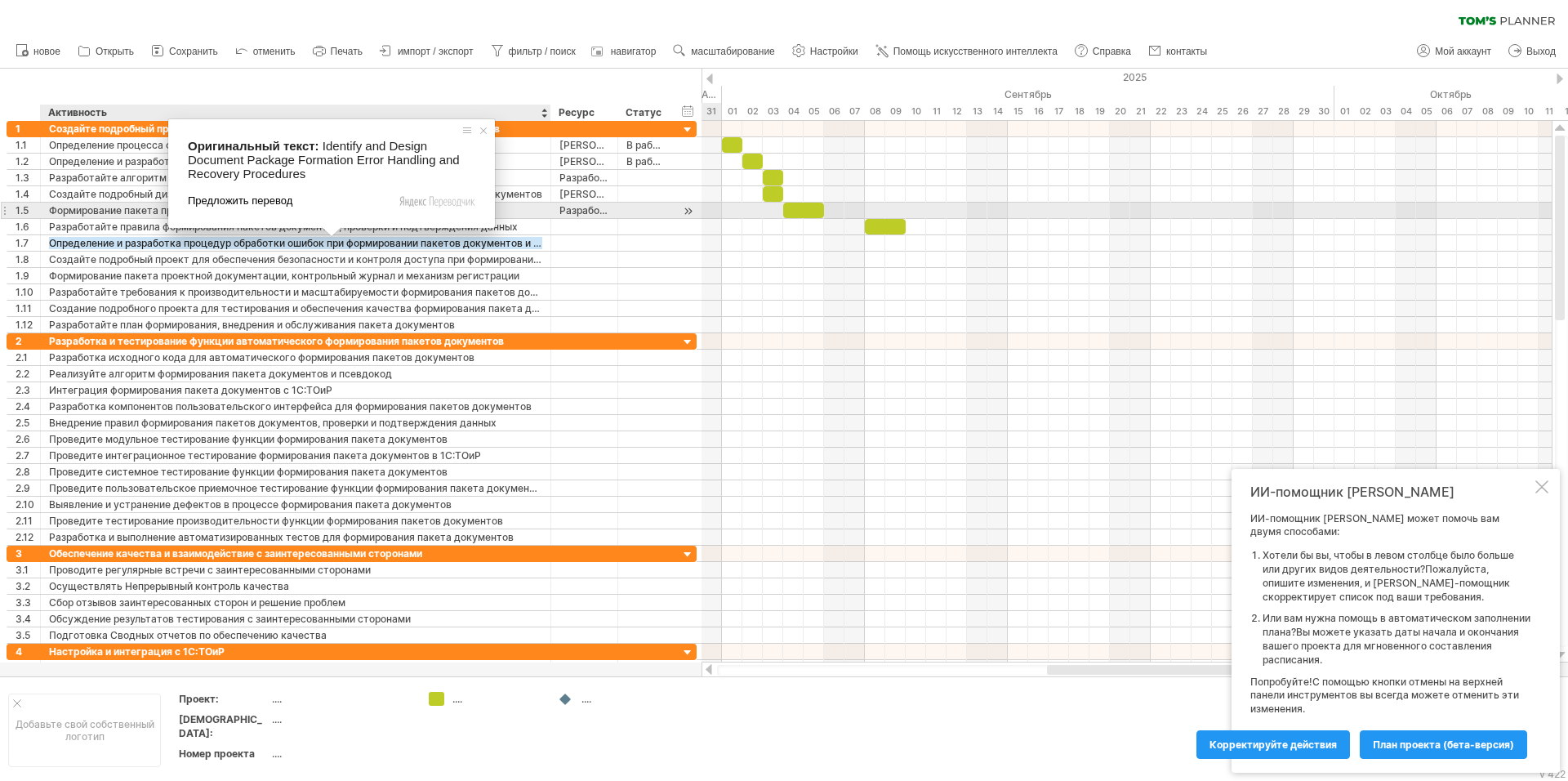
click at [267, 209] on span "Предложить перевод" at bounding box center [240, 200] width 104 height 14
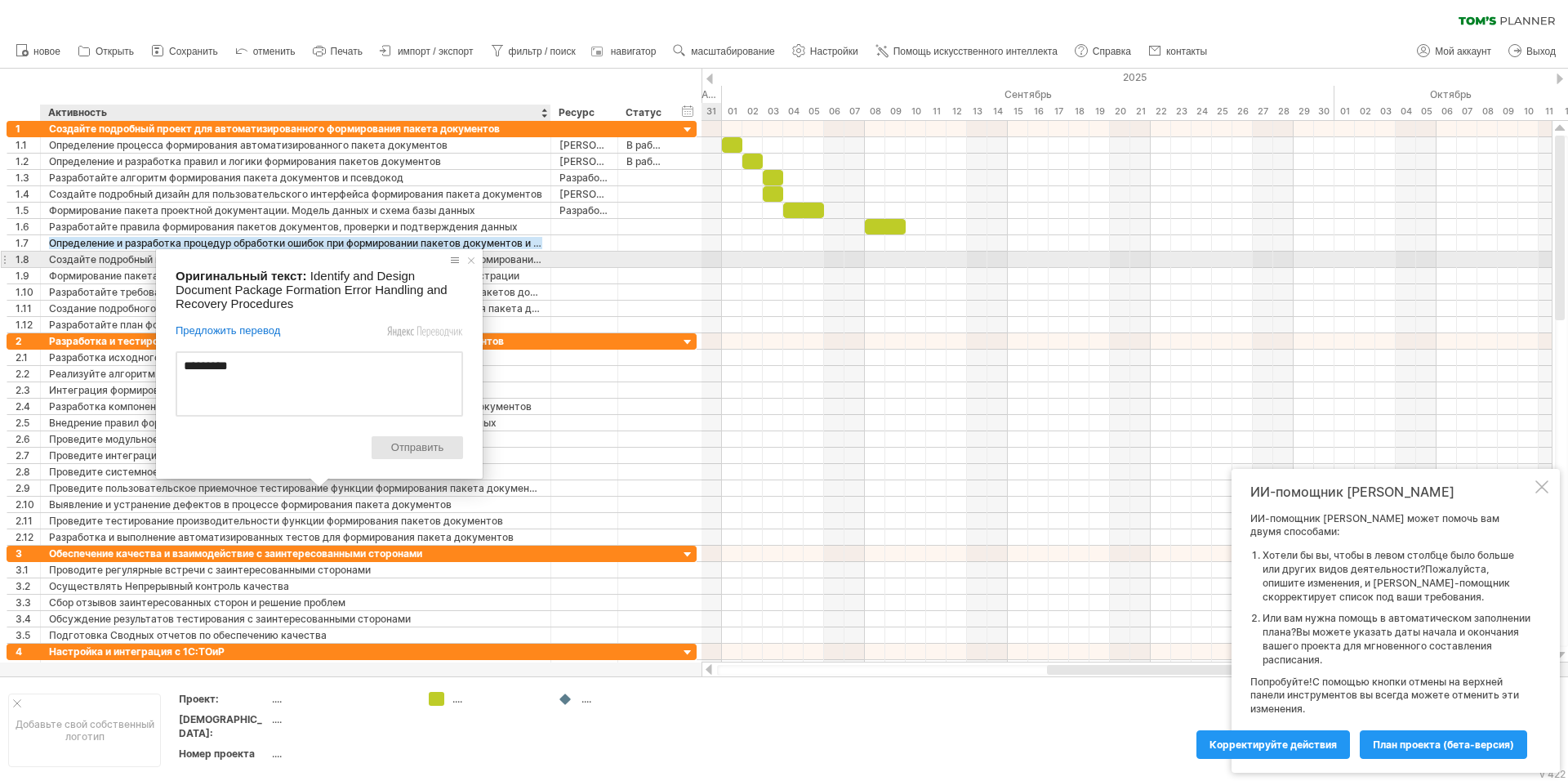
click at [462, 263] on span "Отключить подсказку с оригинальным текстом" at bounding box center [454, 260] width 16 height 16
drag, startPoint x: 468, startPoint y: 262, endPoint x: 633, endPoint y: 287, distance: 166.9
click at [468, 261] on span at bounding box center [471, 260] width 16 height 16
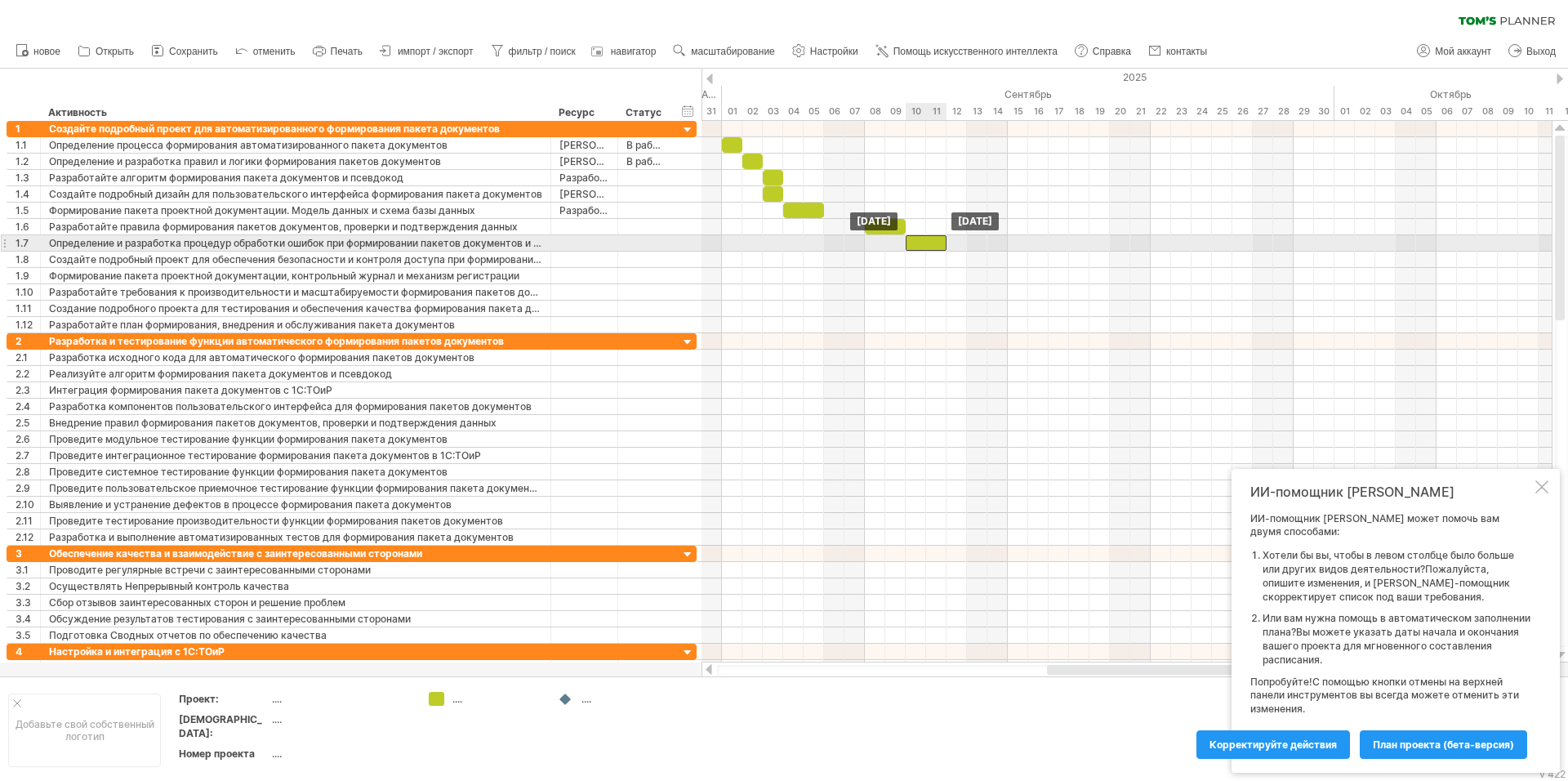
drag, startPoint x: 889, startPoint y: 225, endPoint x: 932, endPoint y: 245, distance: 47.4
drag, startPoint x: 947, startPoint y: 247, endPoint x: 928, endPoint y: 243, distance: 19.4
click at [928, 243] on span at bounding box center [926, 243] width 7 height 15
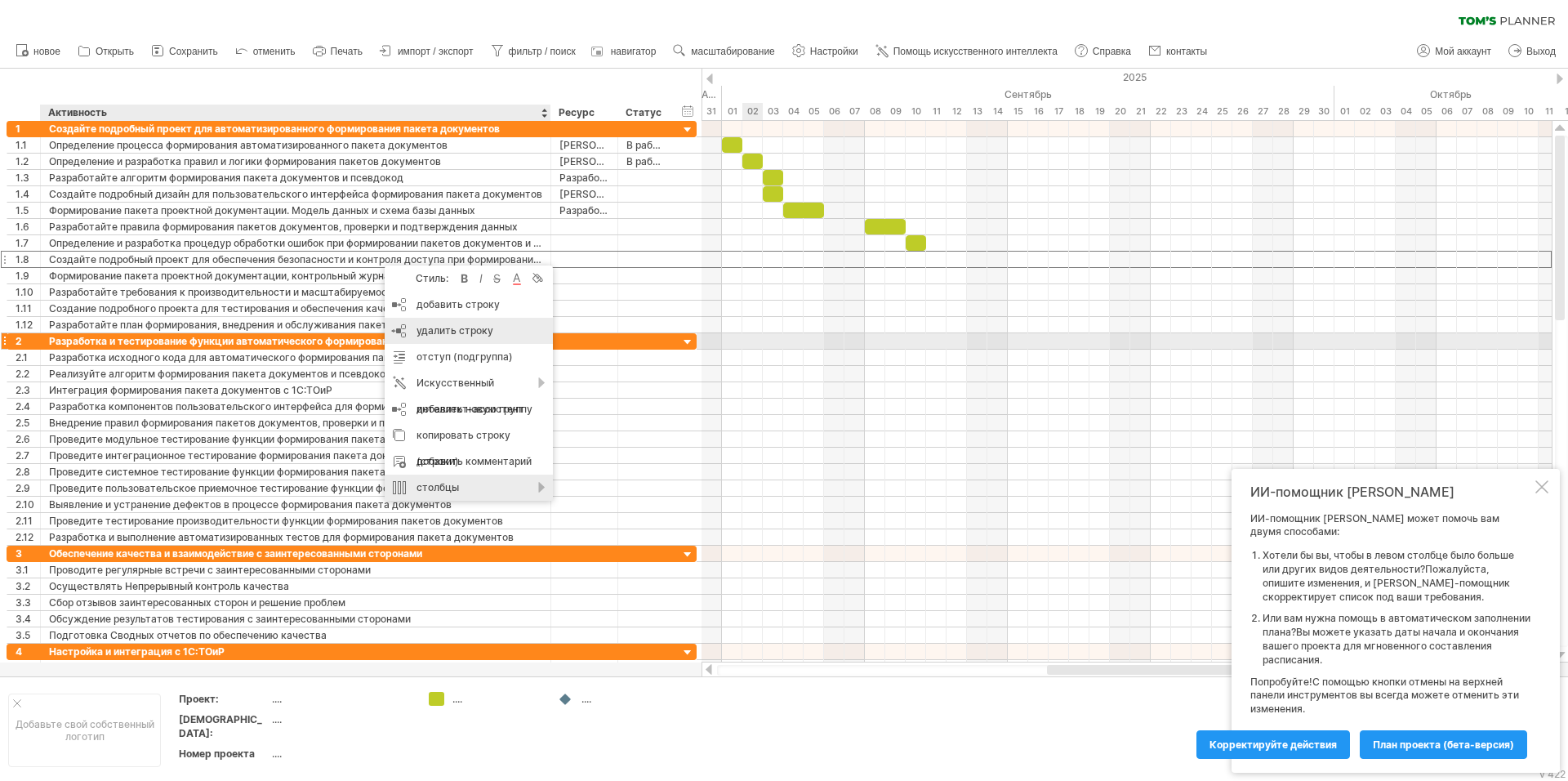
click at [456, 337] on div "удалить строку удалить выбранные строки" at bounding box center [469, 331] width 168 height 26
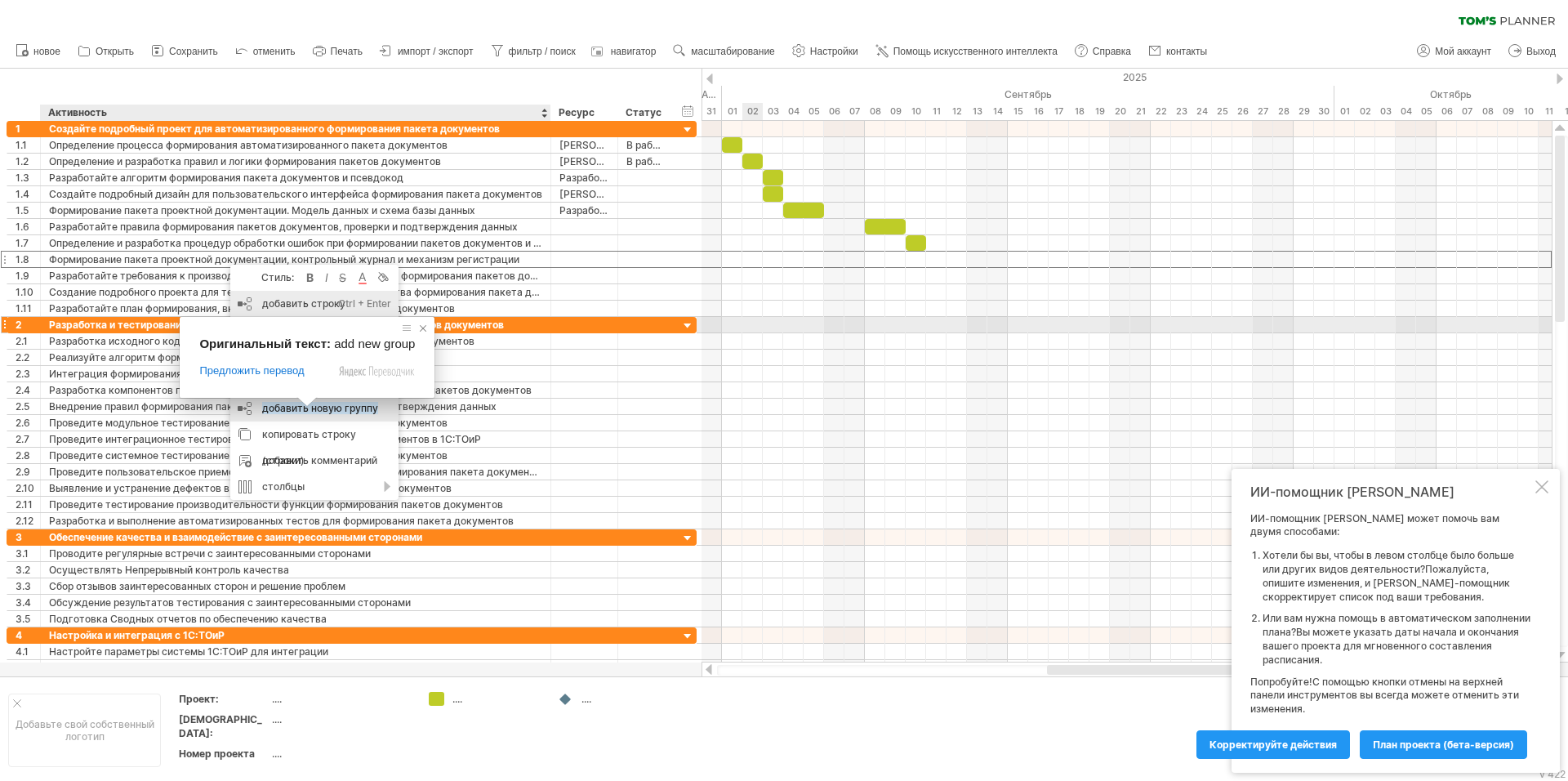
click at [418, 328] on span at bounding box center [422, 328] width 16 height 16
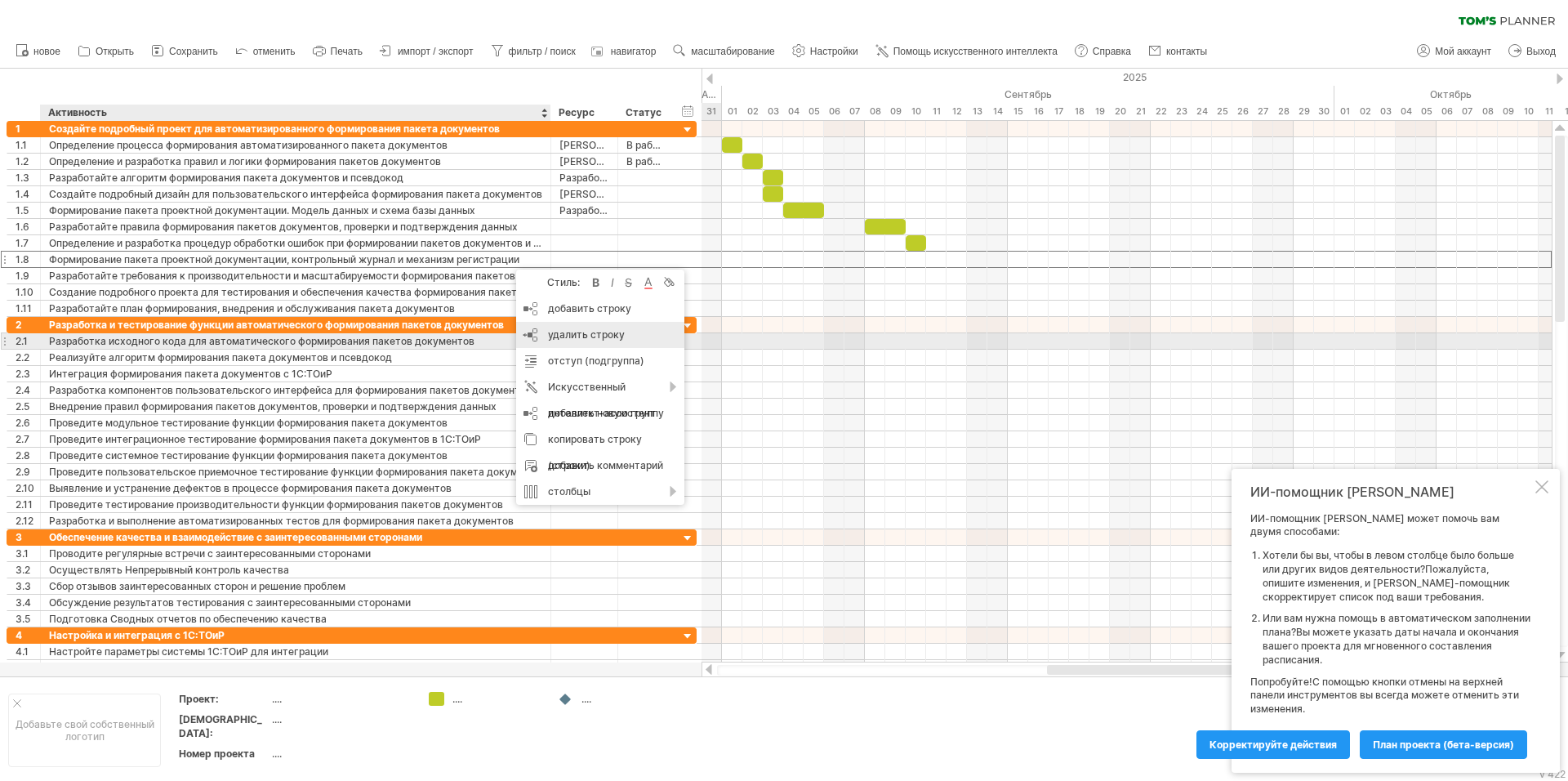
click at [567, 337] on ya-tr-span "удалить строку" at bounding box center [586, 334] width 77 height 13
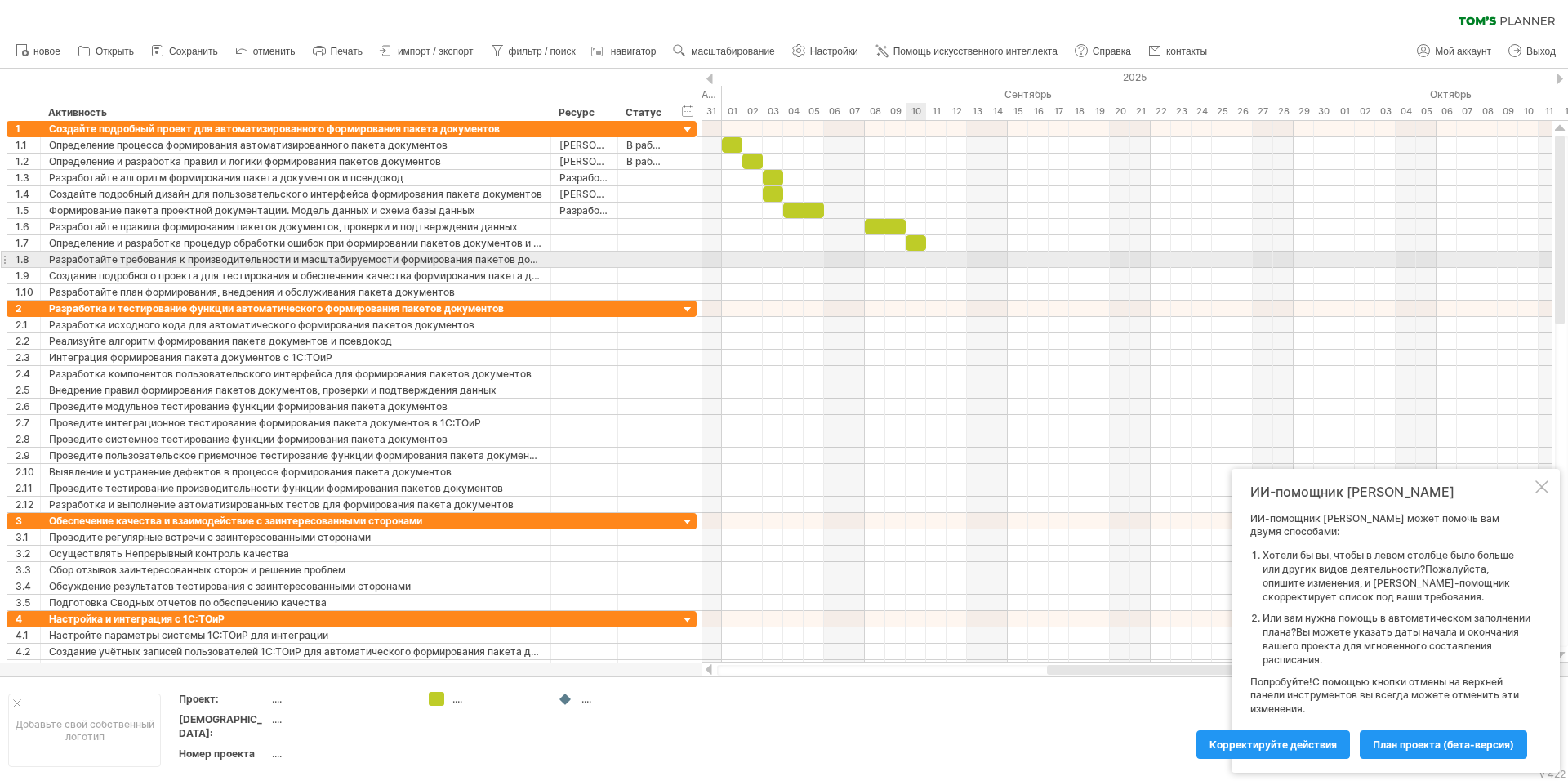
click at [917, 262] on div at bounding box center [1126, 259] width 850 height 16
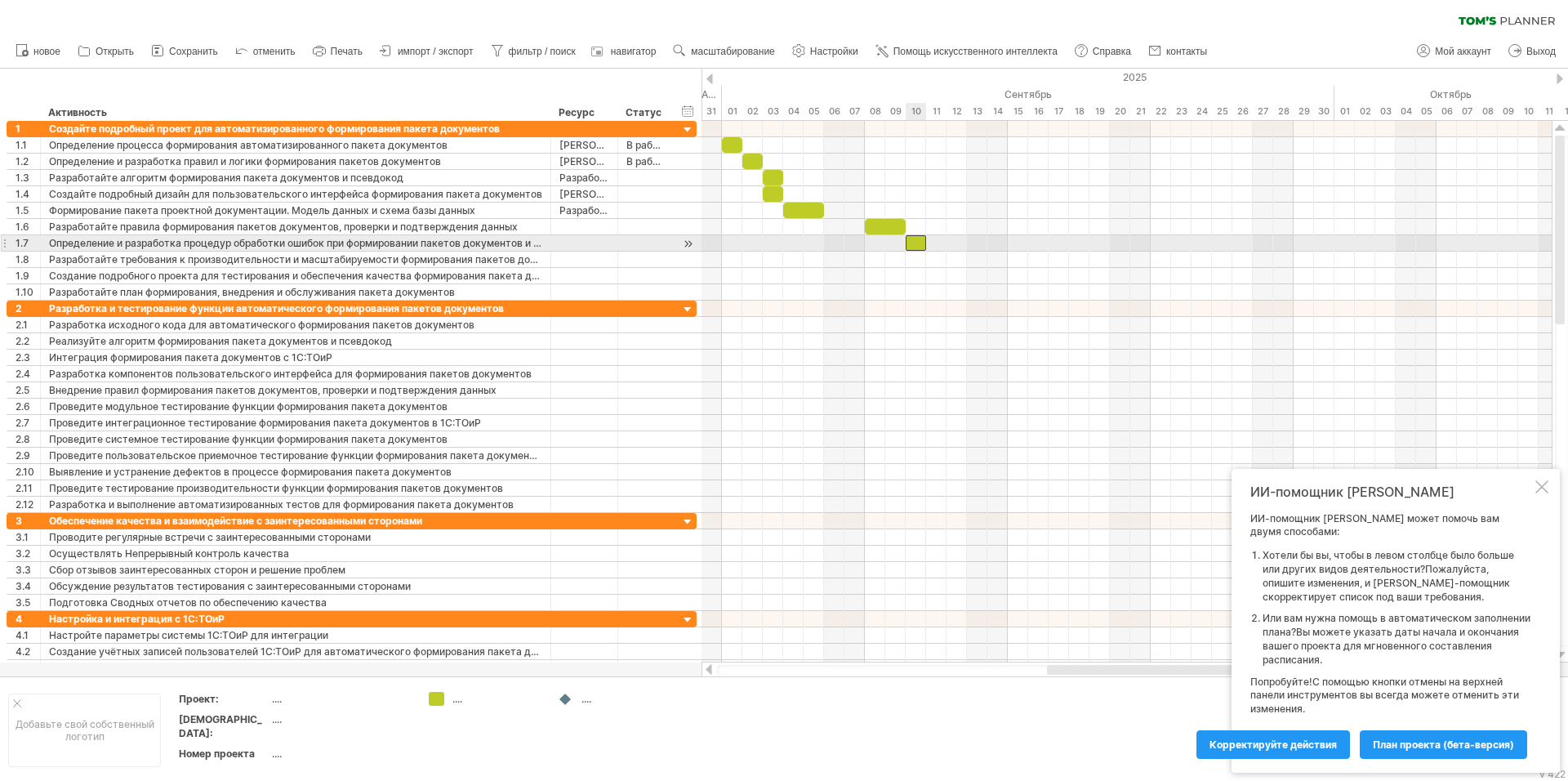
click at [916, 243] on div at bounding box center [916, 243] width 20 height 15
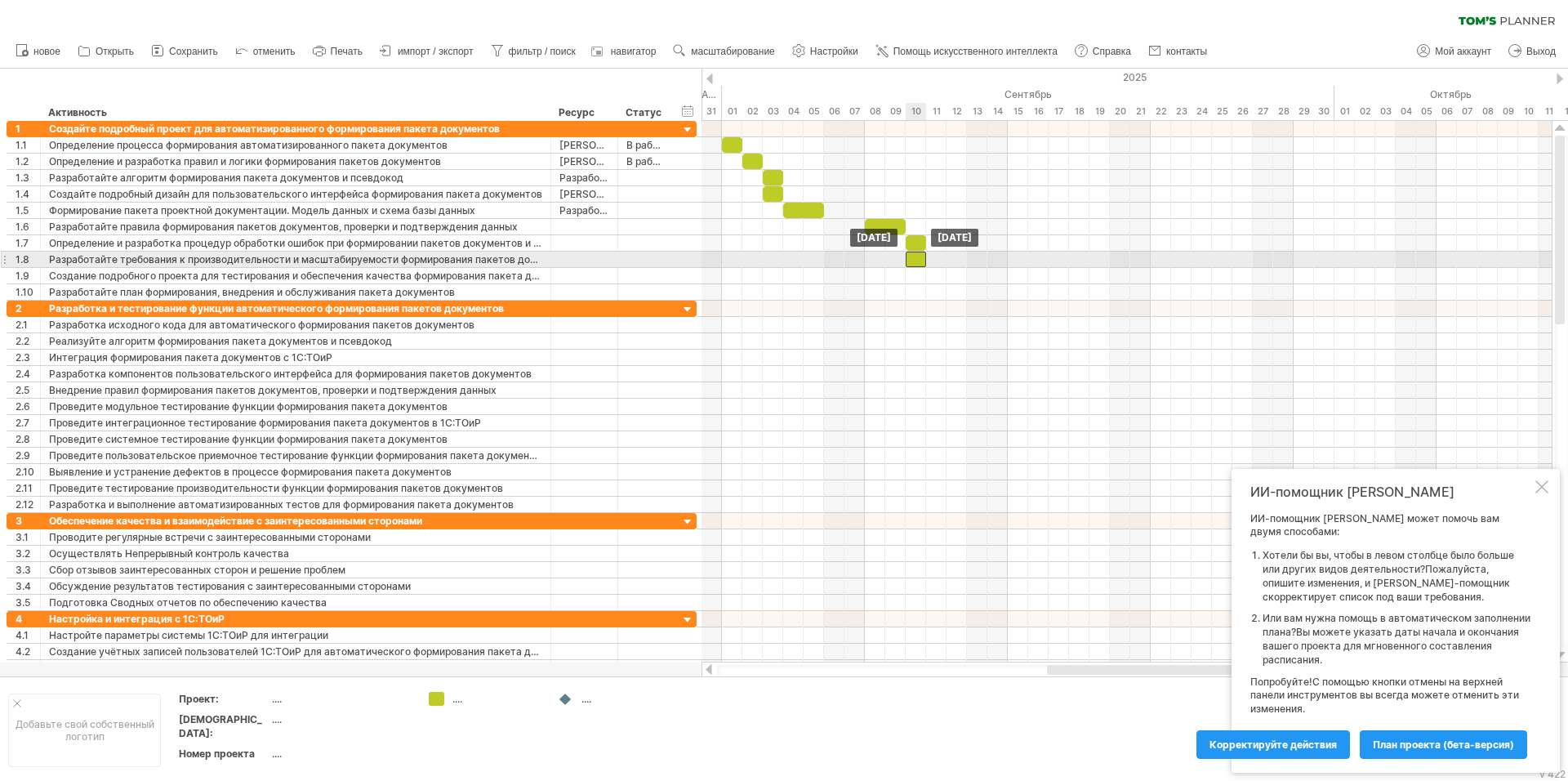
drag, startPoint x: 919, startPoint y: 246, endPoint x: 917, endPoint y: 261, distance: 15.1
click at [604, 260] on div at bounding box center [584, 259] width 50 height 15
type input "**********"
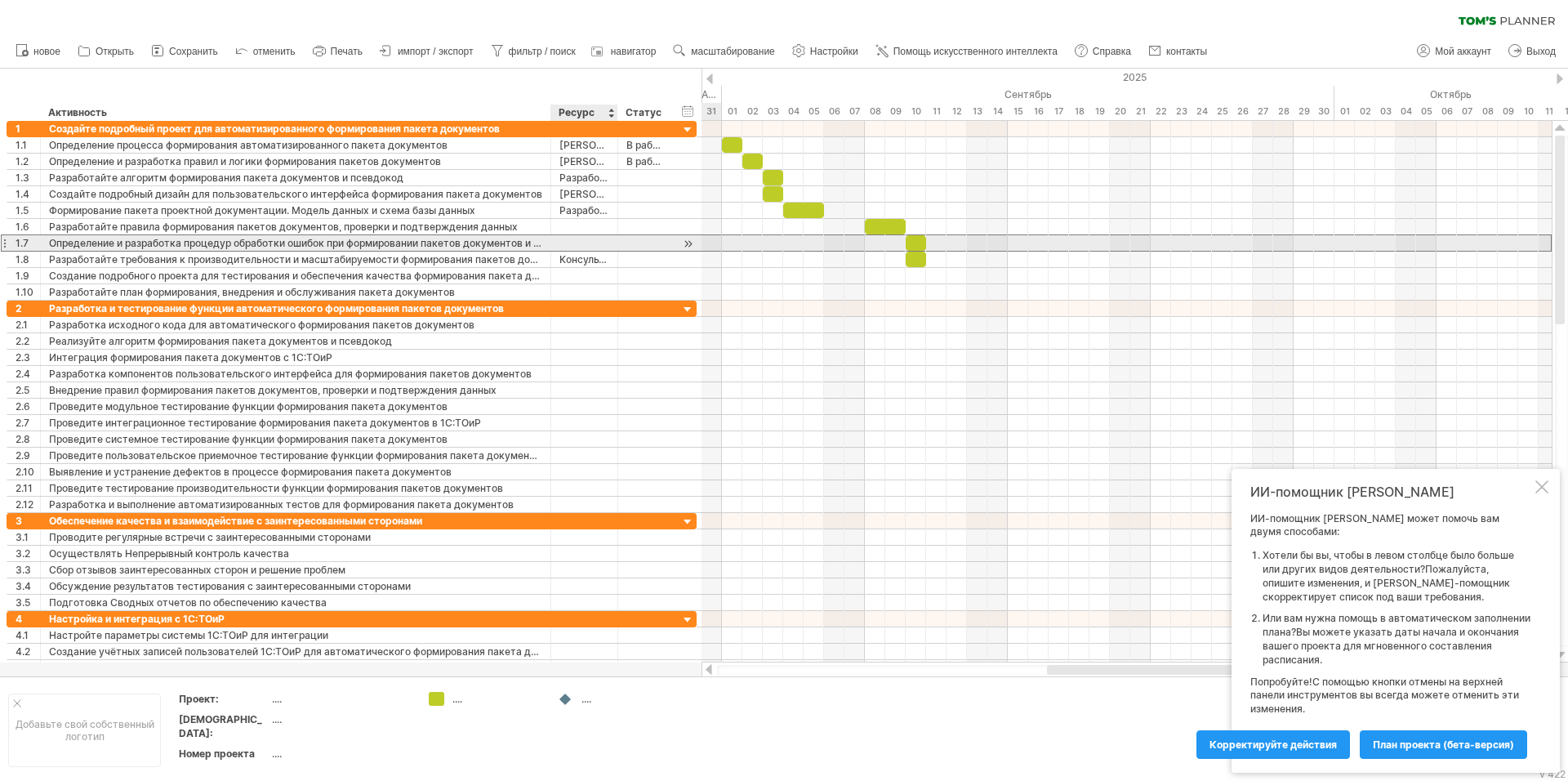
click at [601, 240] on div at bounding box center [584, 243] width 50 height 15
type input "**********"
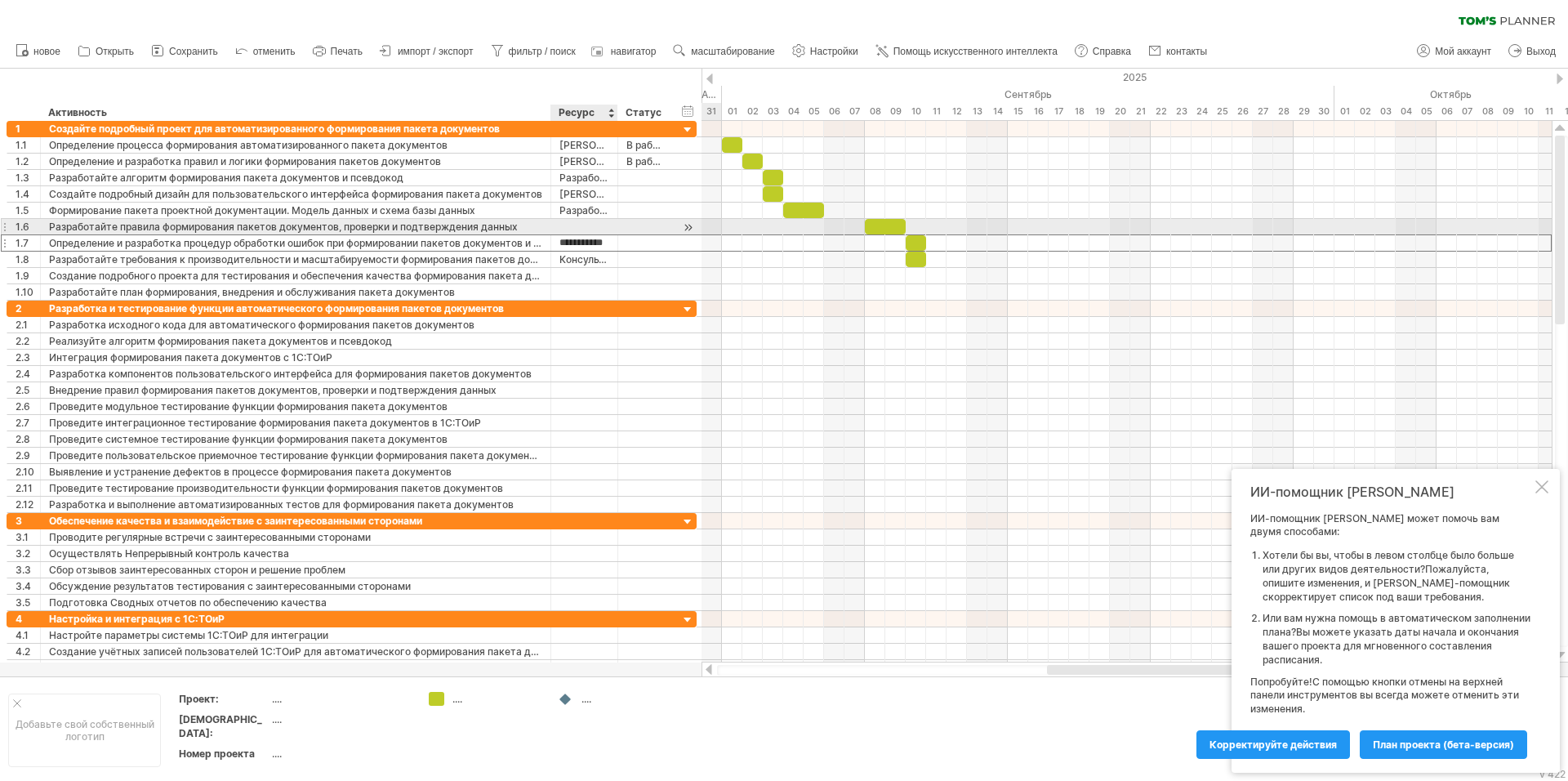
scroll to position [0, 0]
click at [570, 226] on div at bounding box center [584, 226] width 50 height 15
type input "**********"
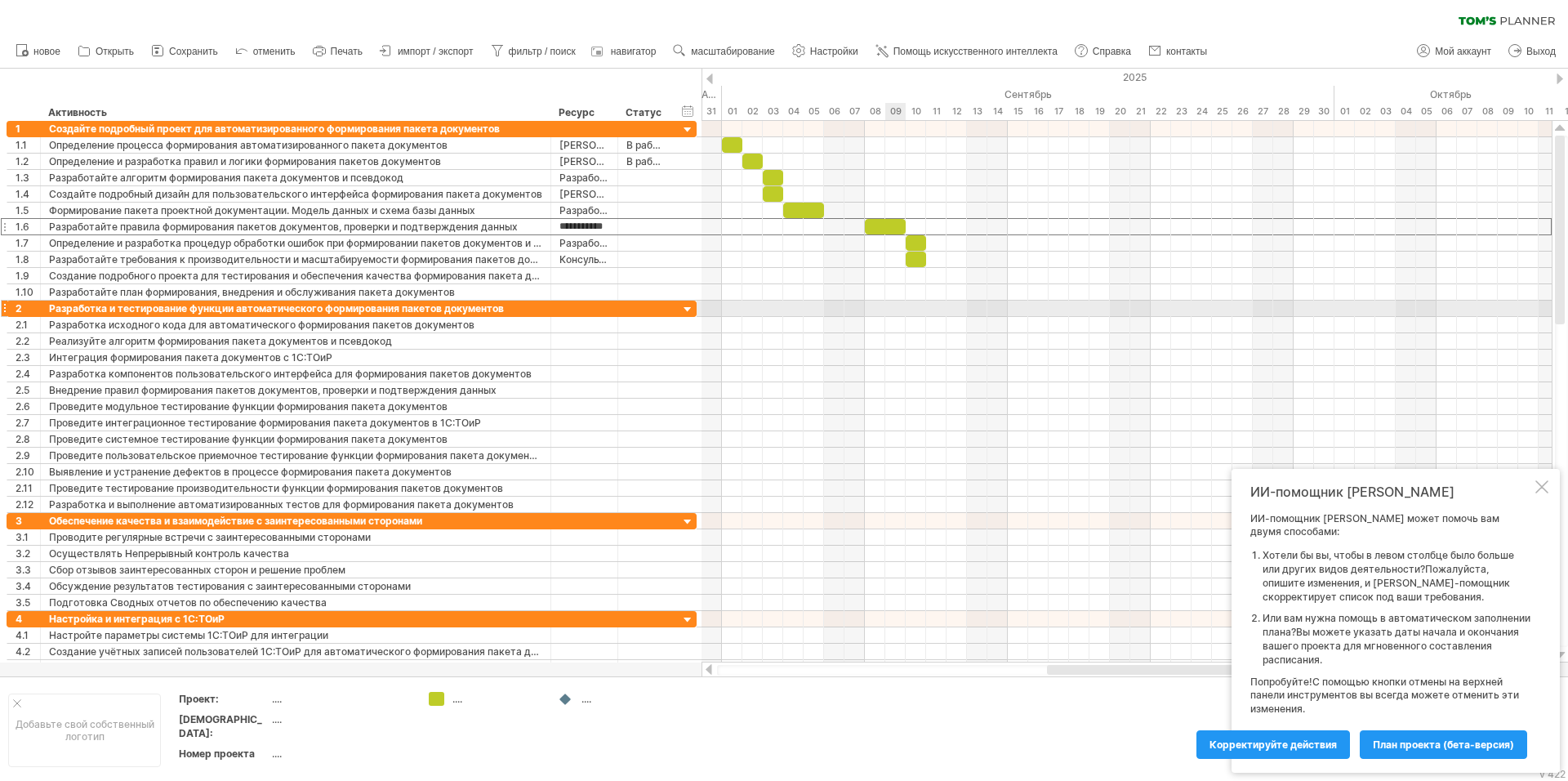
click at [898, 305] on div at bounding box center [1126, 308] width 850 height 16
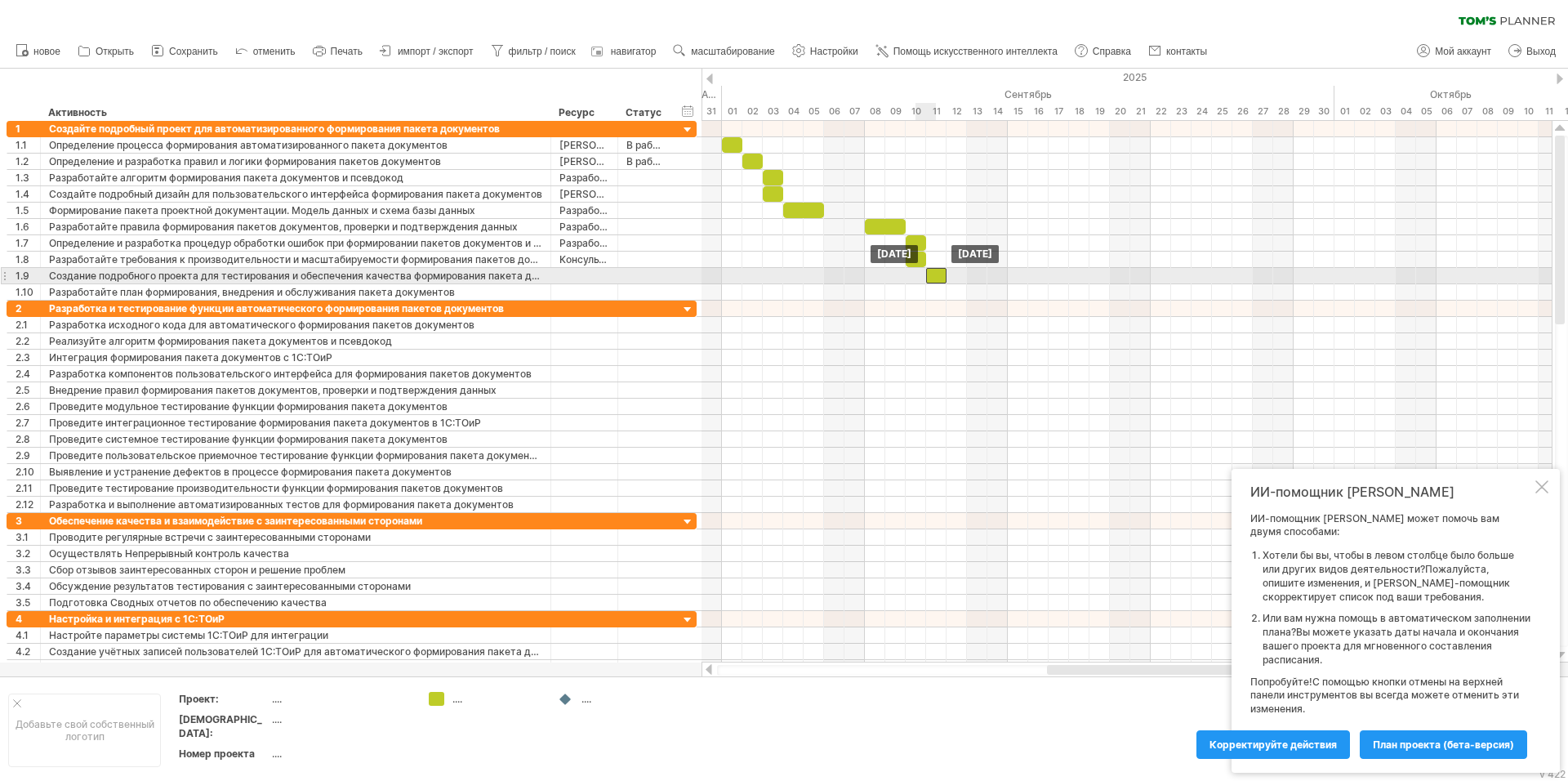
drag, startPoint x: 921, startPoint y: 260, endPoint x: 937, endPoint y: 274, distance: 21.3
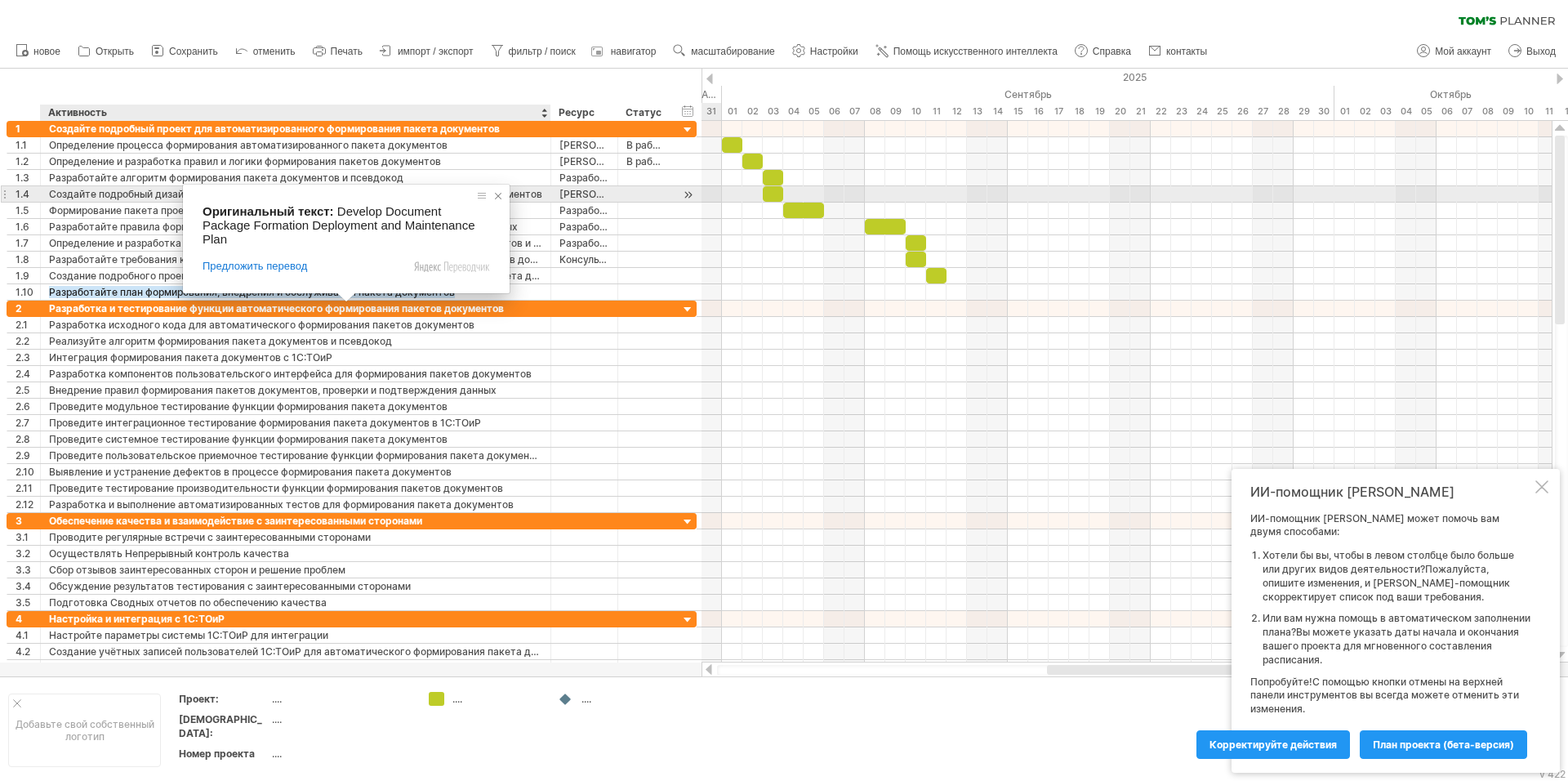
click at [497, 193] on span at bounding box center [498, 195] width 16 height 16
click at [539, 191] on span at bounding box center [538, 195] width 16 height 16
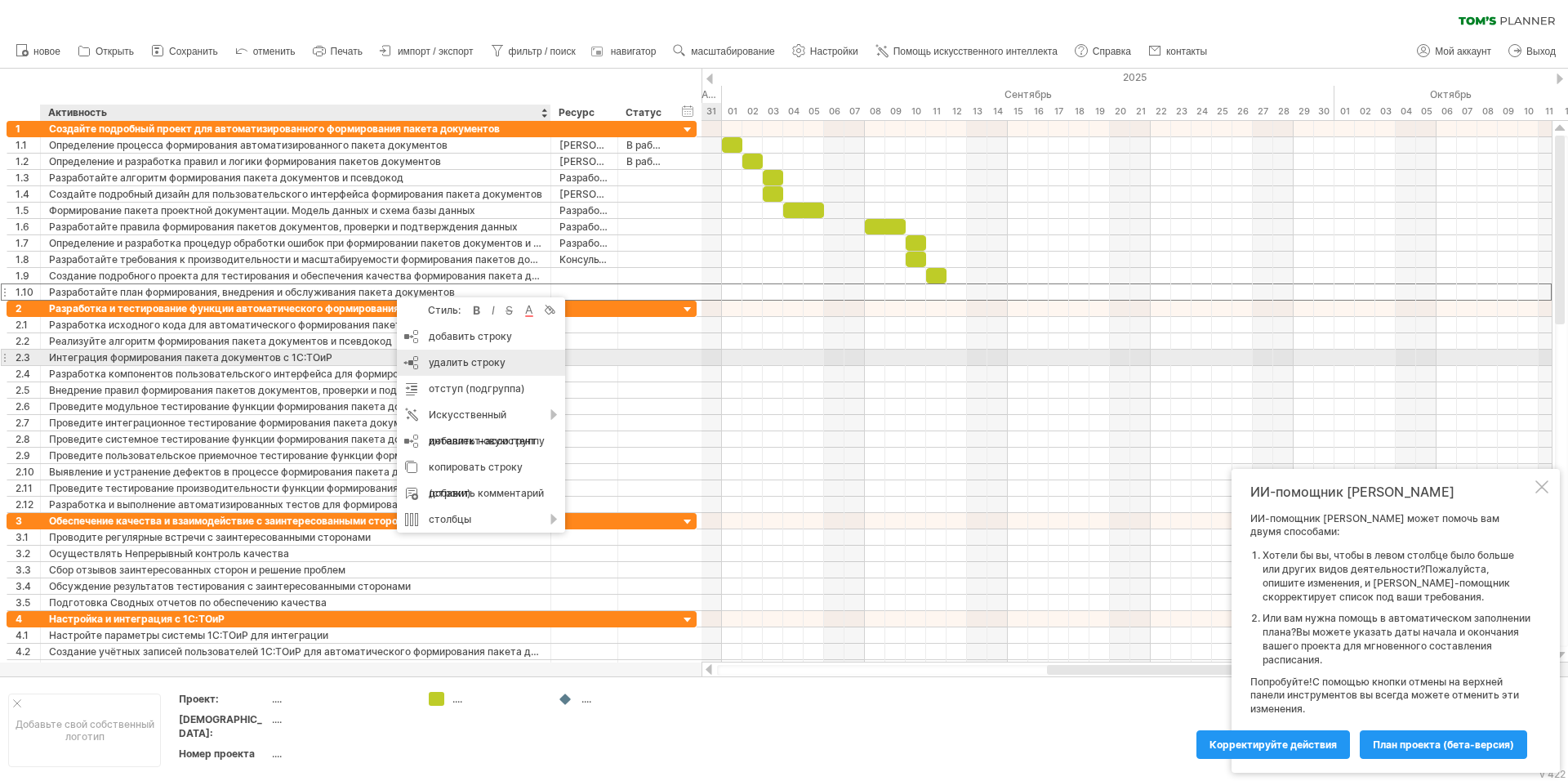
click at [434, 353] on div "удалить строку удалить выбранные строки" at bounding box center [481, 363] width 168 height 26
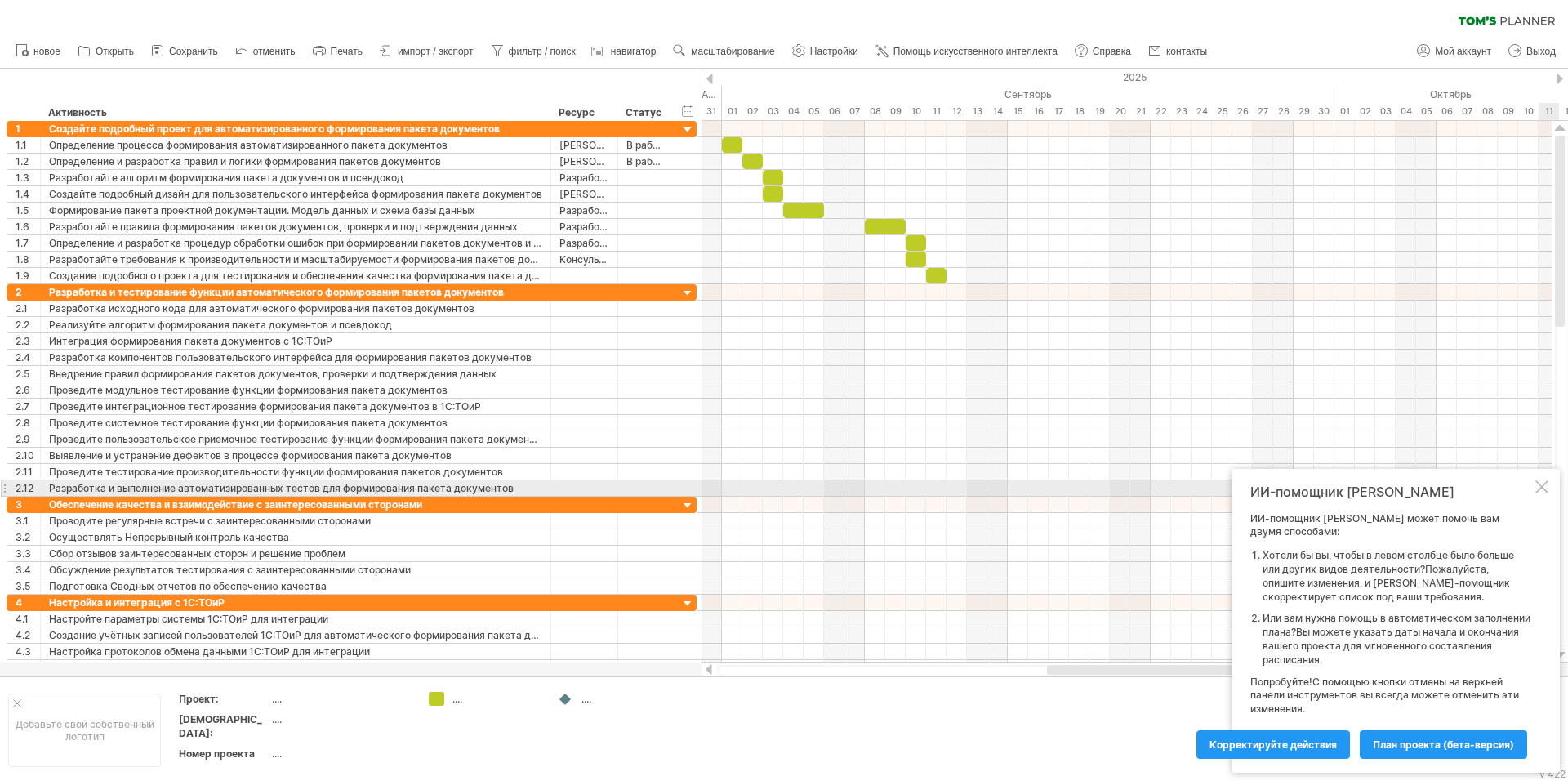
click at [1546, 484] on div at bounding box center [1543, 487] width 13 height 13
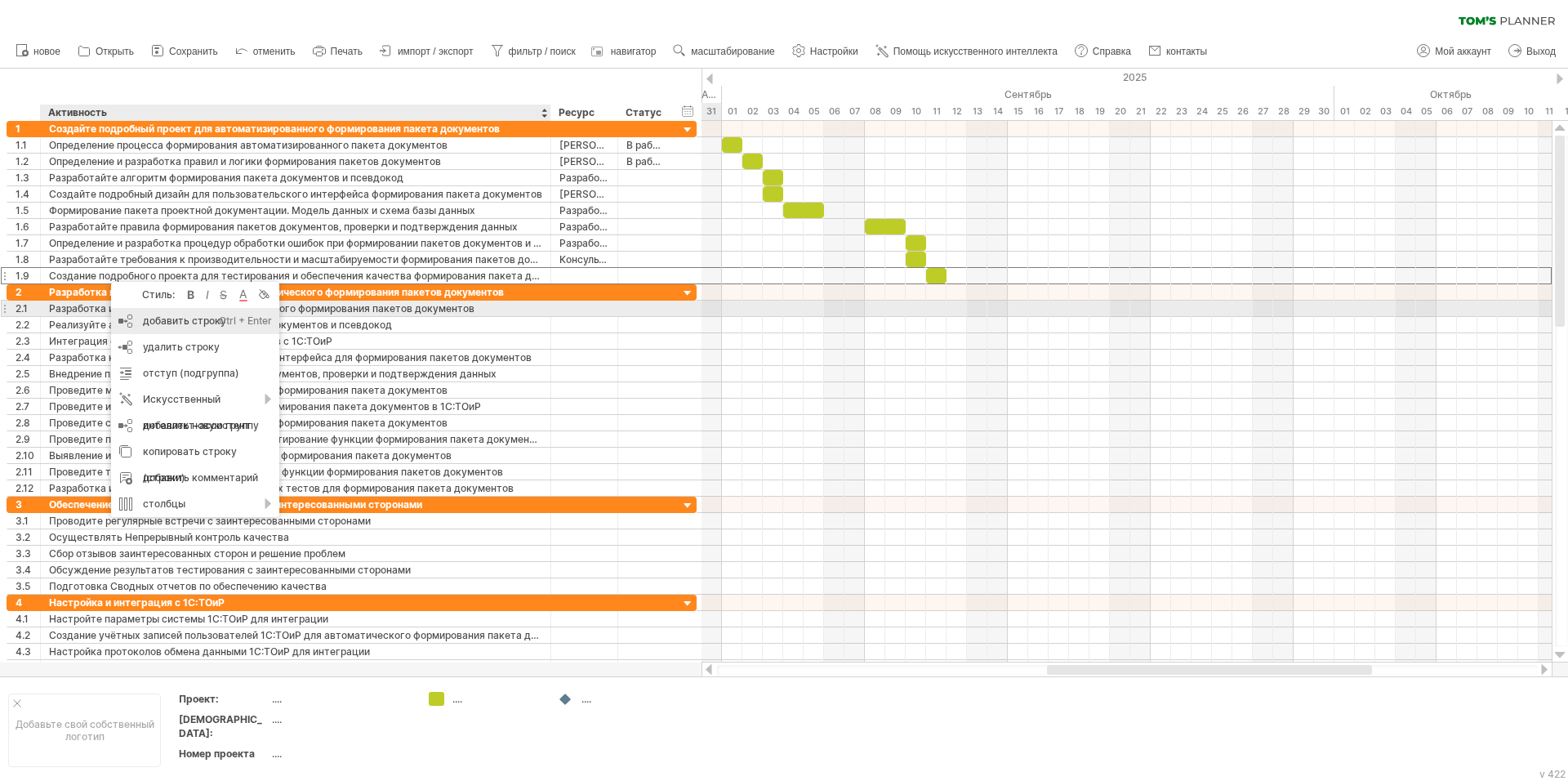
click at [137, 317] on div "добавить строку Ctrl + Enter Cmd+Enter" at bounding box center [195, 321] width 168 height 26
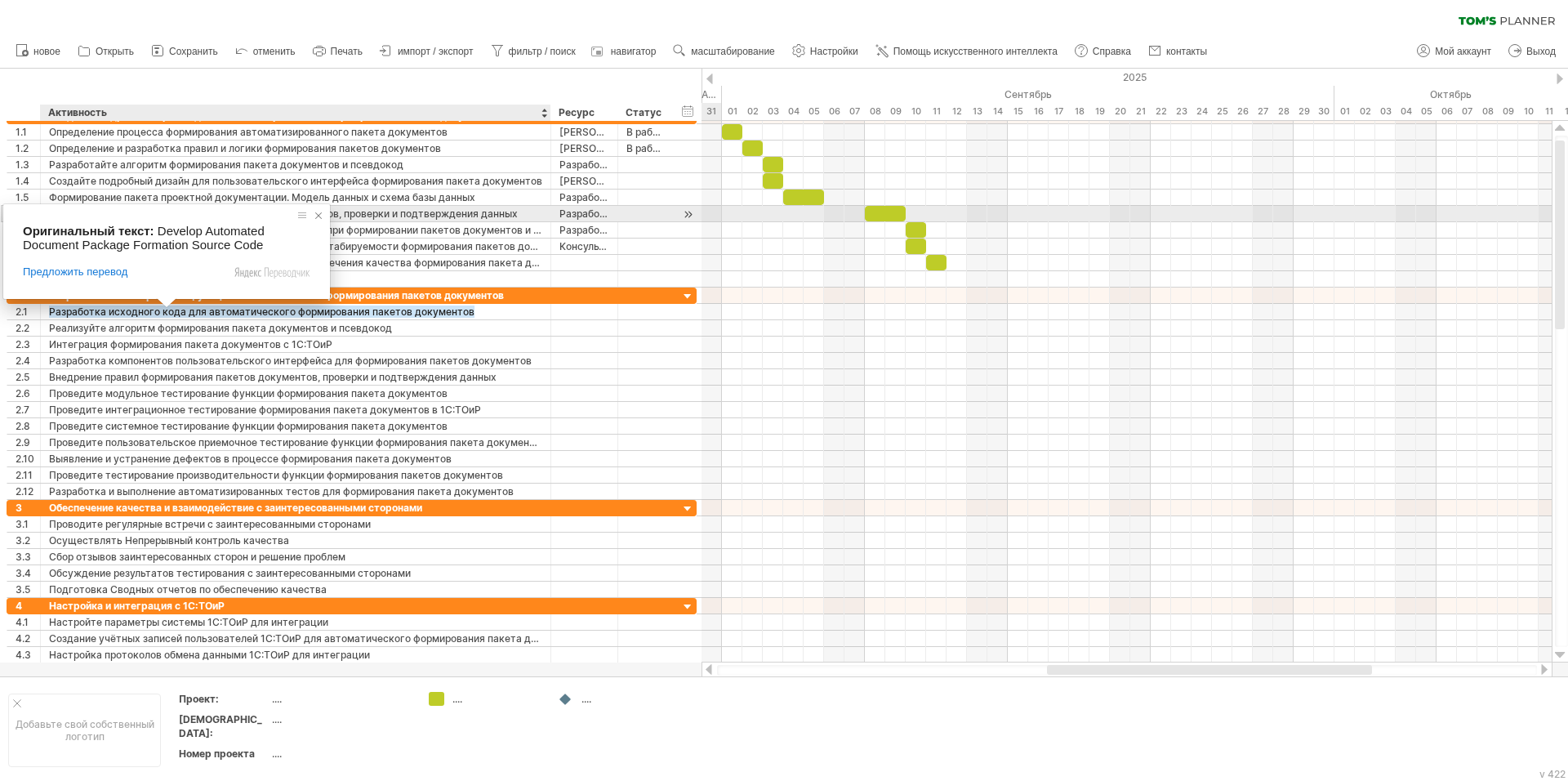
click at [321, 215] on span at bounding box center [318, 215] width 16 height 16
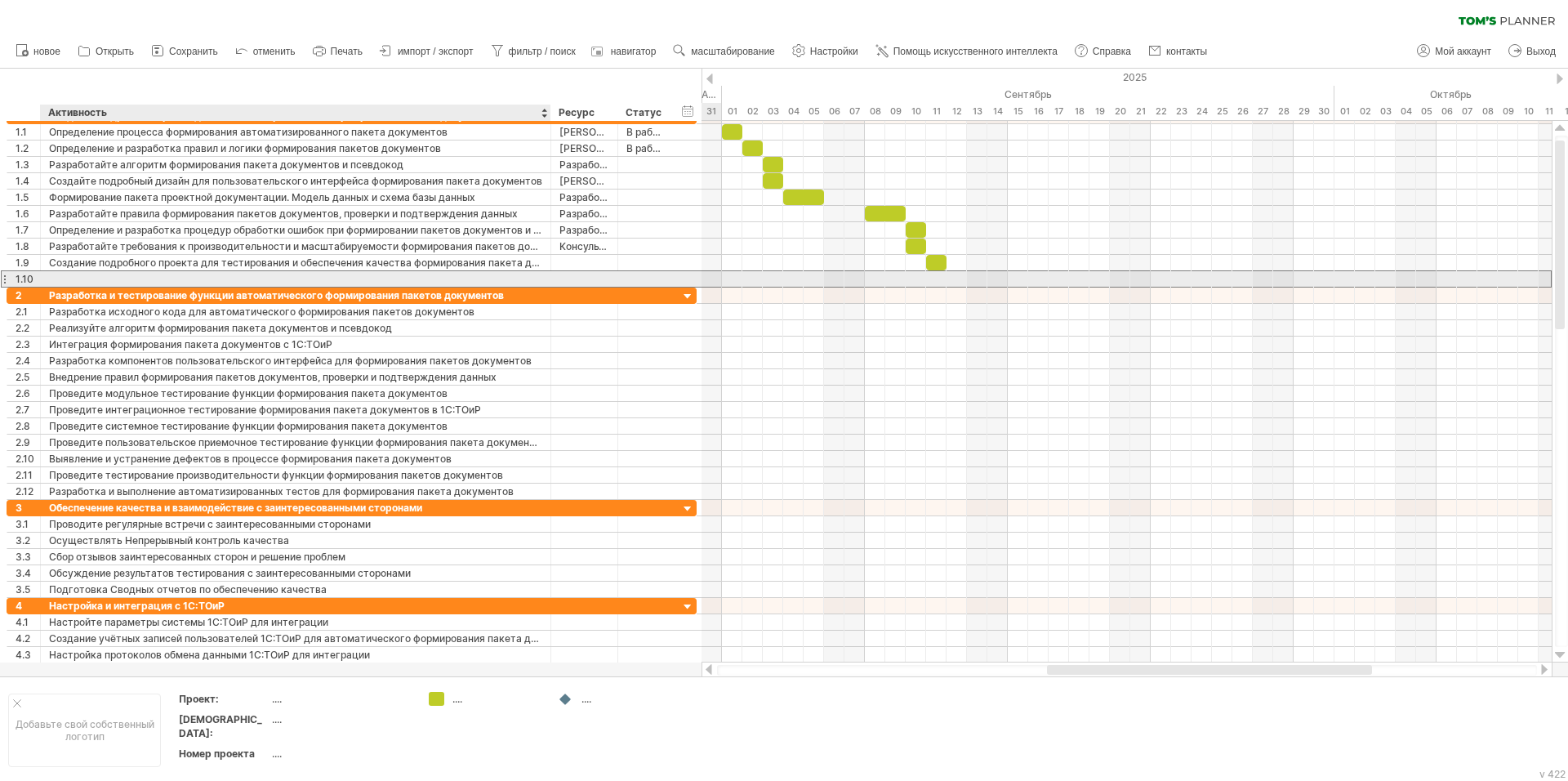
click at [61, 274] on div at bounding box center [295, 279] width 494 height 15
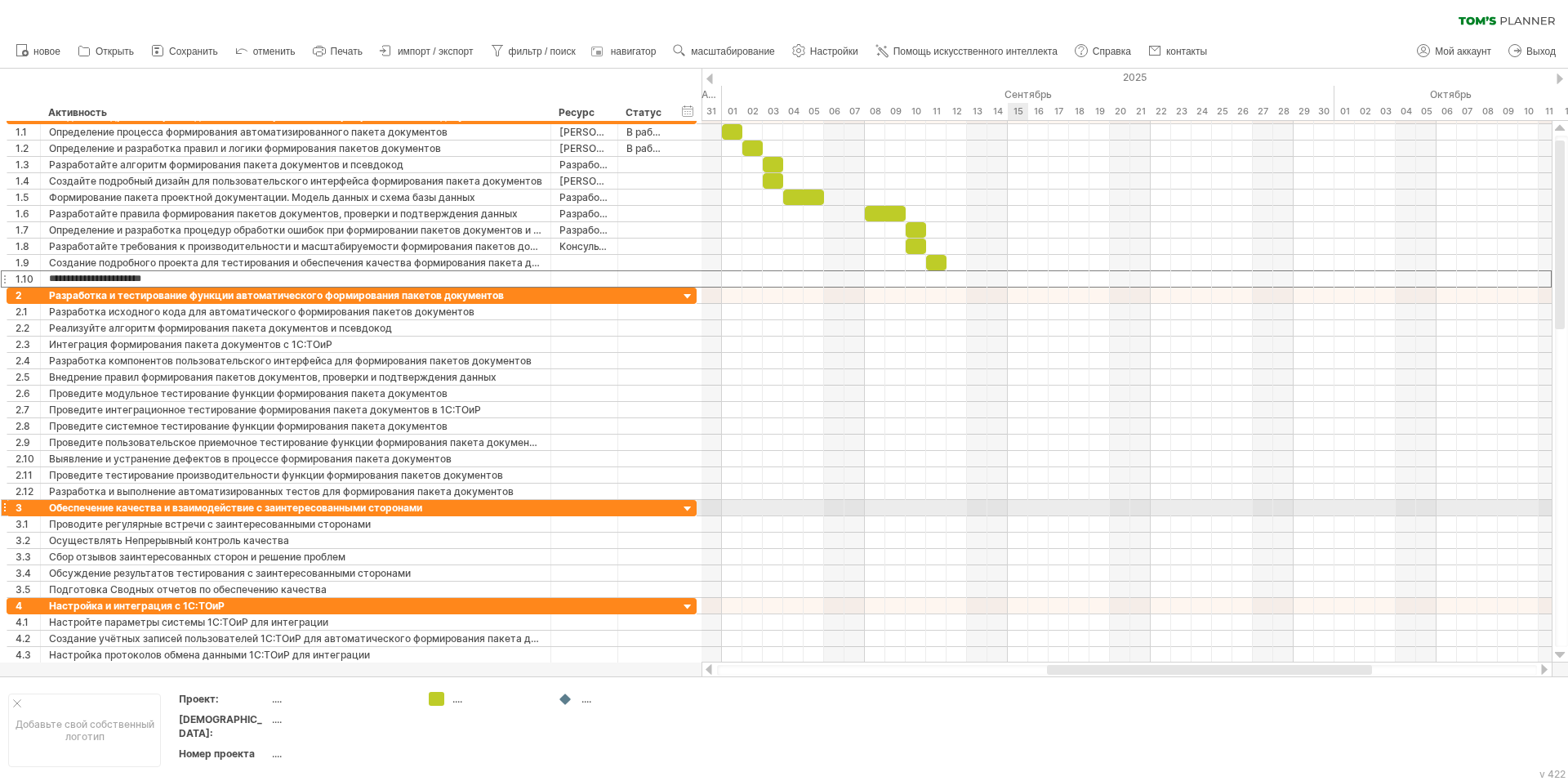
type input "**********"
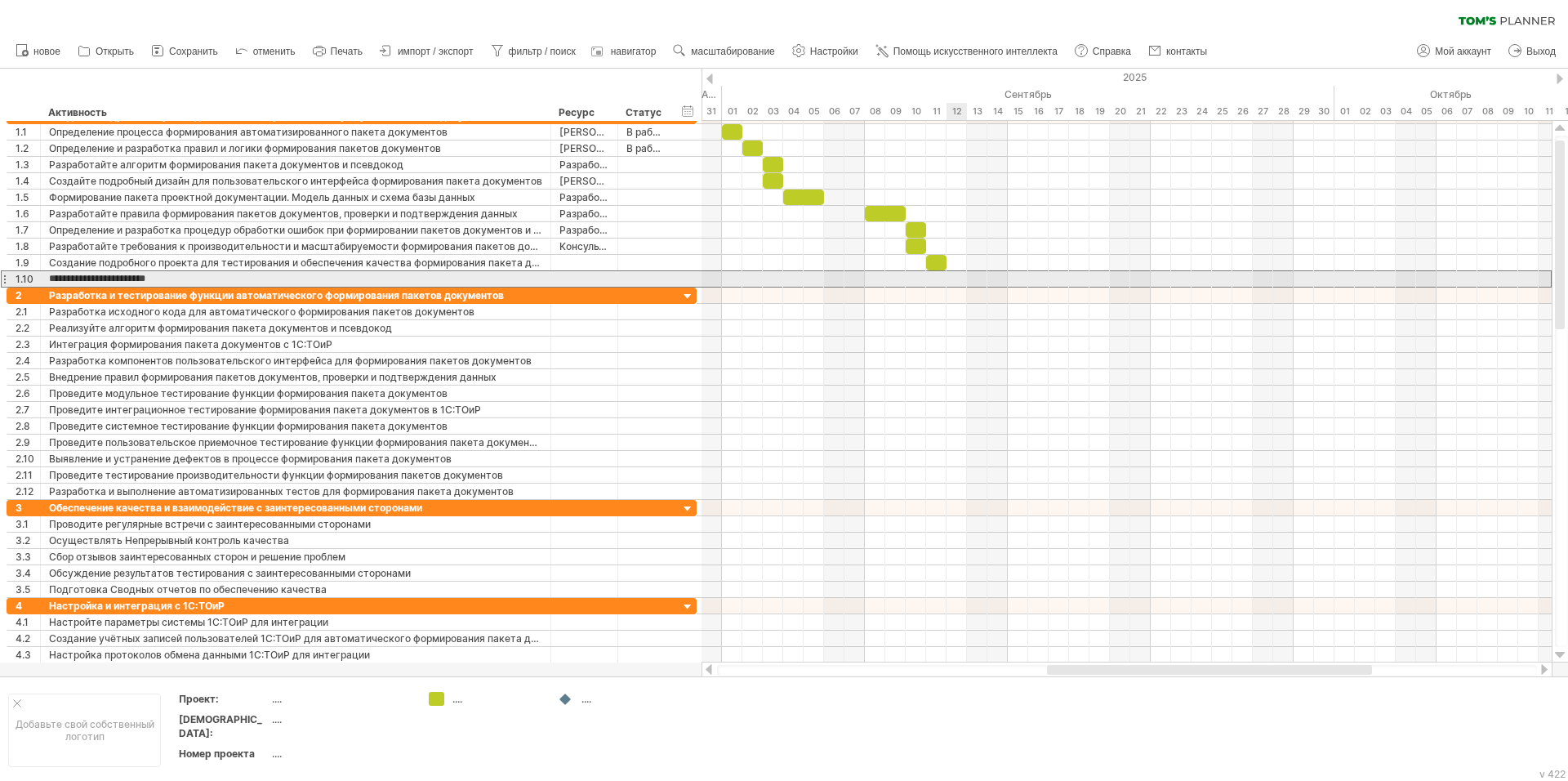
click at [951, 280] on div at bounding box center [1126, 279] width 850 height 17
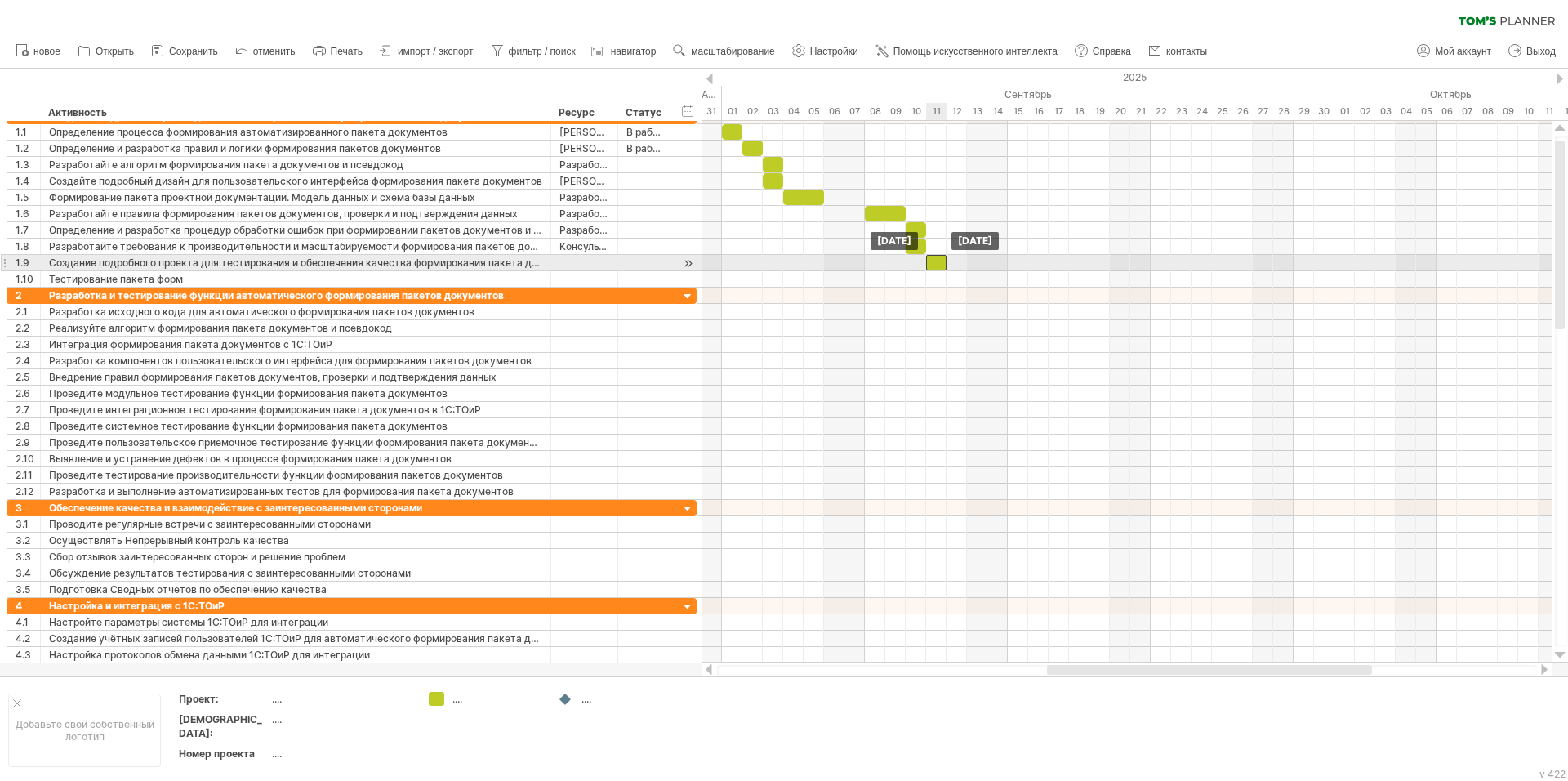
click at [941, 267] on div at bounding box center [936, 263] width 20 height 15
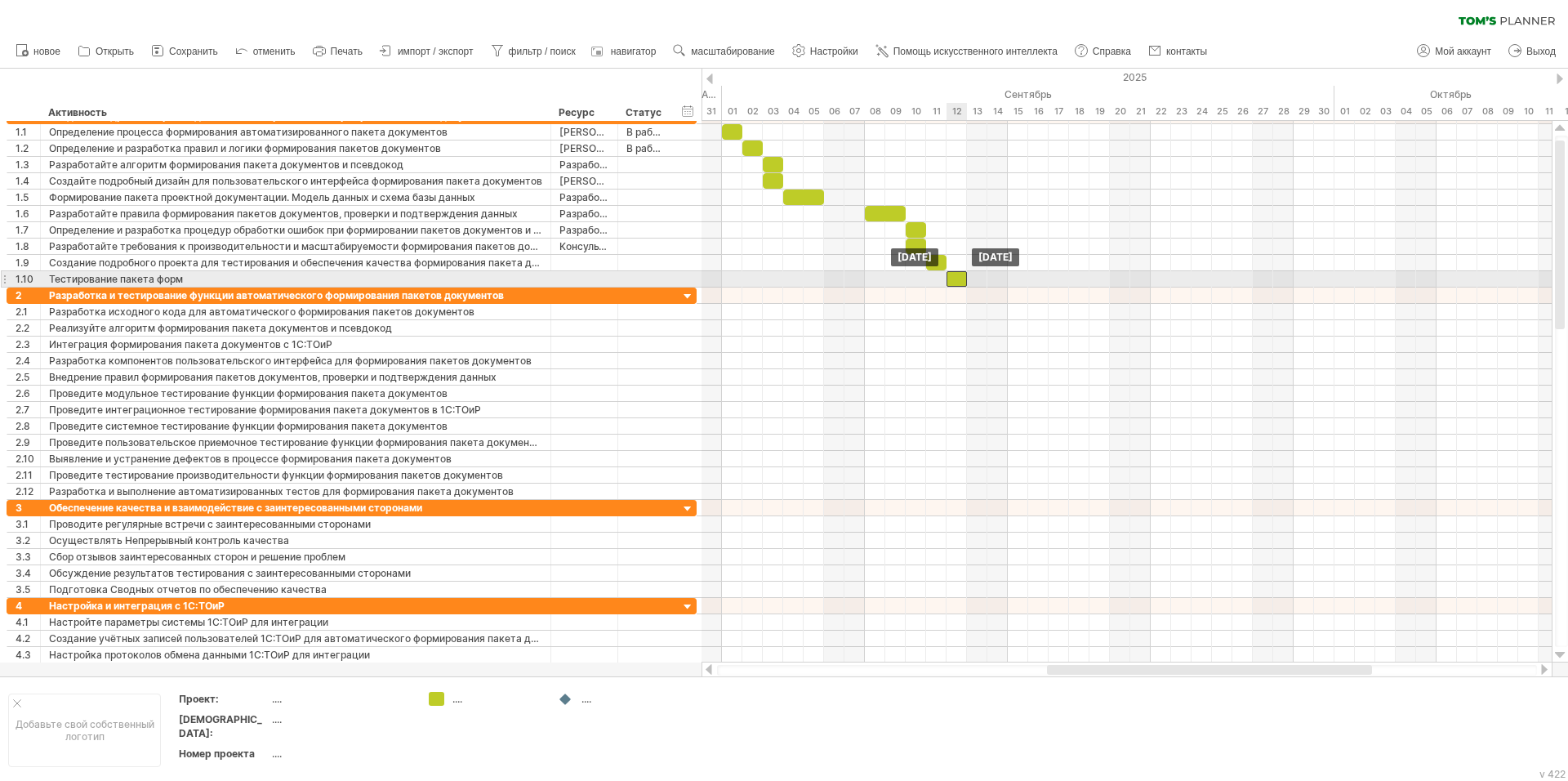
drag, startPoint x: 941, startPoint y: 267, endPoint x: 960, endPoint y: 280, distance: 23.0
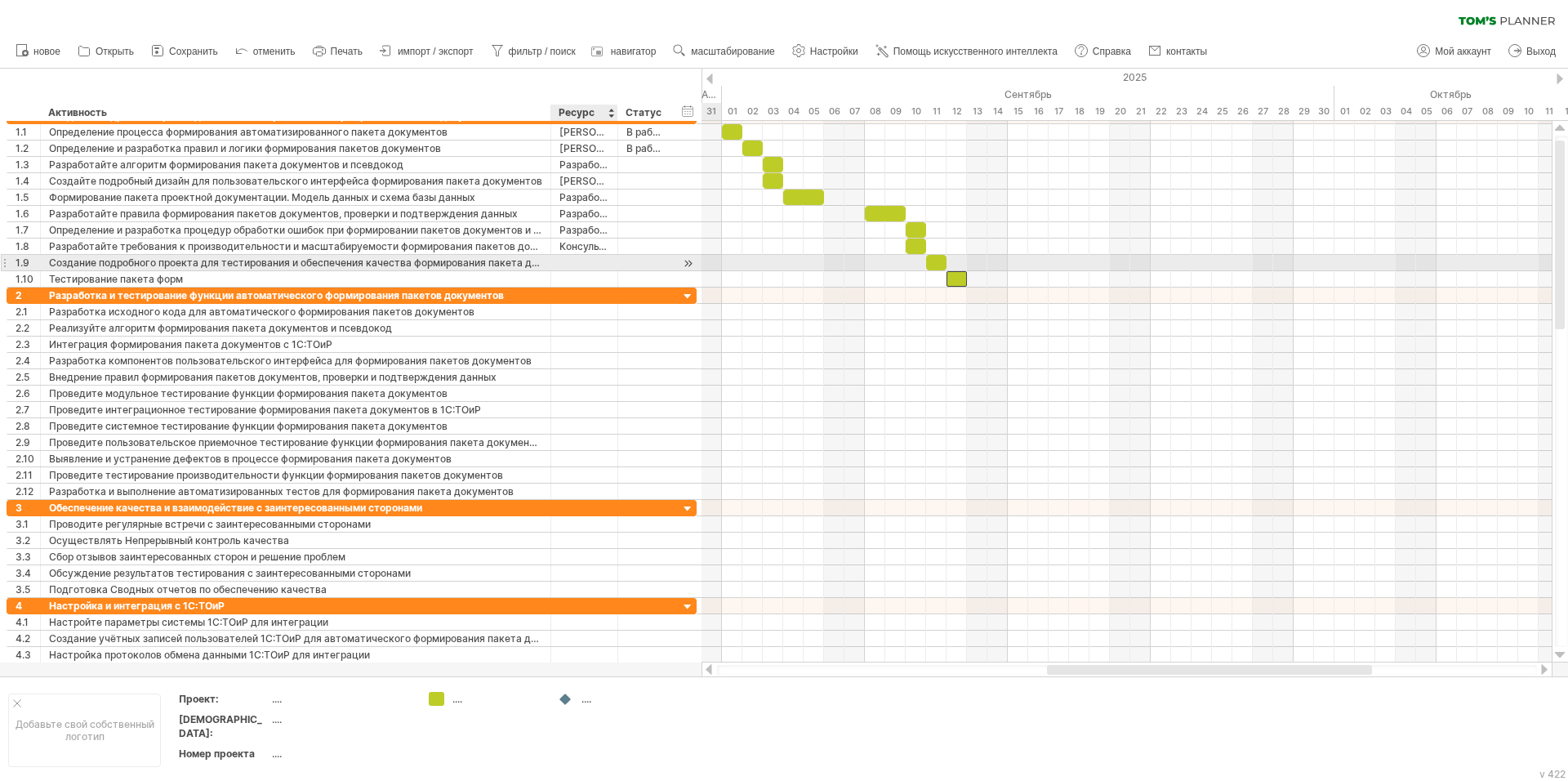
click at [583, 260] on div at bounding box center [584, 263] width 50 height 15
type input "**********"
type input "****"
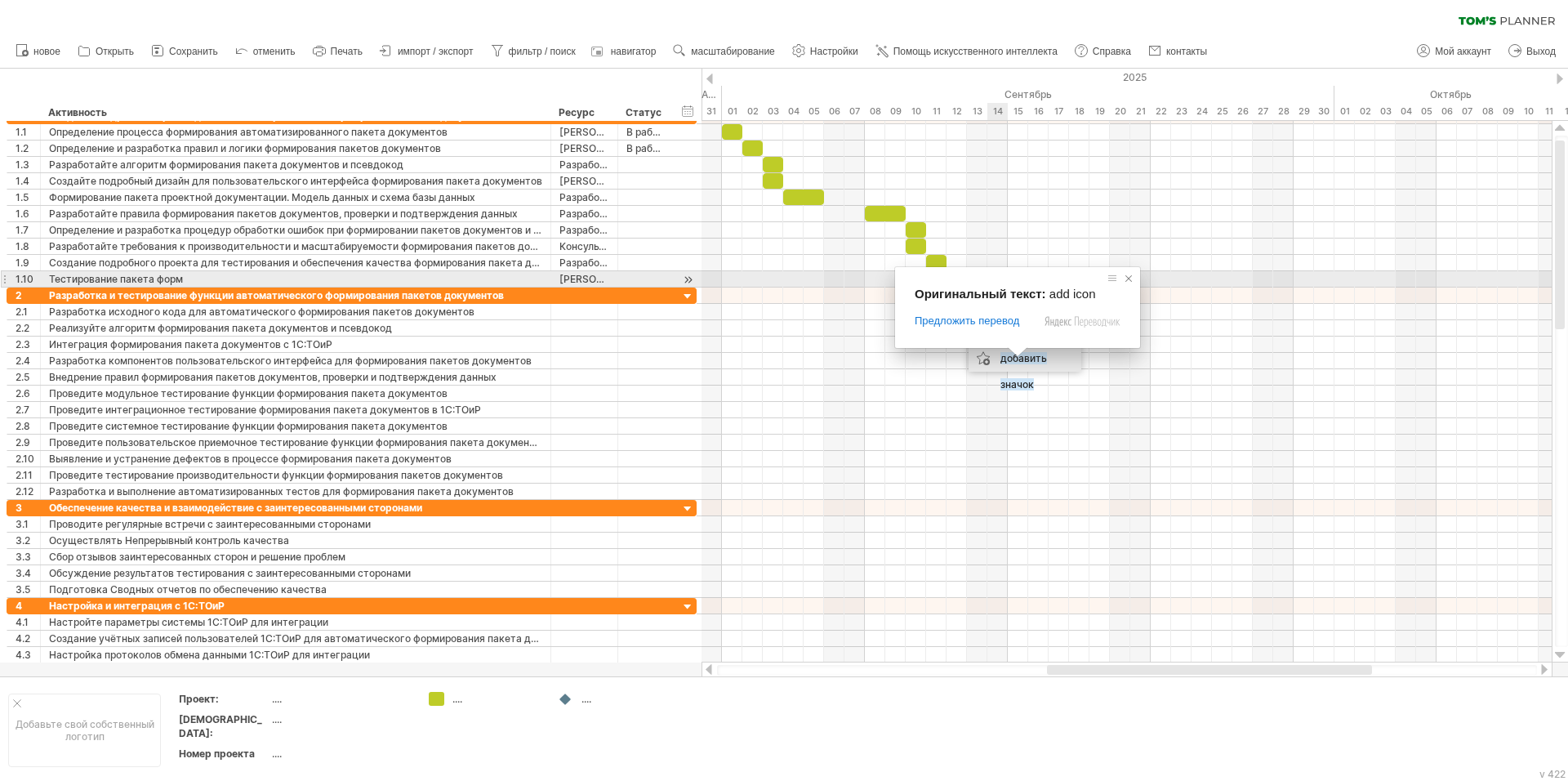
click at [1129, 275] on span at bounding box center [1128, 278] width 16 height 16
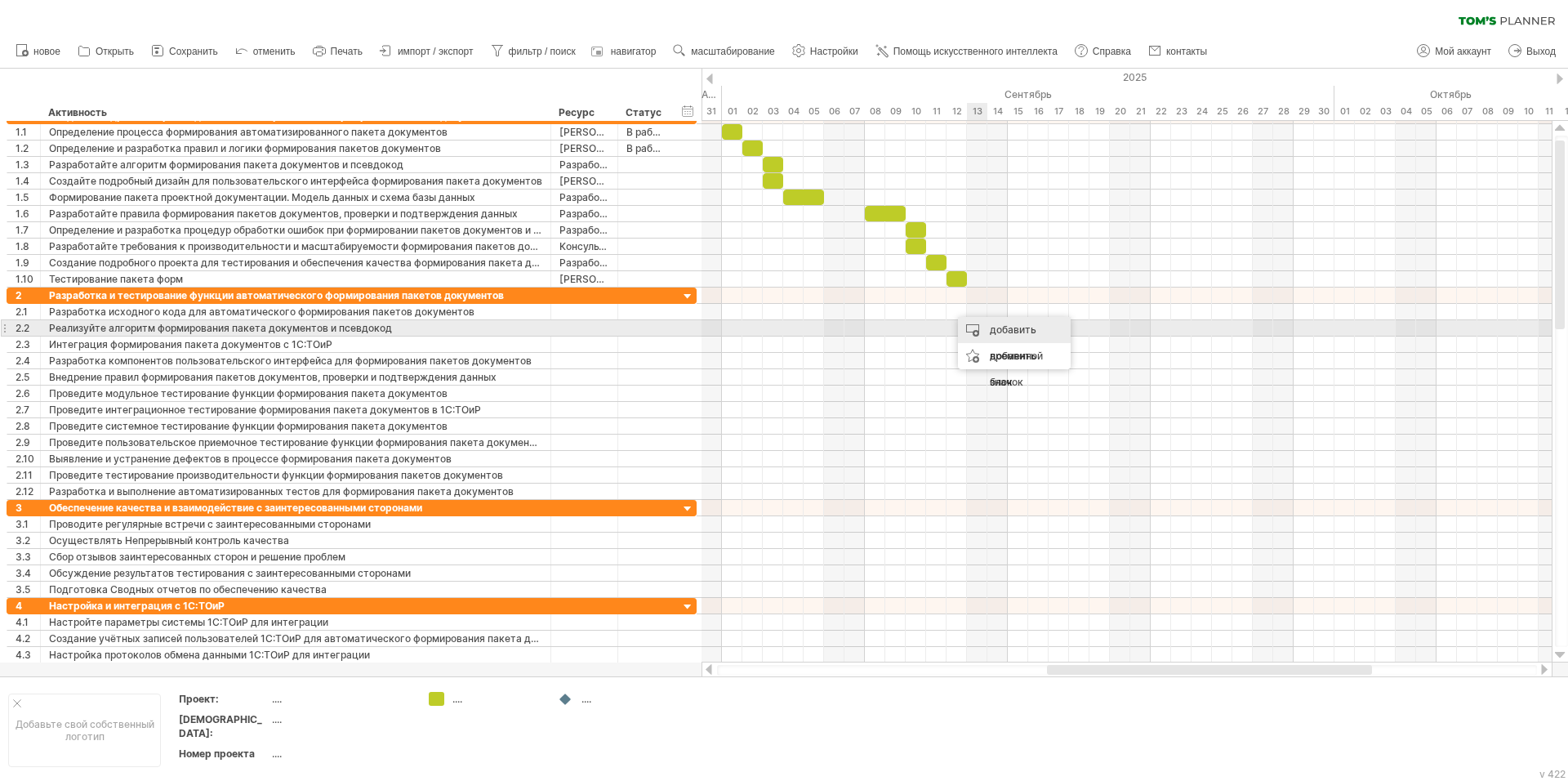
click at [993, 324] on body "progress(100%) Trying to reach [DOMAIN_NAME] Connected again... 0% очистить фил…" at bounding box center [784, 392] width 1568 height 784
click at [1043, 332] on div "добавить временной блок" at bounding box center [1014, 356] width 113 height 78
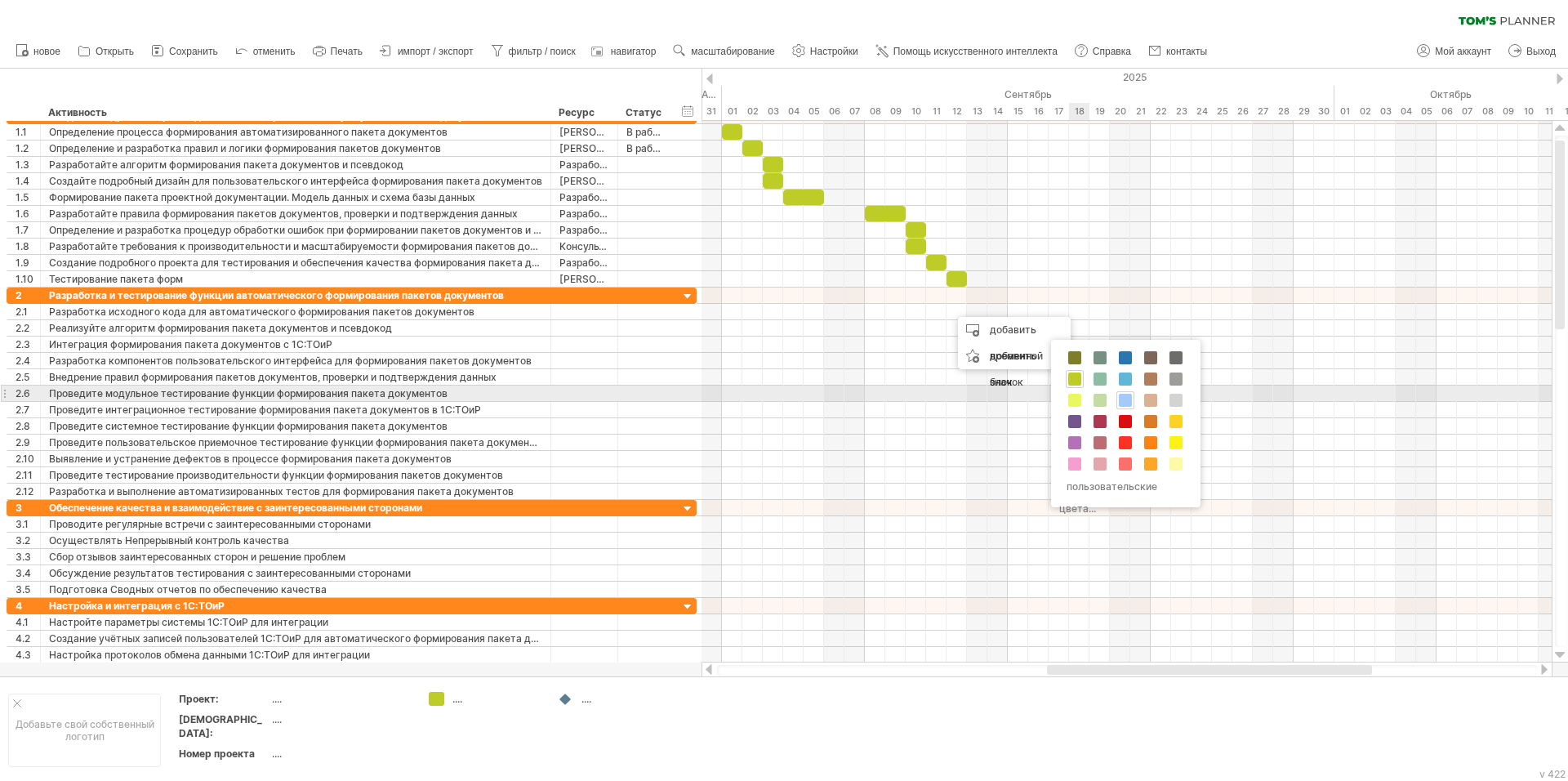
click at [1125, 401] on span at bounding box center [1126, 401] width 13 height 13
